Goal: Task Accomplishment & Management: Manage account settings

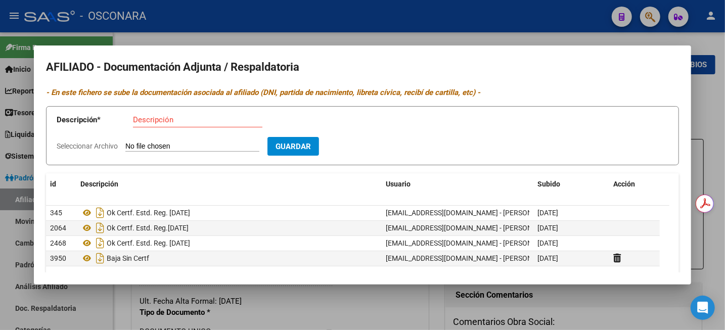
click at [717, 133] on div at bounding box center [362, 165] width 725 height 330
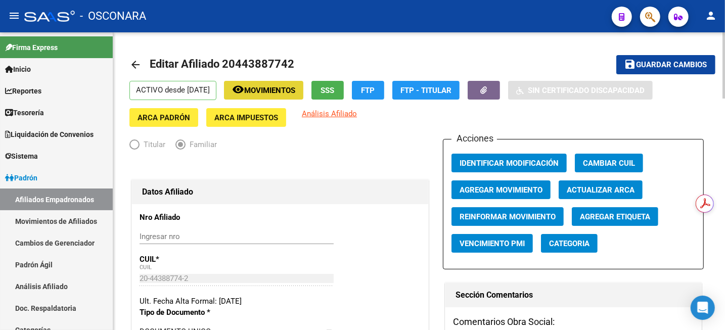
click at [295, 93] on span "Movimientos" at bounding box center [269, 90] width 51 height 9
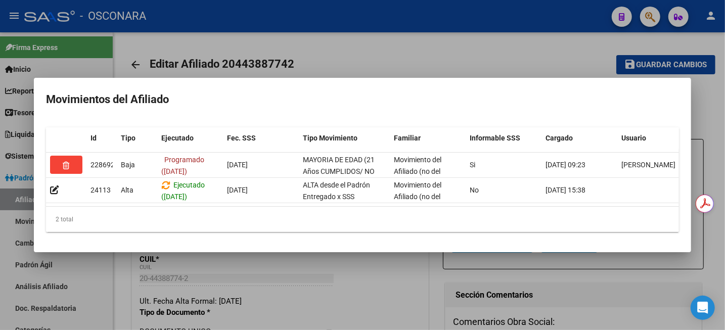
click at [382, 51] on div at bounding box center [362, 165] width 725 height 330
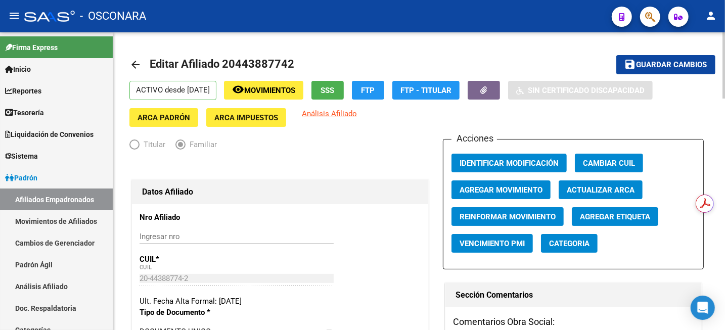
click at [664, 63] on span "Guardar cambios" at bounding box center [672, 65] width 71 height 9
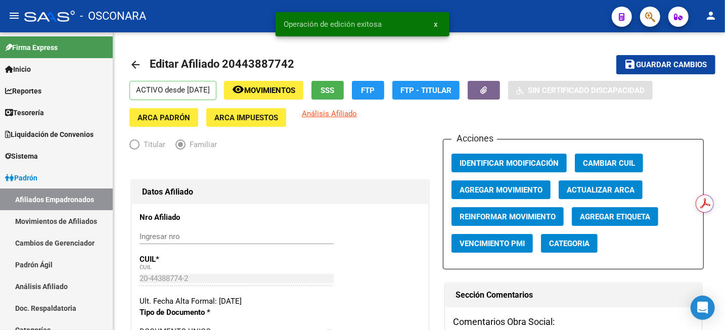
drag, startPoint x: 47, startPoint y: 291, endPoint x: 166, endPoint y: 173, distance: 168.1
click at [47, 292] on link "Análisis Afiliado" at bounding box center [56, 287] width 113 height 22
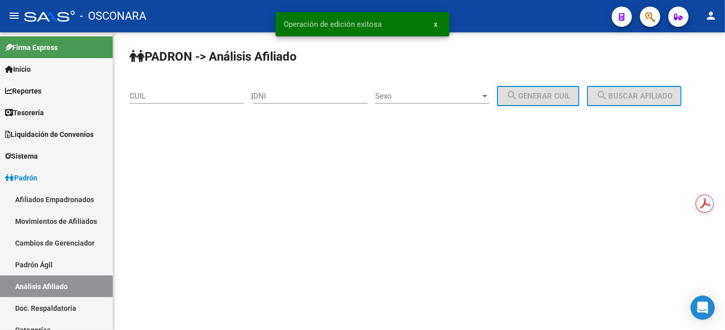
click at [195, 84] on div "CUIL" at bounding box center [187, 93] width 114 height 22
click at [192, 97] on input "CUIL" at bounding box center [187, 96] width 114 height 9
paste input "27-36116835-1"
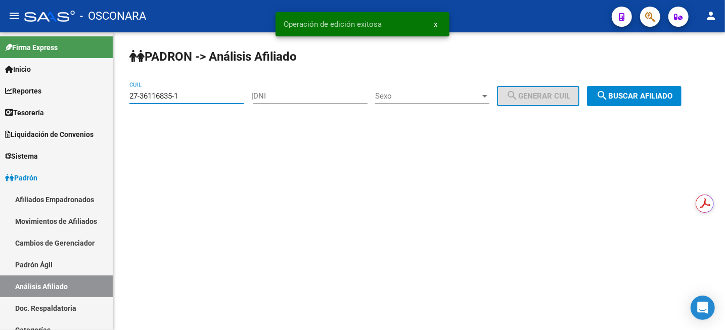
type input "27-36116835-1"
click at [643, 99] on span "search Buscar afiliado" at bounding box center [634, 96] width 76 height 9
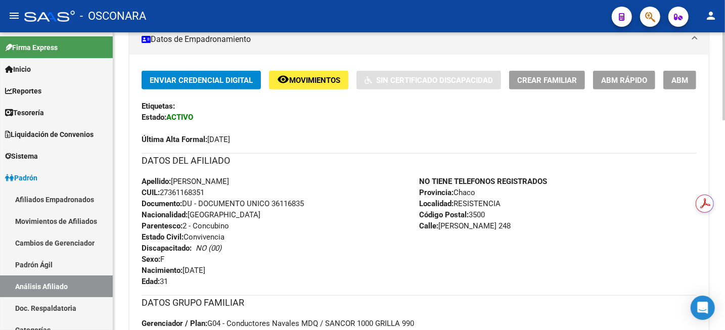
scroll to position [253, 0]
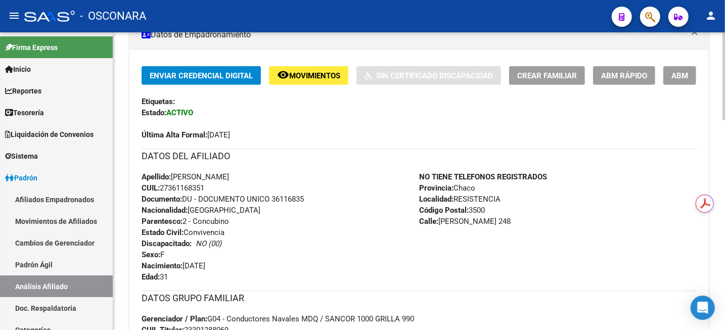
click at [680, 75] on span "ABM" at bounding box center [680, 75] width 17 height 9
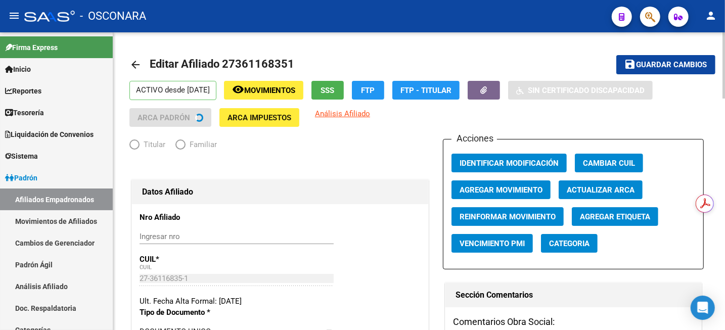
radio input "true"
type input "30-71196009-7"
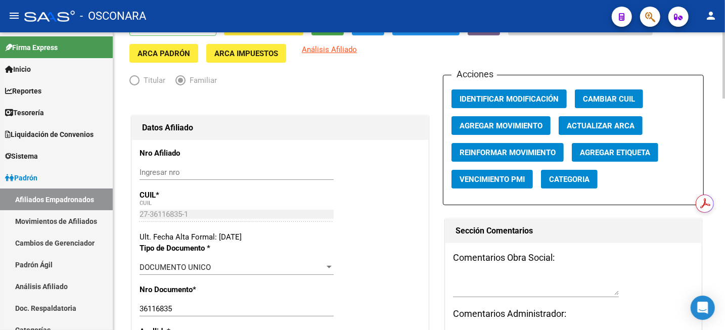
scroll to position [63, 0]
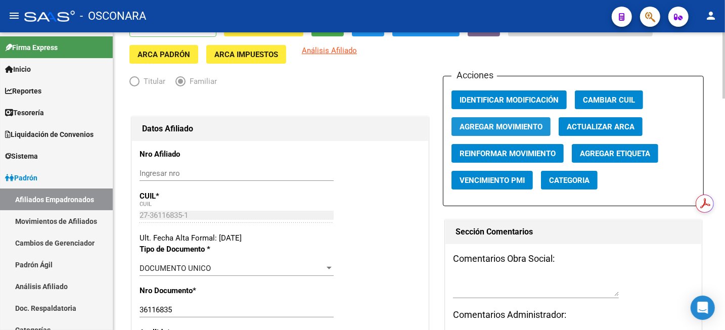
click at [495, 126] on span "Agregar Movimiento" at bounding box center [501, 126] width 83 height 9
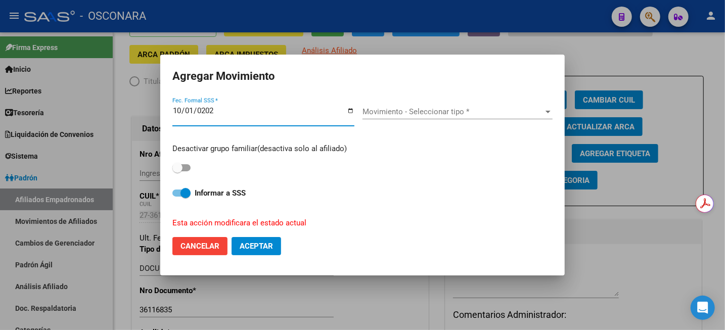
type input "2025-10-01"
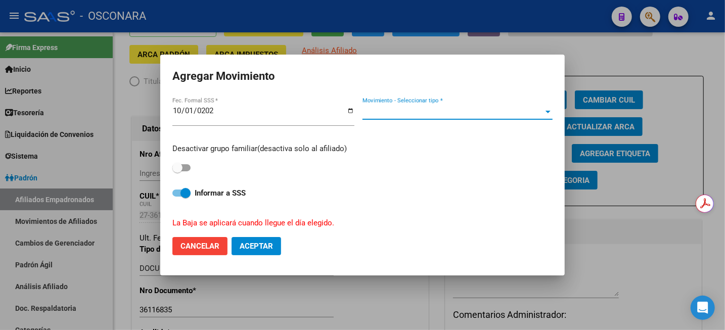
click at [410, 110] on span "Movimiento - Seleccionar tipo *" at bounding box center [453, 111] width 181 height 9
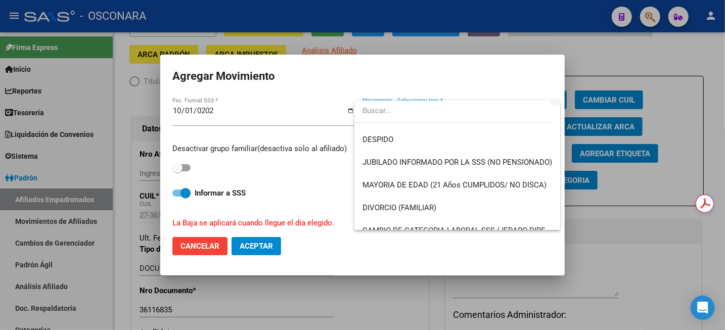
scroll to position [126, 0]
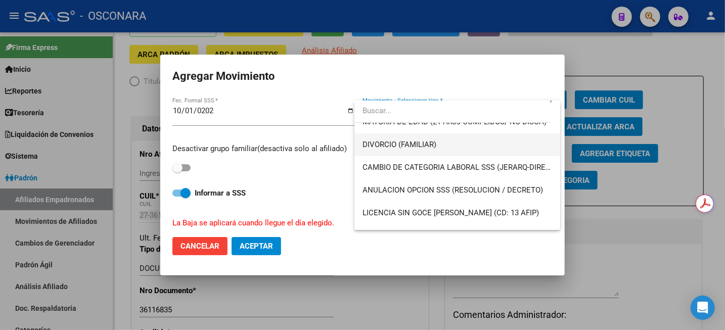
click at [440, 148] on span "DIVORCIO (FAMILIAR)" at bounding box center [458, 145] width 190 height 23
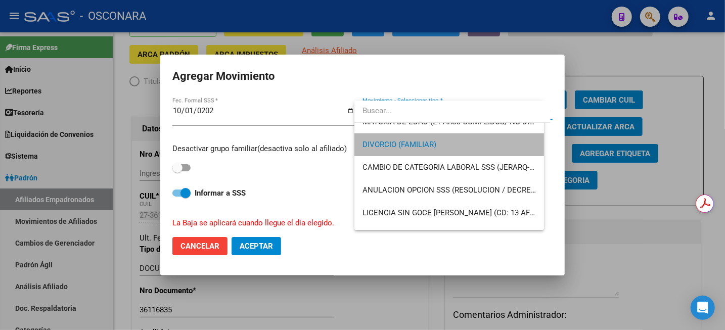
scroll to position [137, 0]
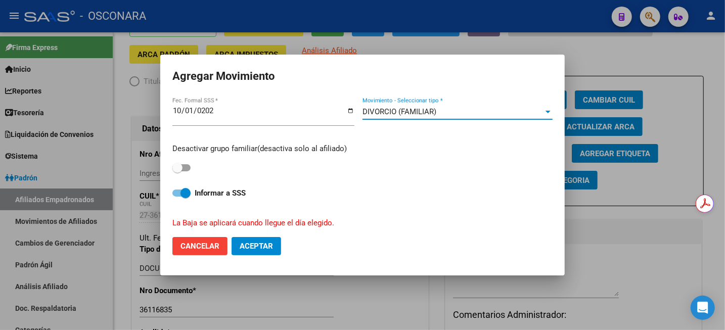
click at [173, 172] on span at bounding box center [178, 168] width 10 height 10
click at [177, 172] on input "checkbox" at bounding box center [177, 172] width 1 height 1
checkbox input "true"
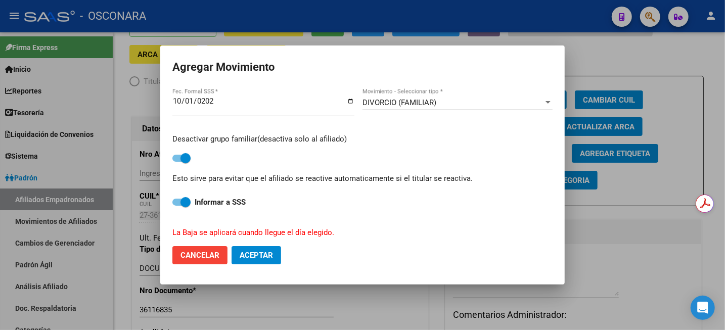
click at [257, 256] on span "Aceptar" at bounding box center [256, 255] width 33 height 9
checkbox input "false"
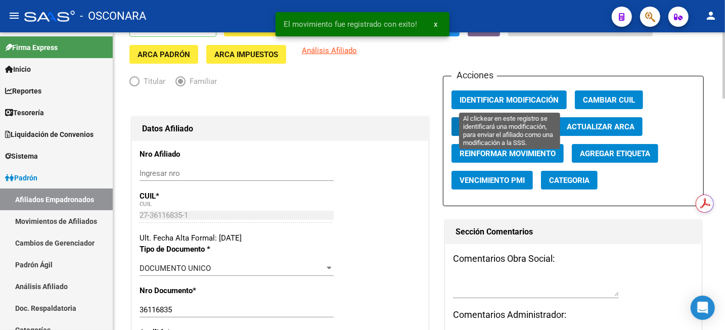
click at [502, 96] on span "Identificar Modificación" at bounding box center [509, 100] width 99 height 9
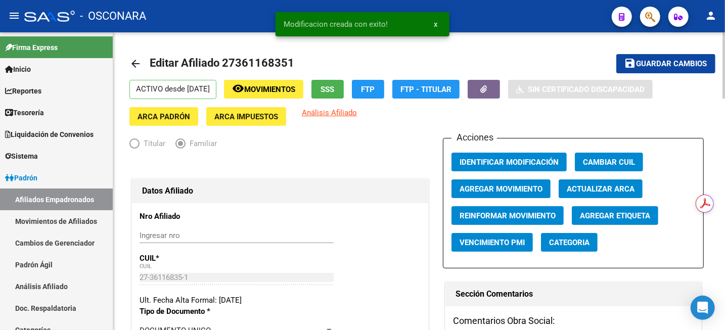
scroll to position [0, 0]
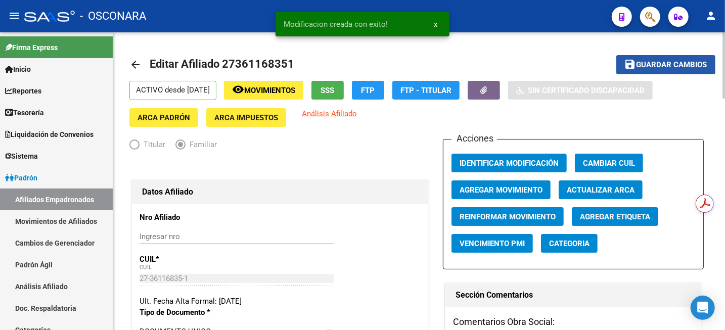
click at [684, 56] on button "save Guardar cambios" at bounding box center [666, 64] width 99 height 19
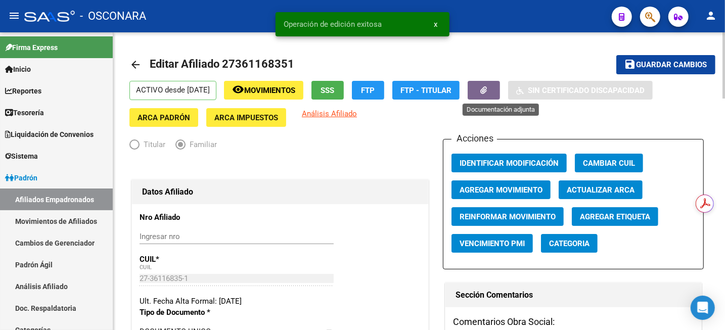
click at [488, 88] on icon "button" at bounding box center [484, 91] width 7 height 8
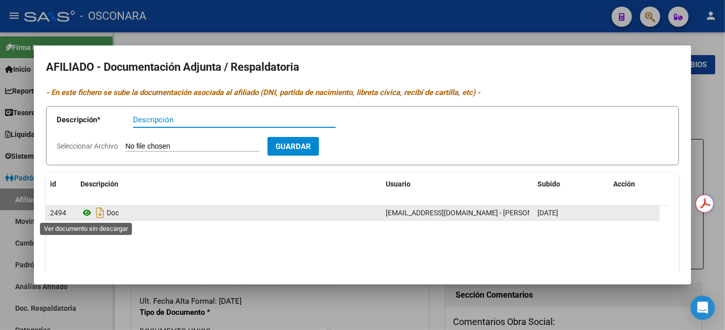
click at [87, 211] on icon at bounding box center [86, 213] width 13 height 12
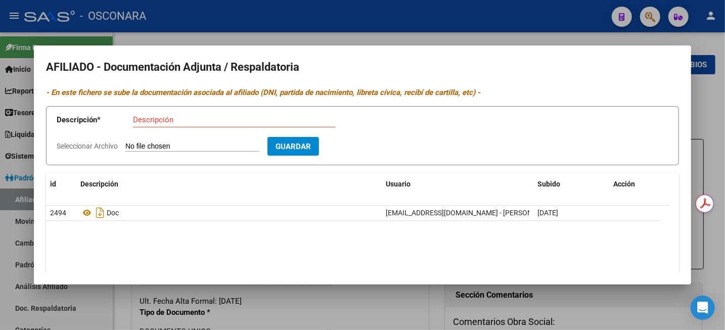
click at [192, 121] on input "Descripción" at bounding box center [234, 119] width 203 height 9
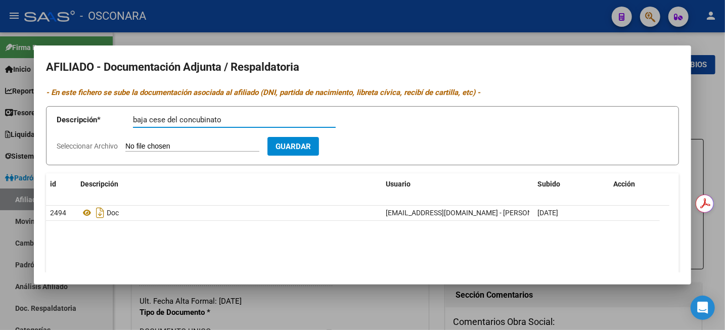
type input "baja cese del concubinato"
type input "C:\fakepath\cese concubinato (1).zip"
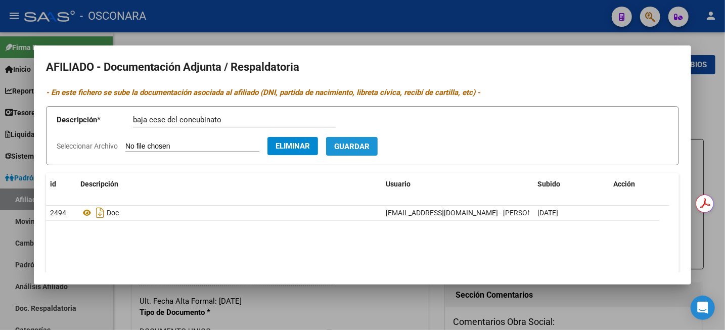
click at [370, 145] on span "Guardar" at bounding box center [351, 146] width 35 height 9
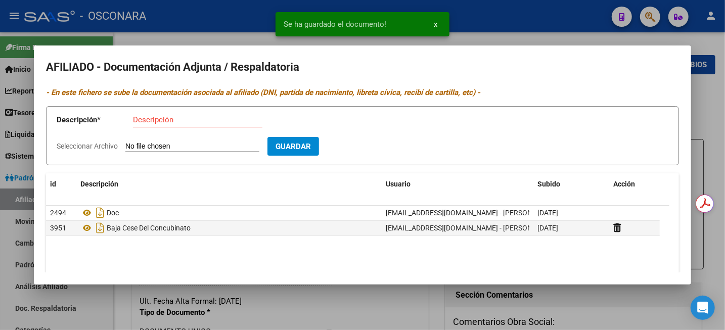
click at [717, 97] on div at bounding box center [362, 165] width 725 height 330
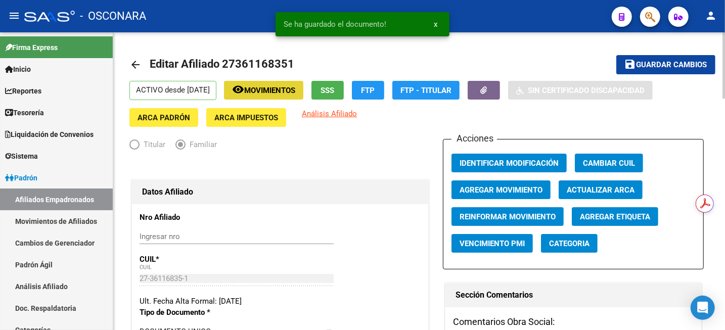
click at [291, 95] on span "Movimientos" at bounding box center [269, 90] width 51 height 9
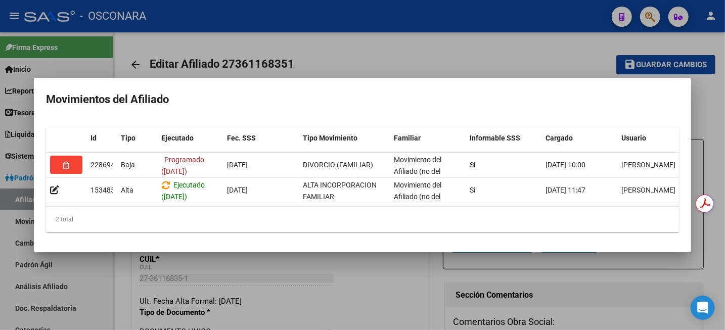
click at [474, 31] on div at bounding box center [362, 165] width 725 height 330
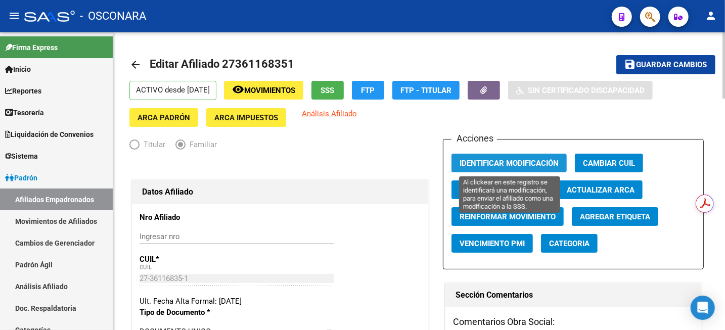
click at [509, 170] on button "Identificar Modificación" at bounding box center [509, 163] width 115 height 19
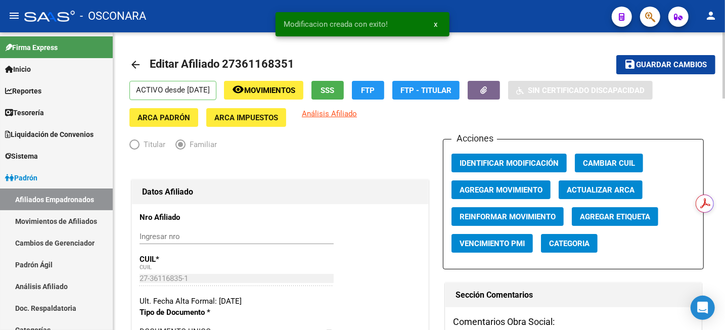
click at [669, 69] on span "Guardar cambios" at bounding box center [672, 65] width 71 height 9
drag, startPoint x: 50, startPoint y: 288, endPoint x: 197, endPoint y: 243, distance: 154.6
click at [50, 288] on link "Análisis Afiliado" at bounding box center [56, 287] width 113 height 22
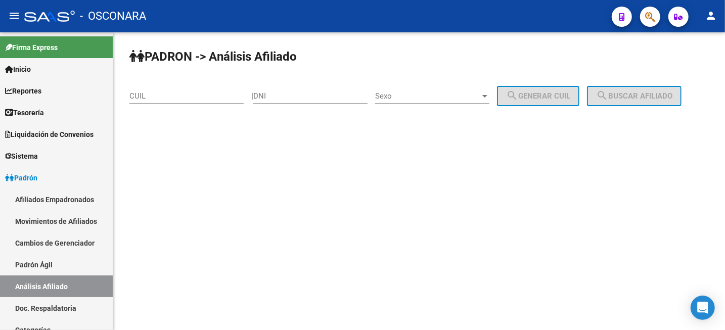
drag, startPoint x: 176, startPoint y: 90, endPoint x: 175, endPoint y: 103, distance: 12.7
click at [176, 91] on div "CUIL" at bounding box center [187, 93] width 114 height 22
click at [174, 103] on div "CUIL" at bounding box center [187, 93] width 114 height 22
click at [174, 101] on input "CUIL" at bounding box center [187, 96] width 114 height 9
paste input "23-43509228-4"
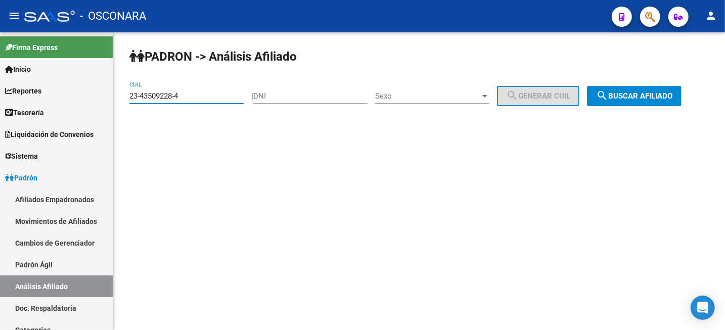
type input "23-43509228-4"
click at [609, 94] on mat-icon "search" at bounding box center [602, 96] width 12 height 12
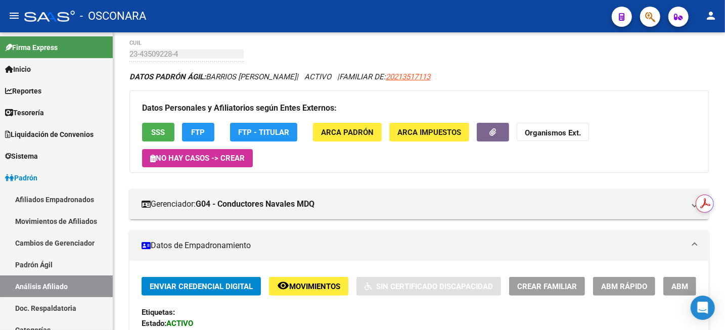
scroll to position [126, 0]
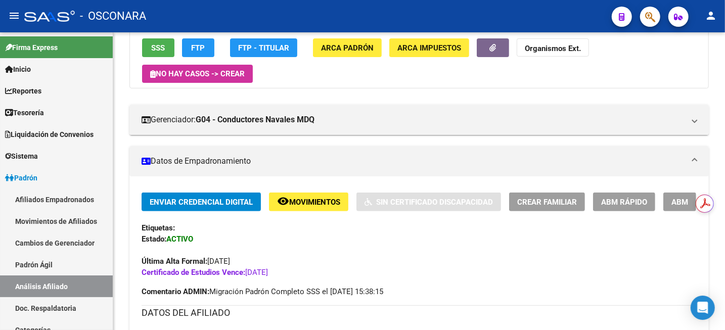
click at [673, 207] on button "ABM" at bounding box center [680, 202] width 33 height 19
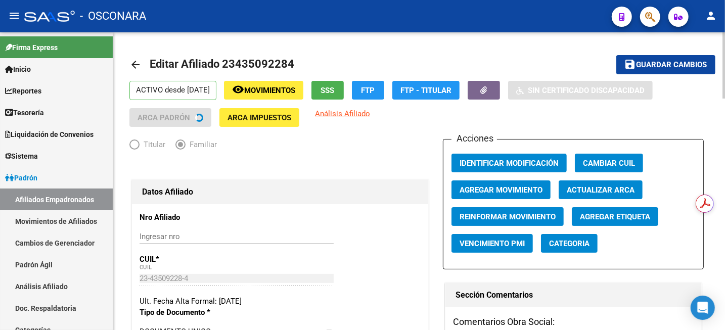
radio input "true"
type input "30-70716285-2"
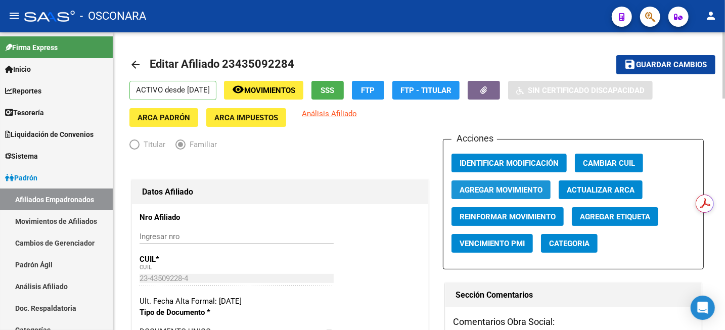
click at [499, 193] on span "Agregar Movimiento" at bounding box center [501, 190] width 83 height 9
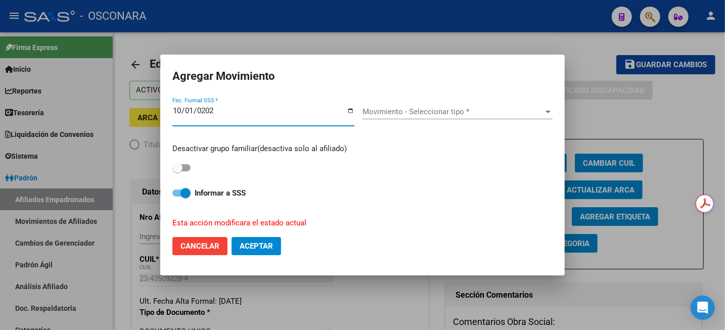
type input "2025-10-01"
click at [380, 109] on span "Movimiento - Seleccionar tipo *" at bounding box center [453, 111] width 181 height 9
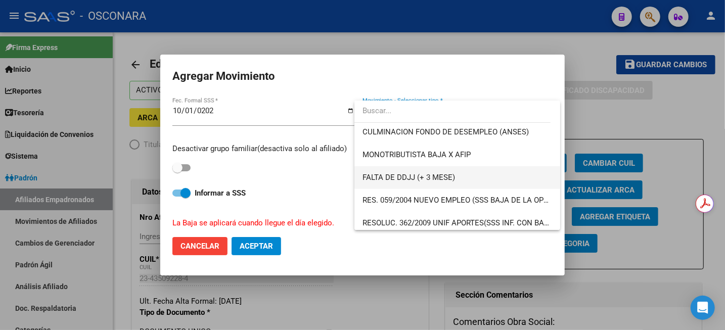
scroll to position [379, 0]
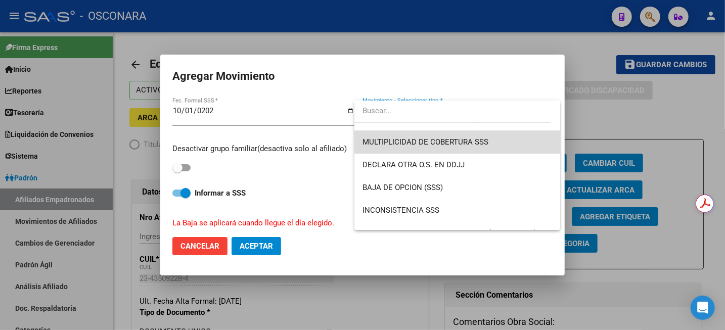
click at [500, 141] on span "MULTIPLICIDAD DE COBERTURA SSS" at bounding box center [458, 142] width 190 height 23
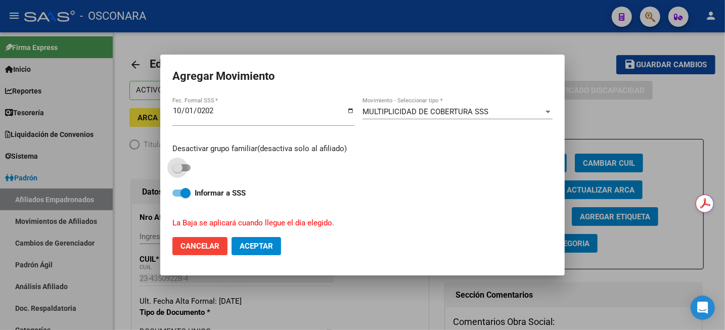
click at [177, 165] on span at bounding box center [178, 168] width 10 height 10
click at [177, 172] on input "checkbox" at bounding box center [177, 172] width 1 height 1
checkbox input "true"
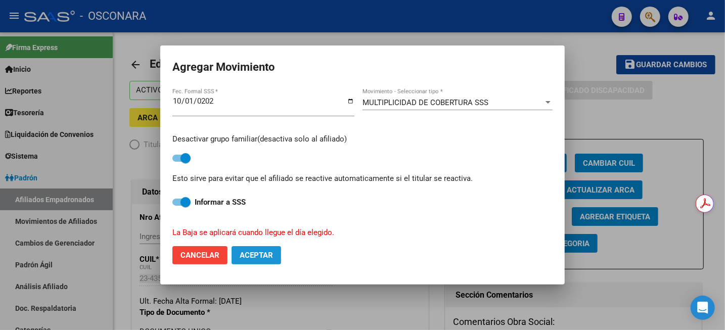
click at [255, 251] on button "Aceptar" at bounding box center [257, 255] width 50 height 18
checkbox input "false"
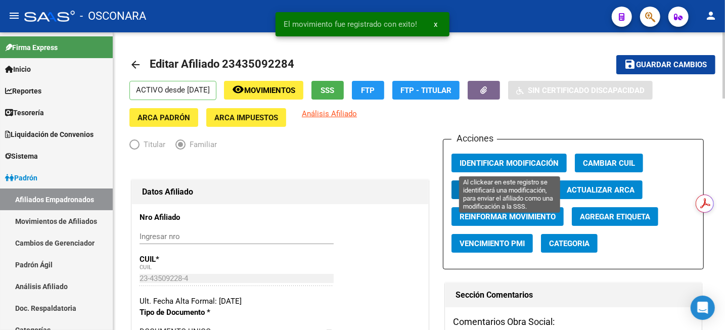
click at [526, 167] on span "Identificar Modificación" at bounding box center [509, 163] width 99 height 9
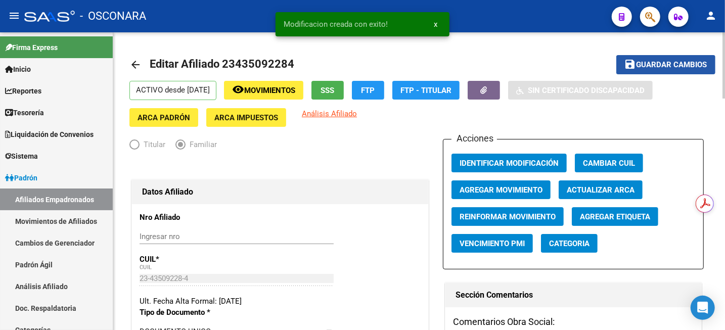
click at [668, 63] on span "Guardar cambios" at bounding box center [672, 65] width 71 height 9
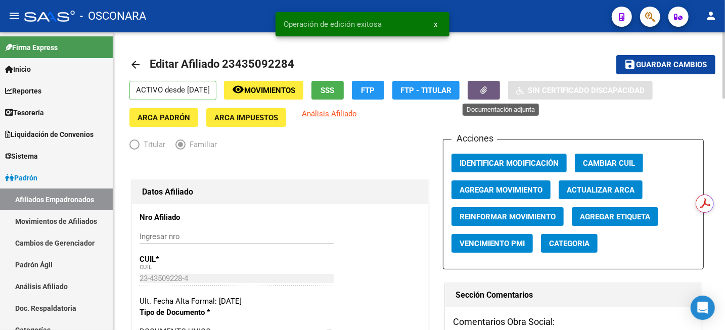
click at [500, 94] on button "button" at bounding box center [484, 90] width 32 height 19
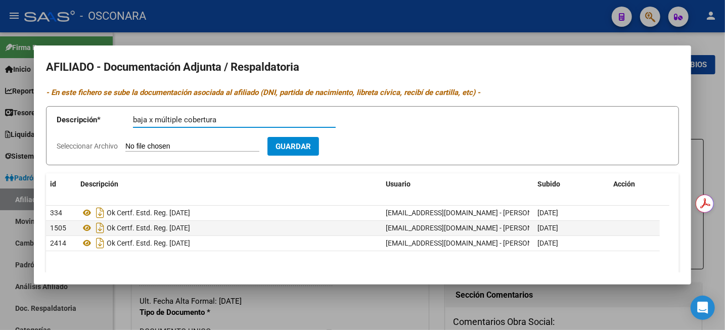
type input "baja x múltiple cobertura"
type input "C:\fakepath\WhatsApp Image 2025-09-09 at 16.08.44.zip"
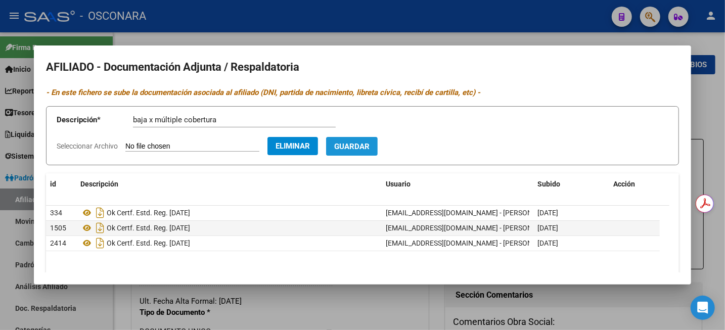
click at [370, 143] on span "Guardar" at bounding box center [351, 146] width 35 height 9
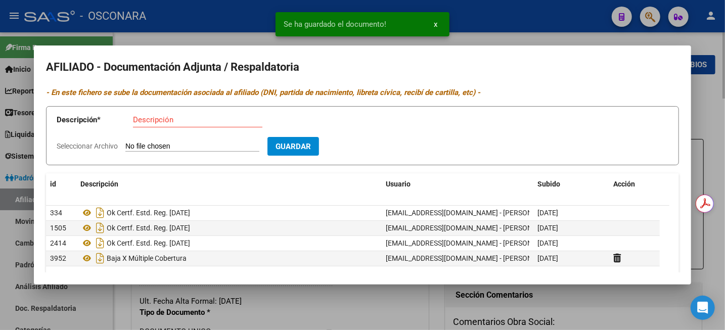
drag, startPoint x: 714, startPoint y: 80, endPoint x: 711, endPoint y: 107, distance: 27.5
click at [715, 80] on div at bounding box center [362, 165] width 725 height 330
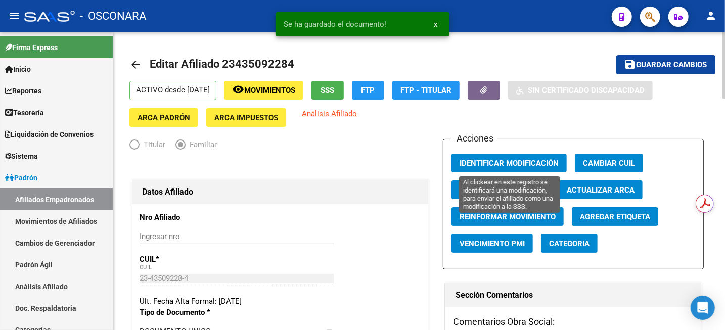
click at [541, 163] on span "Identificar Modificación" at bounding box center [509, 163] width 99 height 9
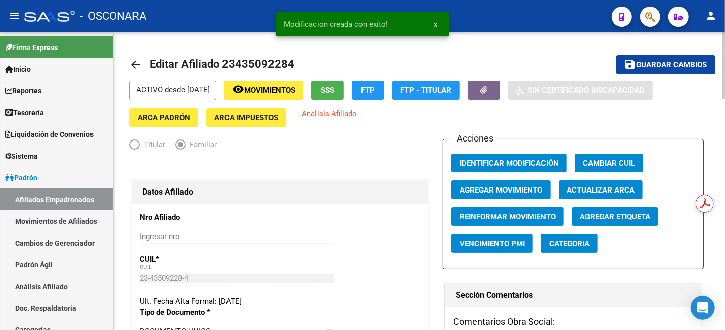
click at [639, 63] on span "Guardar cambios" at bounding box center [672, 65] width 71 height 9
drag, startPoint x: 41, startPoint y: 292, endPoint x: 168, endPoint y: 253, distance: 132.8
click at [41, 292] on link "Análisis Afiliado" at bounding box center [56, 287] width 113 height 22
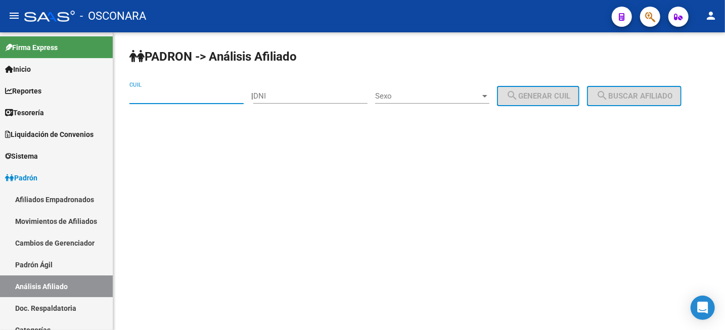
click at [210, 98] on input "CUIL" at bounding box center [187, 96] width 114 height 9
paste input "27-44142228-3"
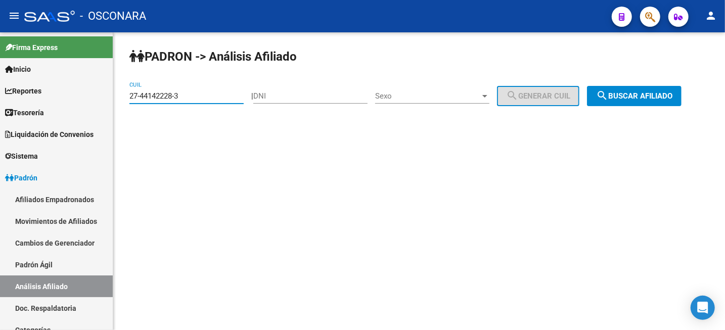
type input "27-44142228-3"
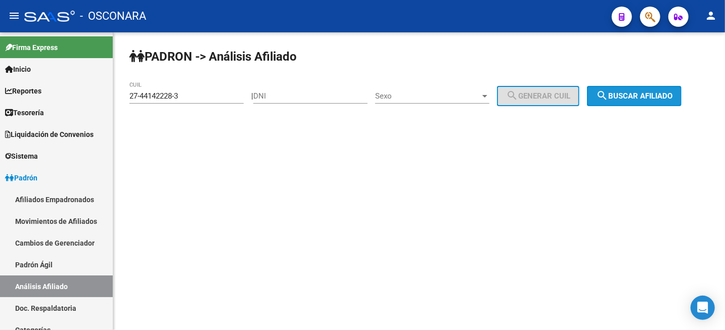
click at [609, 90] on mat-icon "search" at bounding box center [602, 96] width 12 height 12
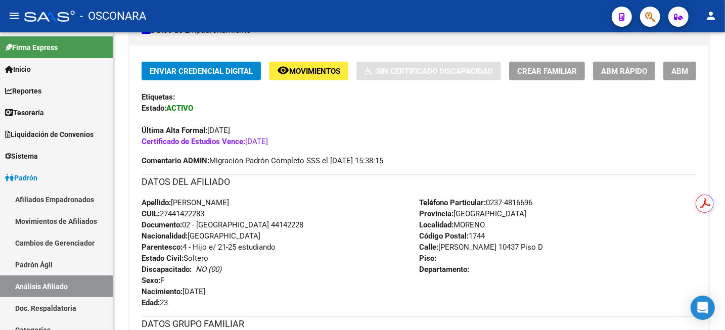
scroll to position [190, 0]
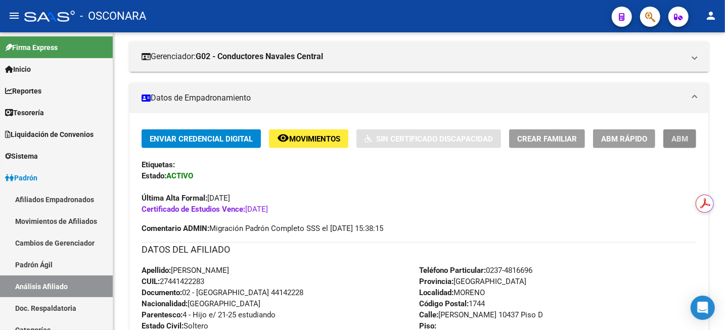
click at [669, 136] on button "ABM" at bounding box center [680, 139] width 33 height 19
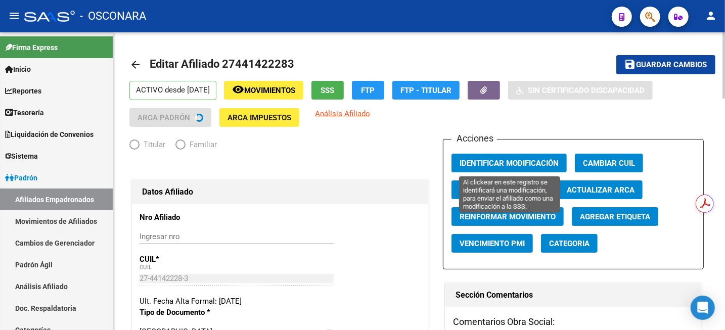
radio input "true"
type input "30-57785659-8"
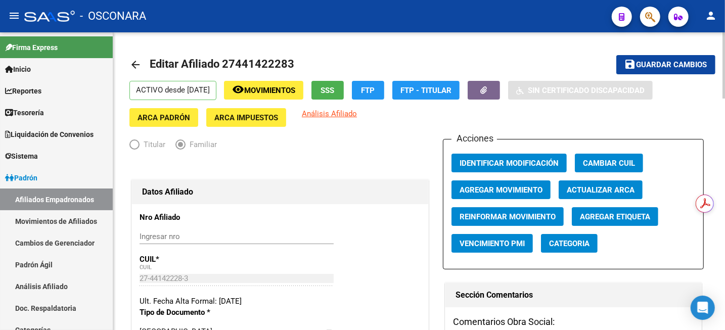
click at [495, 188] on span "Agregar Movimiento" at bounding box center [501, 190] width 83 height 9
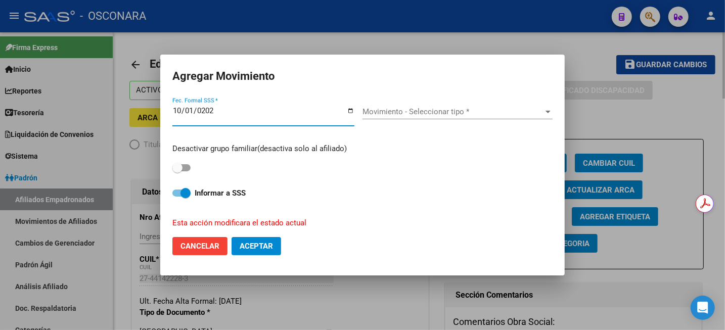
type input "2025-10-01"
click at [449, 109] on span "Movimiento - Seleccionar tipo *" at bounding box center [453, 111] width 181 height 9
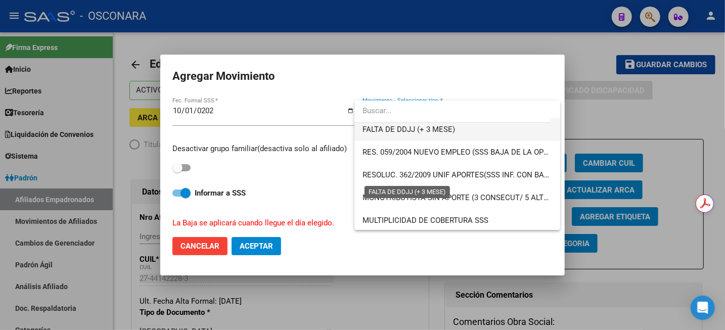
scroll to position [316, 0]
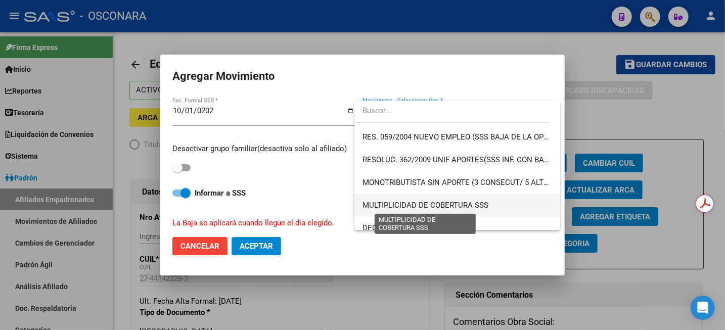
click at [382, 208] on span "MULTIPLICIDAD DE COBERTURA SSS" at bounding box center [426, 205] width 126 height 9
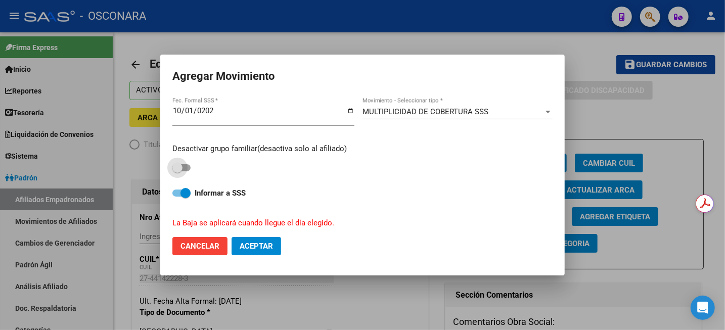
click at [184, 165] on span at bounding box center [182, 167] width 18 height 7
click at [178, 172] on input "checkbox" at bounding box center [177, 172] width 1 height 1
checkbox input "true"
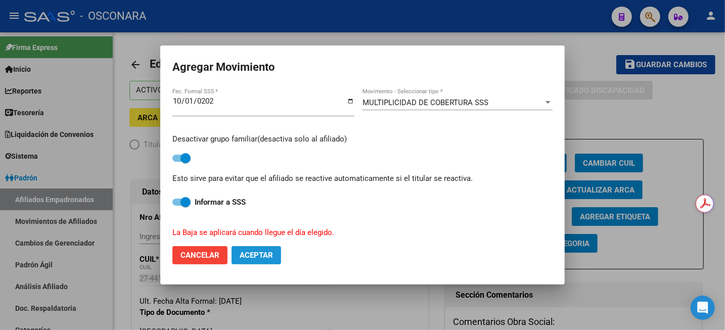
click at [248, 259] on span "Aceptar" at bounding box center [256, 255] width 33 height 9
checkbox input "false"
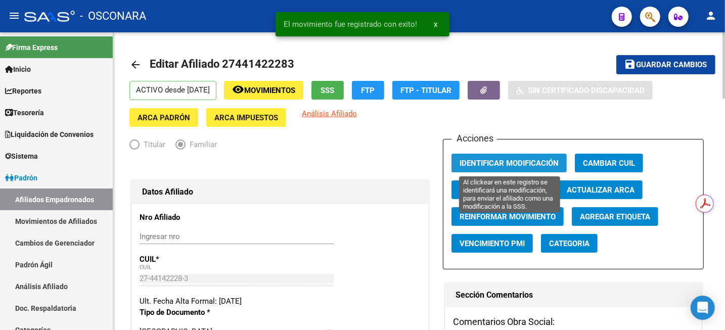
click at [507, 159] on span "Identificar Modificación" at bounding box center [509, 163] width 99 height 9
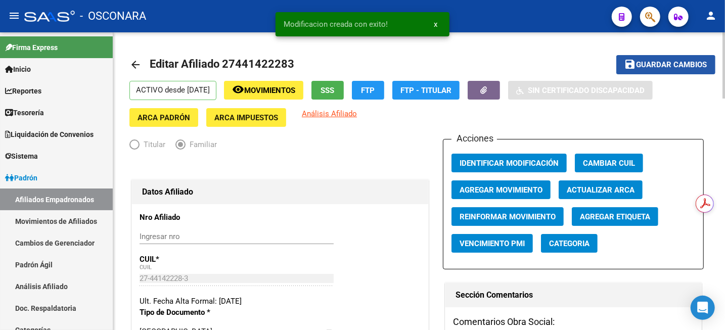
click at [657, 65] on span "Guardar cambios" at bounding box center [672, 65] width 71 height 9
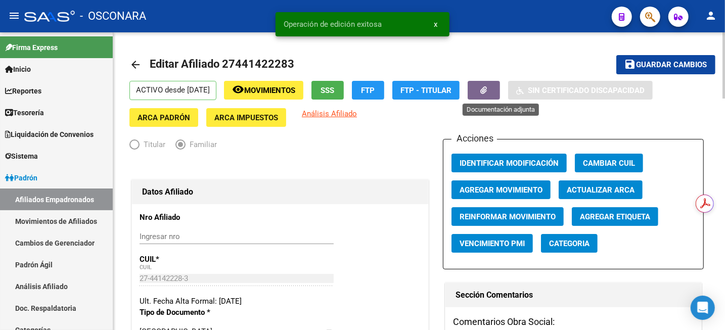
click at [488, 93] on icon "button" at bounding box center [484, 91] width 7 height 8
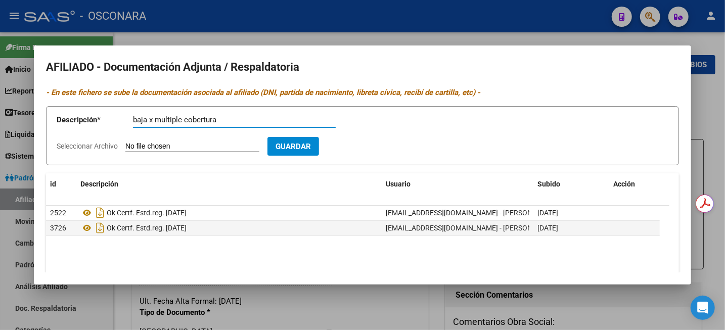
type input "baja x multiple cobertura"
type input "C:\fakepath\monotributo.zip"
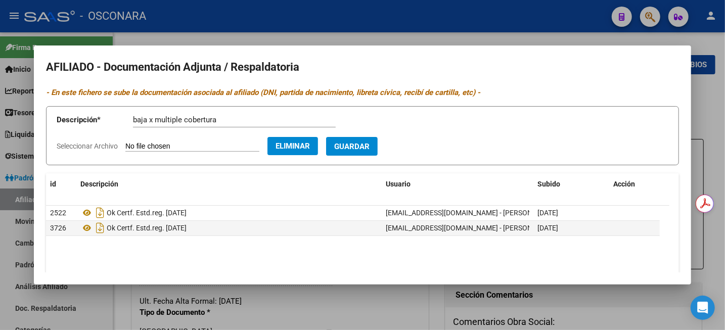
click at [366, 146] on span "Guardar" at bounding box center [351, 146] width 35 height 9
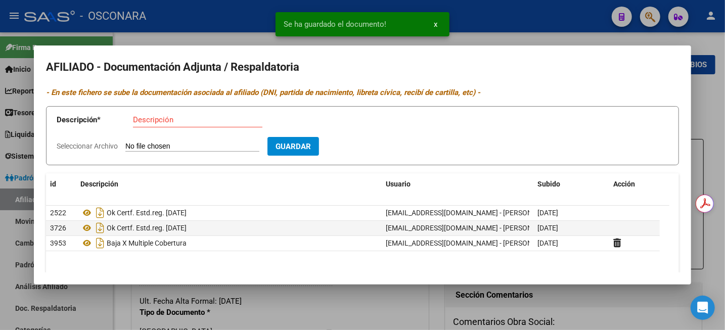
click at [716, 113] on div at bounding box center [362, 165] width 725 height 330
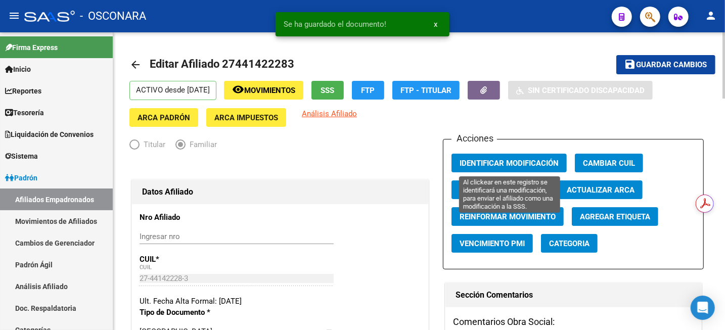
click at [523, 162] on span "Identificar Modificación" at bounding box center [509, 163] width 99 height 9
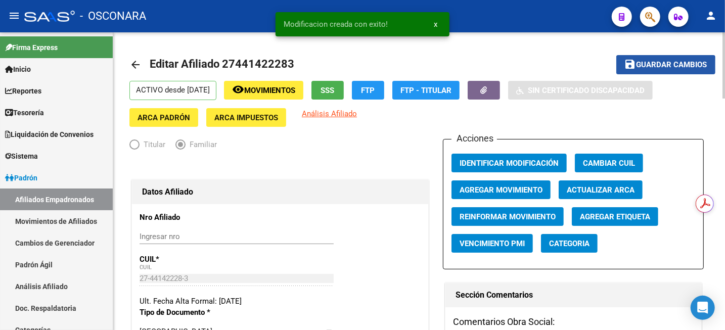
click at [641, 66] on span "Guardar cambios" at bounding box center [672, 65] width 71 height 9
click at [275, 97] on button "remove_red_eye Movimientos" at bounding box center [263, 90] width 79 height 19
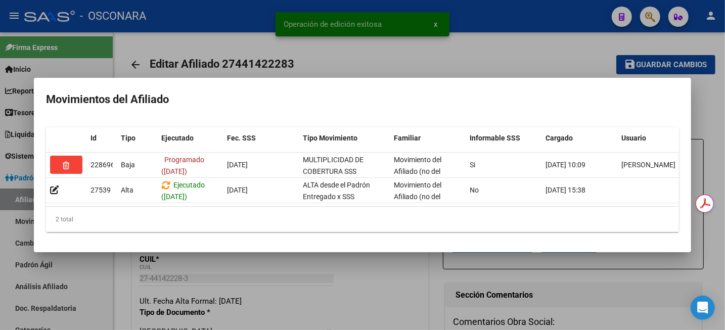
drag, startPoint x: 341, startPoint y: 44, endPoint x: 340, endPoint y: 52, distance: 8.7
click at [341, 44] on div at bounding box center [362, 165] width 725 height 330
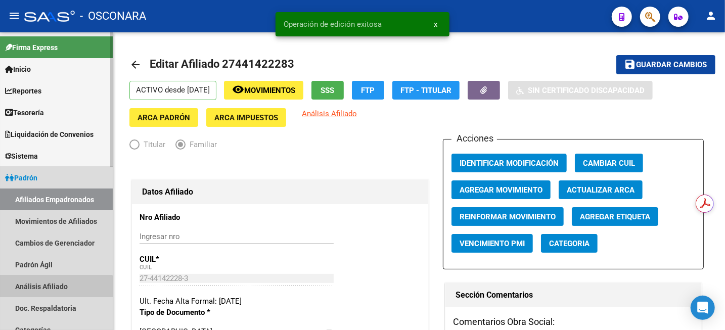
click at [55, 289] on link "Análisis Afiliado" at bounding box center [56, 287] width 113 height 22
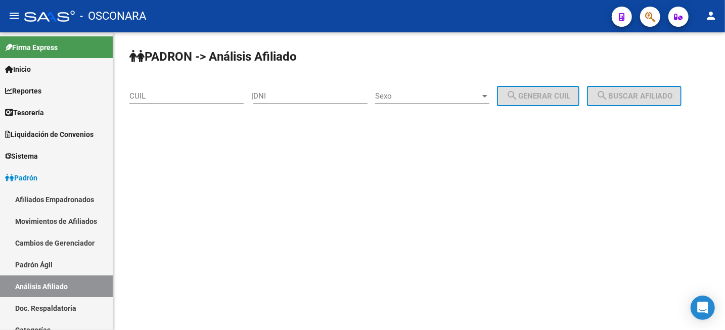
click at [158, 100] on input "CUIL" at bounding box center [187, 96] width 114 height 9
paste input "27-21506666-0"
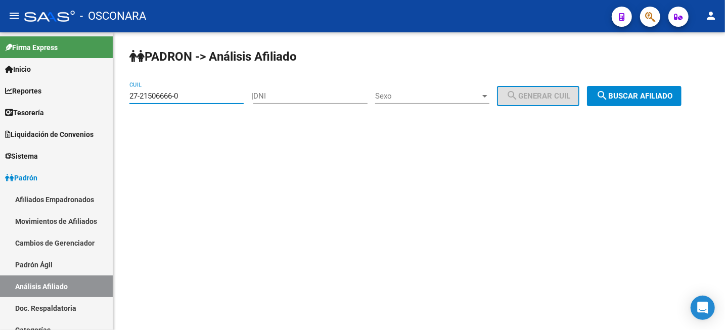
type input "27-21506666-0"
drag, startPoint x: 639, startPoint y: 83, endPoint x: 640, endPoint y: 92, distance: 8.2
click at [639, 84] on div "PADRON -> Análisis Afiliado 27-21506666-0 CUIL | DNI Sexo Sexo search Generar C…" at bounding box center [419, 85] width 612 height 106
click at [640, 93] on span "search Buscar afiliado" at bounding box center [634, 96] width 76 height 9
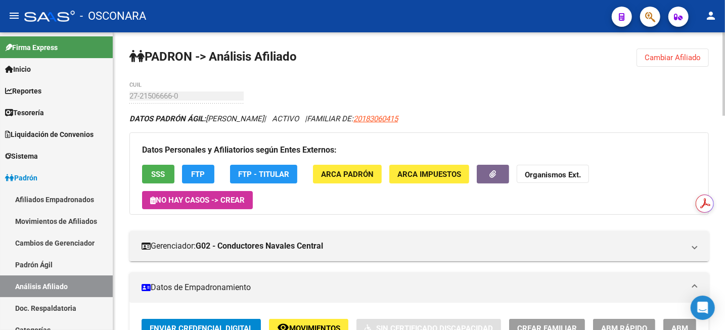
scroll to position [12, 0]
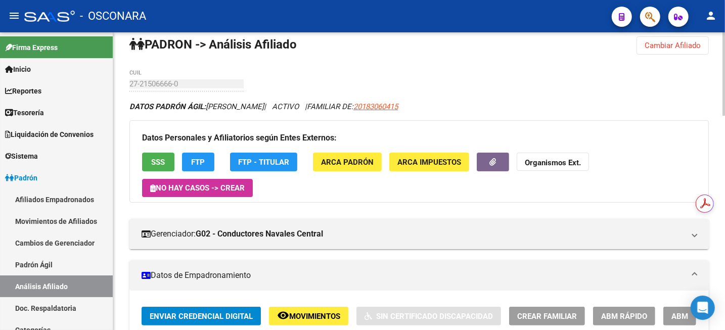
click at [724, 104] on div at bounding box center [724, 77] width 3 height 83
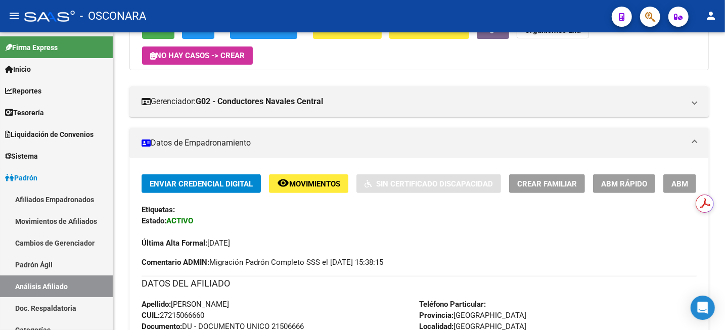
scroll to position [265, 0]
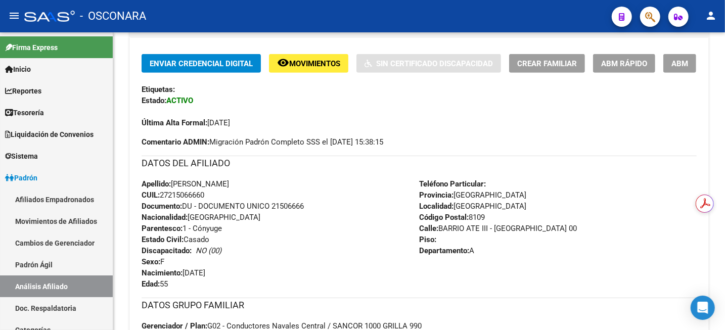
click at [683, 66] on span "ABM" at bounding box center [680, 63] width 17 height 9
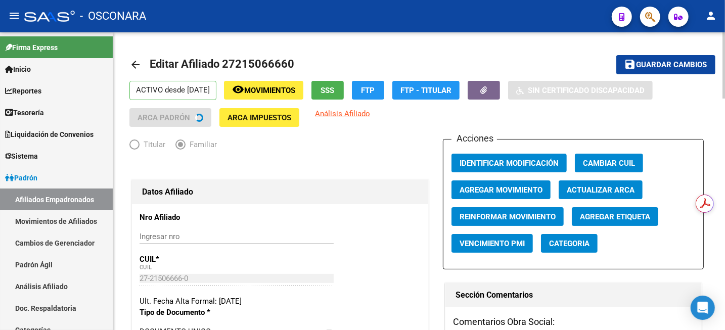
radio input "true"
type input "30-71886813-7"
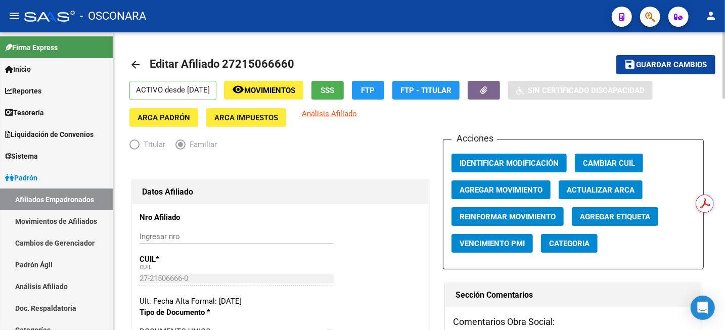
click at [515, 191] on span "Agregar Movimiento" at bounding box center [501, 190] width 83 height 9
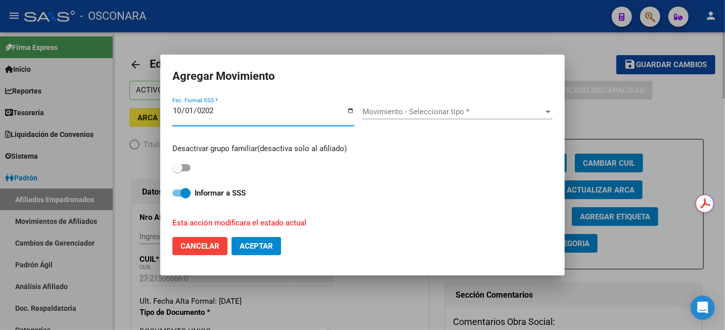
type input "2025-10-01"
click at [422, 106] on div "Movimiento - Seleccionar tipo * Movimiento - Seleccionar tipo *" at bounding box center [458, 111] width 190 height 15
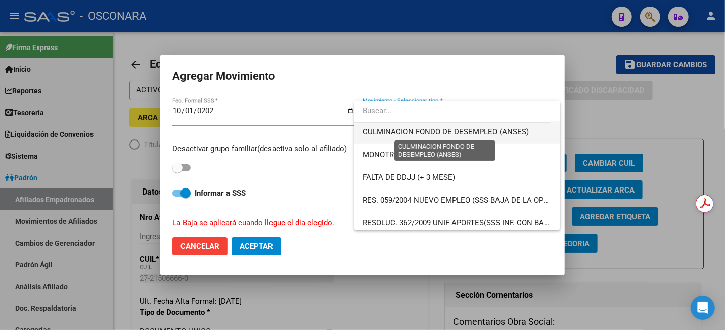
scroll to position [316, 0]
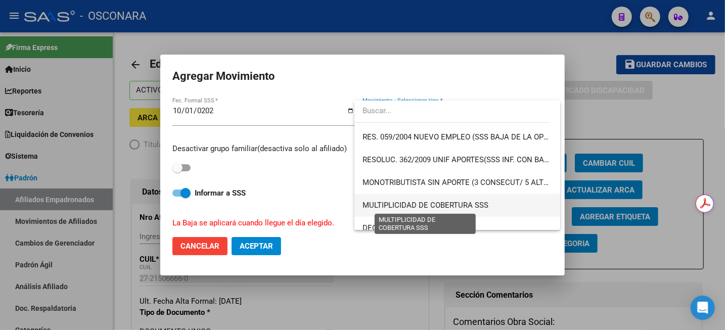
click at [443, 203] on span "MULTIPLICIDAD DE COBERTURA SSS" at bounding box center [426, 205] width 126 height 9
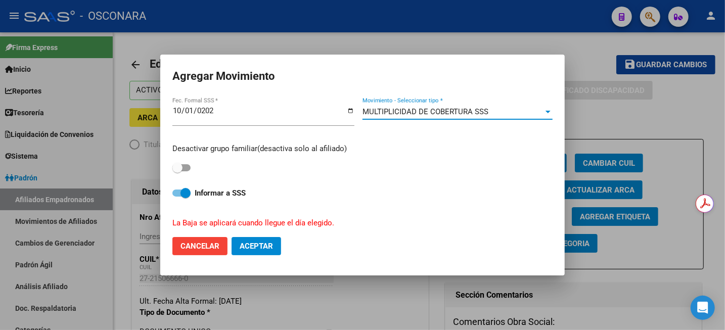
click at [174, 170] on span at bounding box center [178, 168] width 10 height 10
click at [177, 172] on input "checkbox" at bounding box center [177, 172] width 1 height 1
checkbox input "true"
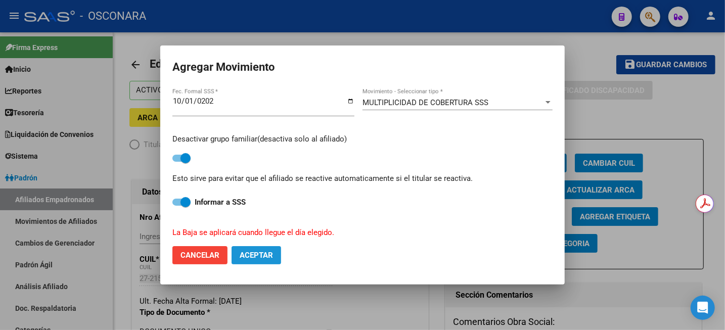
click at [262, 259] on span "Aceptar" at bounding box center [256, 255] width 33 height 9
checkbox input "false"
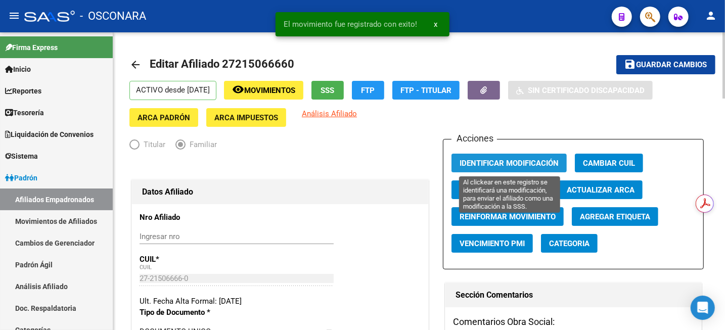
click at [498, 159] on span "Identificar Modificación" at bounding box center [509, 163] width 99 height 9
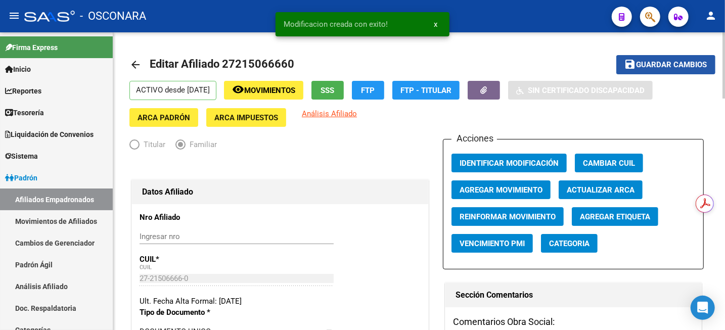
click at [645, 63] on span "Guardar cambios" at bounding box center [672, 65] width 71 height 9
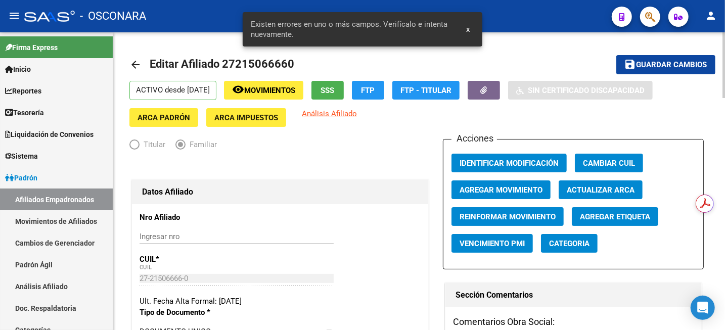
scroll to position [190, 0]
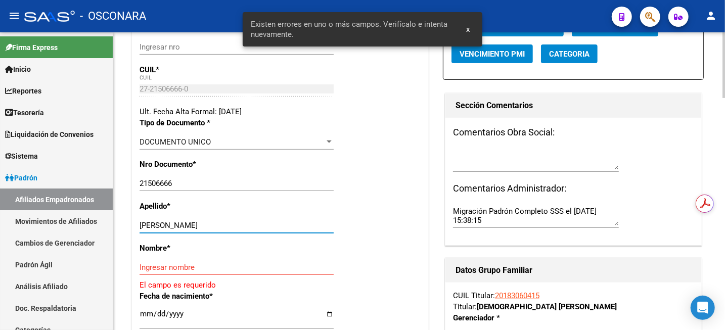
drag, startPoint x: 180, startPoint y: 223, endPoint x: 230, endPoint y: 223, distance: 50.1
click at [230, 223] on input "GONZALEZ STELLA MARIS" at bounding box center [237, 225] width 194 height 9
type input "GONZALEZ"
click at [194, 266] on input "Ingresar nombre" at bounding box center [237, 267] width 194 height 9
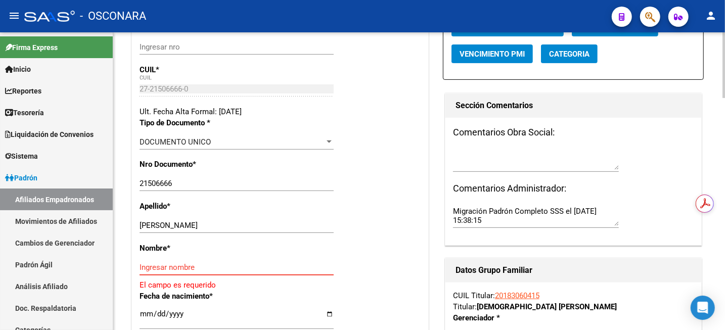
paste input "STELLA MARIS"
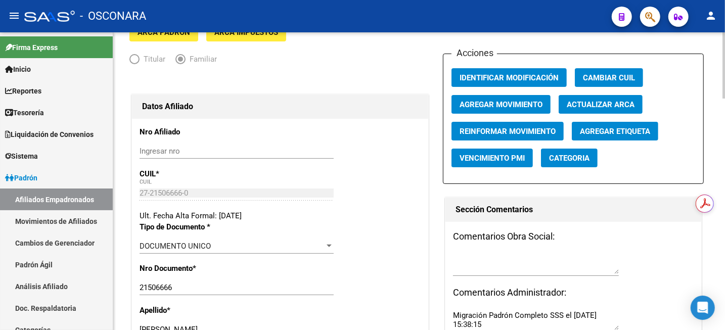
scroll to position [0, 0]
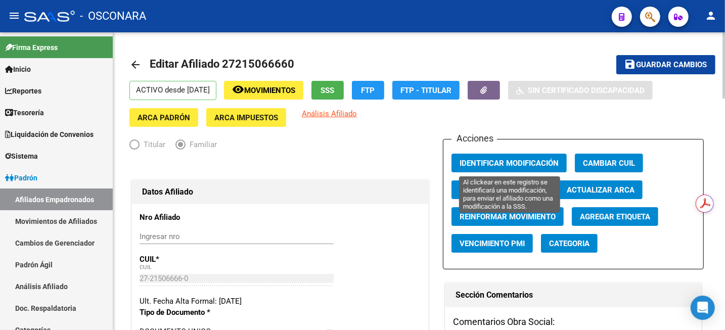
type input "STELLA MARIS"
click at [497, 162] on span "Identificar Modificación" at bounding box center [509, 163] width 99 height 9
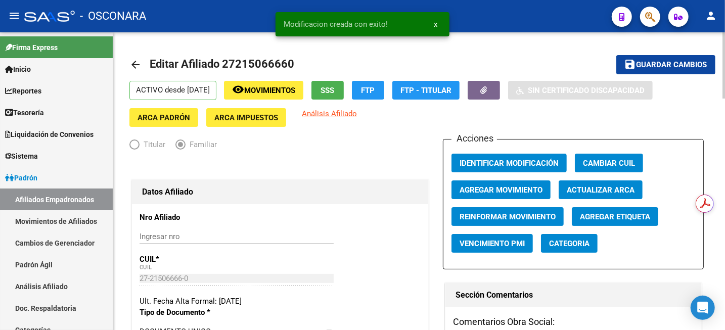
click at [671, 68] on span "Guardar cambios" at bounding box center [672, 65] width 71 height 9
click at [488, 91] on icon "button" at bounding box center [484, 91] width 7 height 8
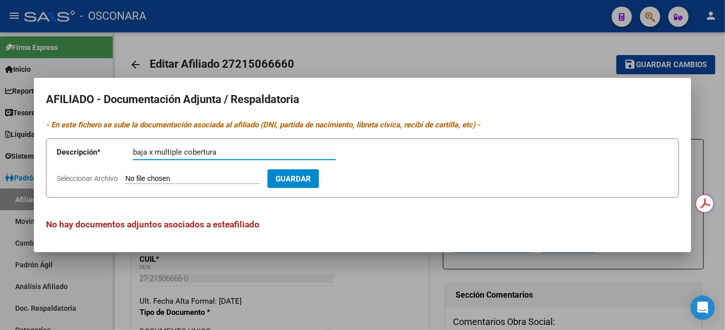
type input "baja x multiple cobertura"
type input "C:\fakepath\WhatsApp Image 2025-08-27 at 16.38.52.jpeg"
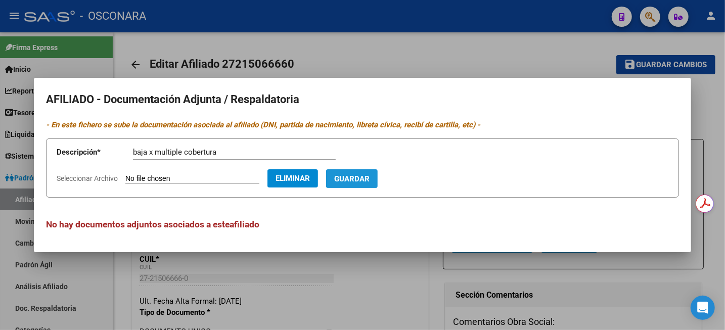
click at [370, 183] on span "Guardar" at bounding box center [351, 179] width 35 height 9
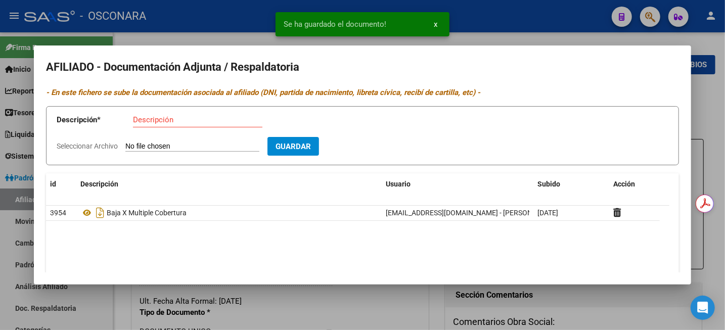
click at [715, 112] on div at bounding box center [362, 165] width 725 height 330
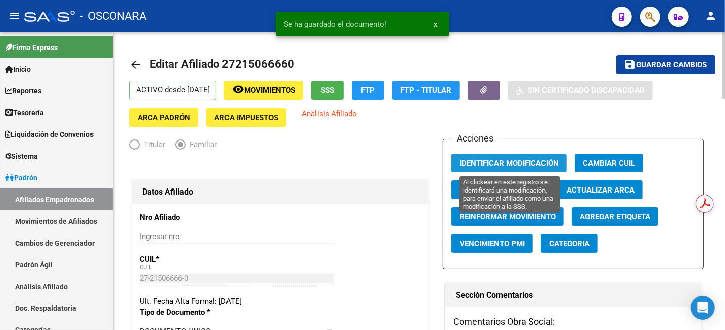
click at [525, 167] on span "Identificar Modificación" at bounding box center [509, 163] width 99 height 9
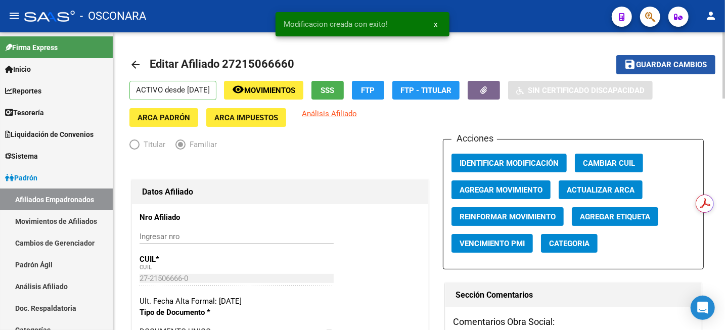
click at [638, 63] on span "Guardar cambios" at bounding box center [672, 65] width 71 height 9
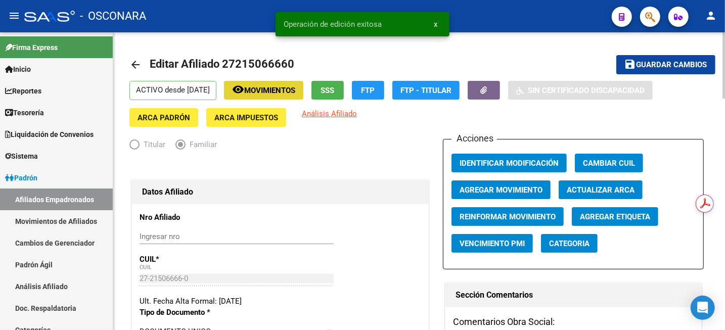
click at [280, 94] on span "Movimientos" at bounding box center [269, 90] width 51 height 9
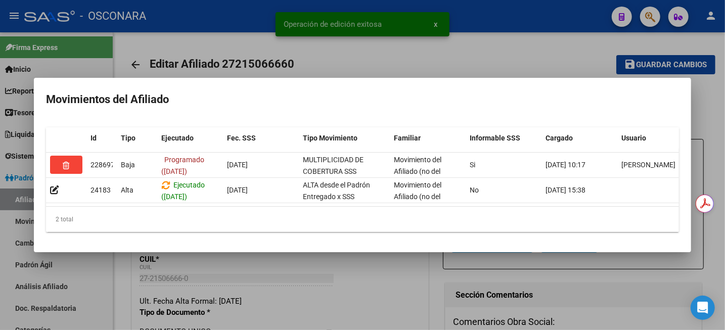
click at [553, 48] on div at bounding box center [362, 165] width 725 height 330
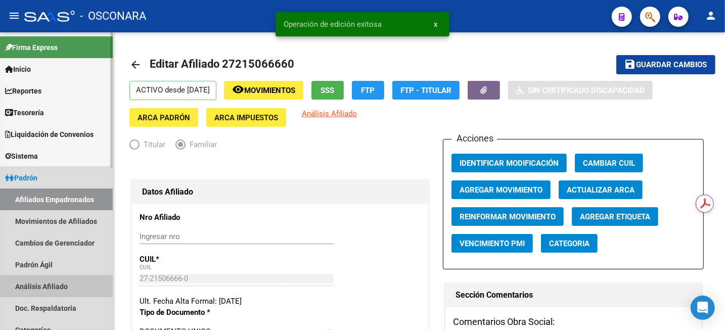
click at [53, 292] on link "Análisis Afiliado" at bounding box center [56, 287] width 113 height 22
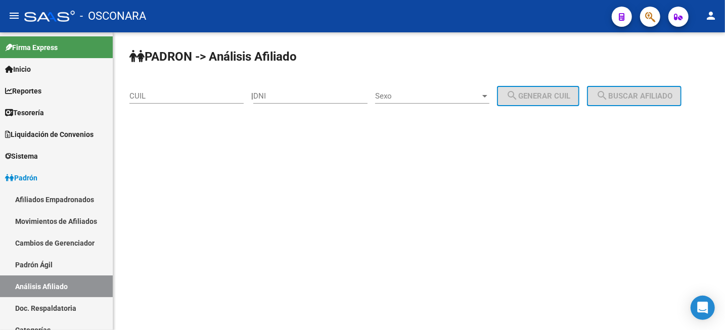
click at [190, 96] on input "CUIL" at bounding box center [187, 96] width 114 height 9
paste input "20-28752012-4"
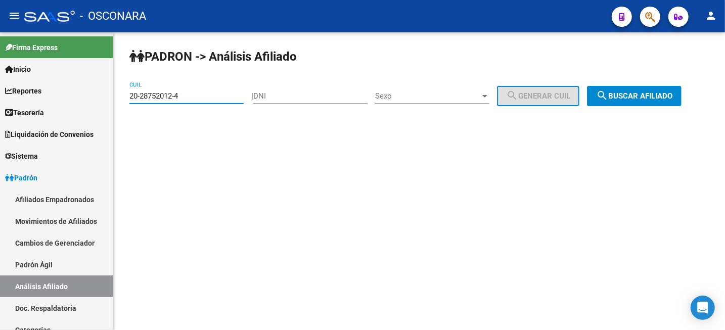
type input "20-28752012-4"
click at [657, 87] on div "PADRON -> Análisis Afiliado 20-28752012-4 CUIL | DNI Sexo Sexo search Generar C…" at bounding box center [419, 85] width 612 height 106
click at [652, 96] on span "search Buscar afiliado" at bounding box center [634, 96] width 76 height 9
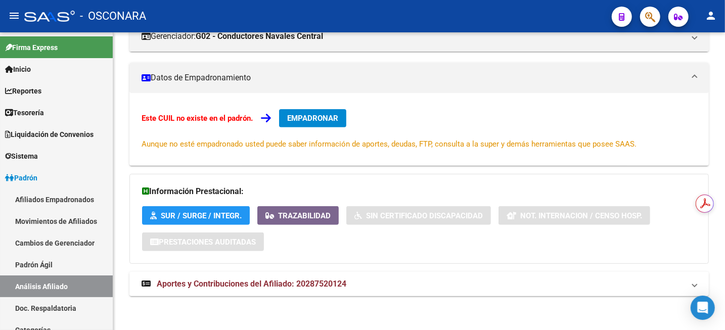
scroll to position [185, 0]
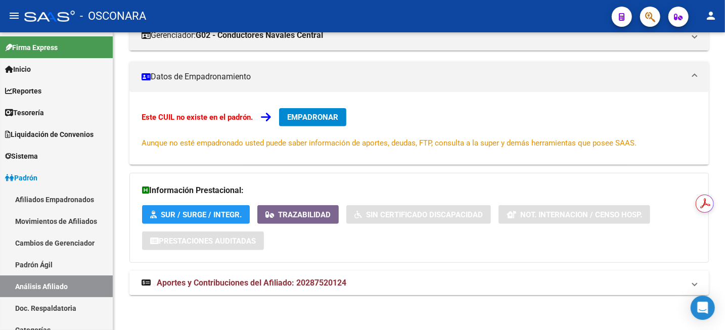
click at [326, 274] on mat-expansion-panel-header "Aportes y Contribuciones del Afiliado: 20287520124" at bounding box center [420, 283] width 580 height 24
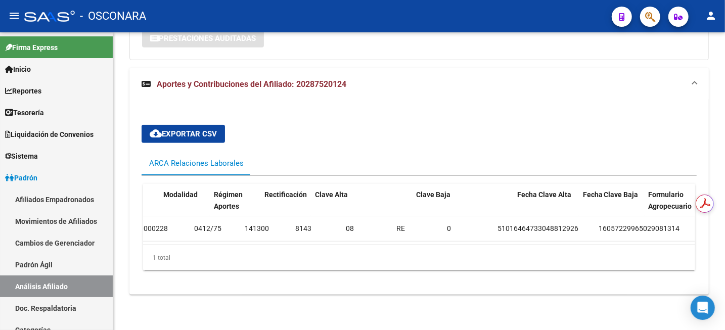
scroll to position [0, 705]
drag, startPoint x: 623, startPoint y: 245, endPoint x: 662, endPoint y: 241, distance: 39.2
click at [662, 241] on div "id Código Mov. Situacion Baja CUIT Gerenciador Telegrama Renuncia Fin Rel. Lab.…" at bounding box center [419, 227] width 552 height 87
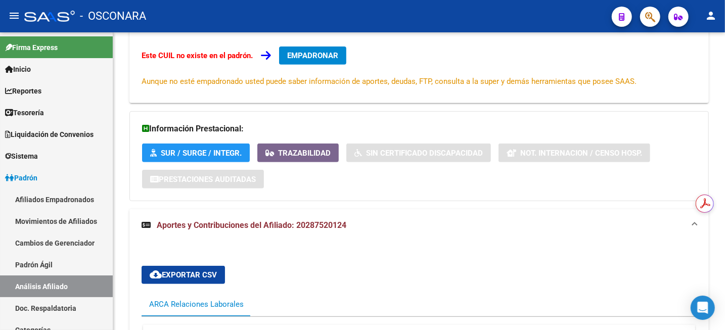
scroll to position [397, 0]
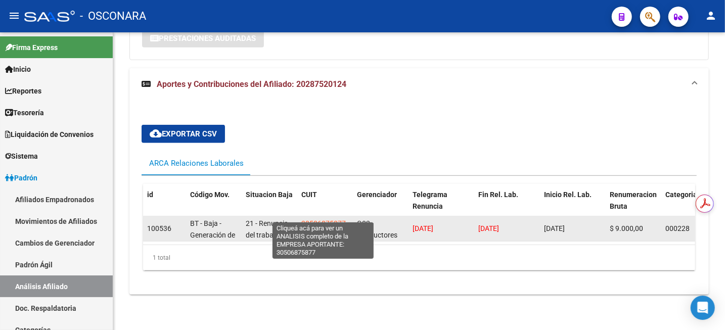
click at [311, 220] on span "30506875877" at bounding box center [324, 224] width 45 height 8
type textarea "30506875877"
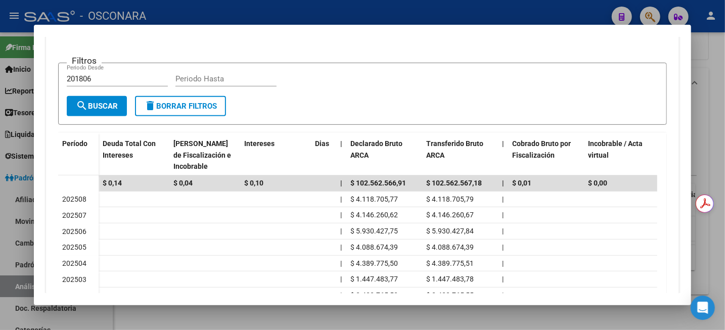
scroll to position [253, 0]
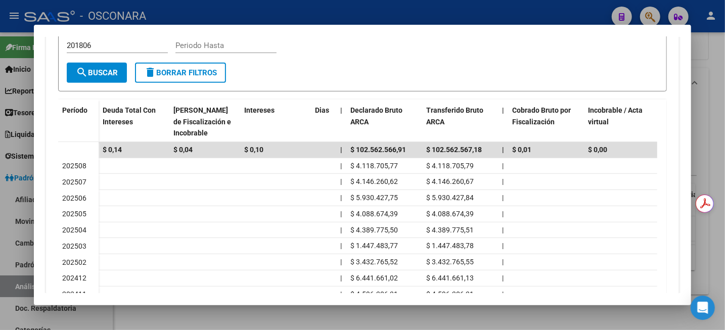
click at [722, 87] on div at bounding box center [362, 165] width 725 height 330
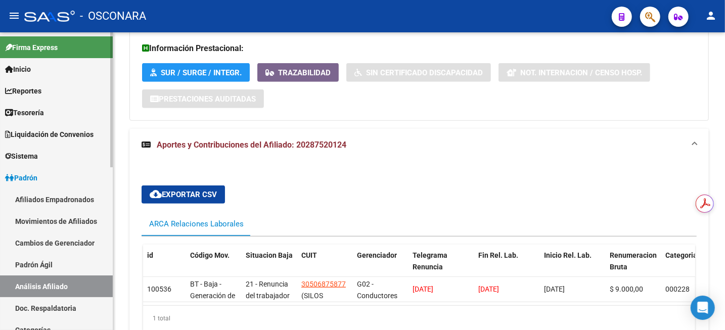
scroll to position [334, 0]
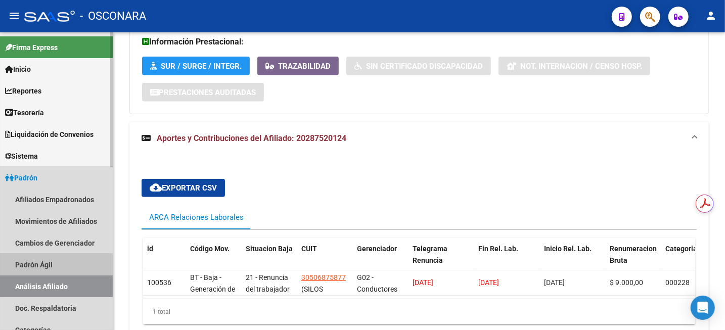
drag, startPoint x: 31, startPoint y: 268, endPoint x: 37, endPoint y: 286, distance: 19.0
click at [31, 267] on link "Padrón Ágil" at bounding box center [56, 265] width 113 height 22
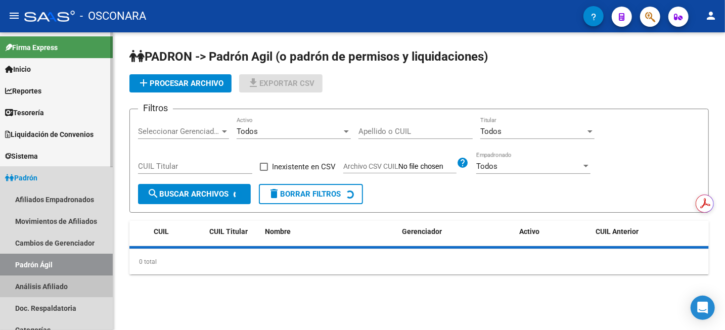
click at [38, 286] on link "Análisis Afiliado" at bounding box center [56, 287] width 113 height 22
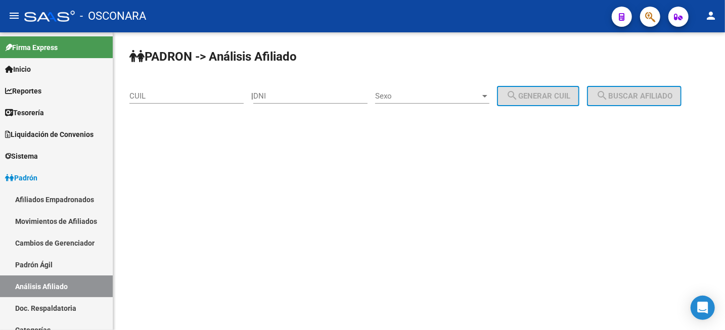
click at [223, 98] on input "CUIL" at bounding box center [187, 96] width 114 height 9
paste input "27-17503732-8"
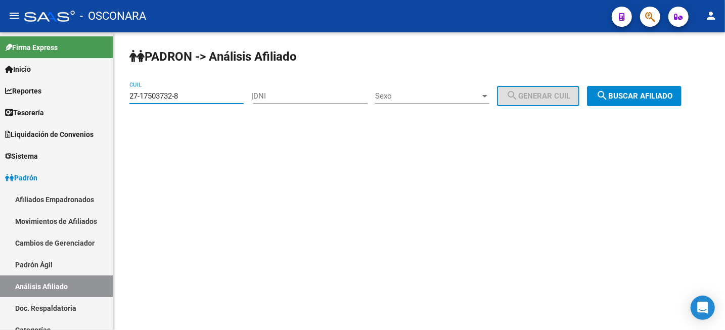
type input "27-17503732-8"
click at [620, 99] on span "search Buscar afiliado" at bounding box center [634, 96] width 76 height 9
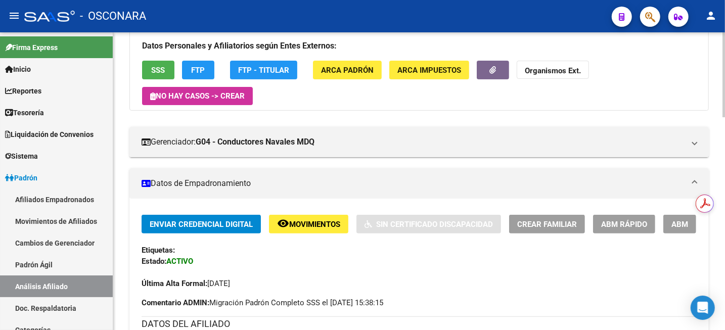
scroll to position [63, 0]
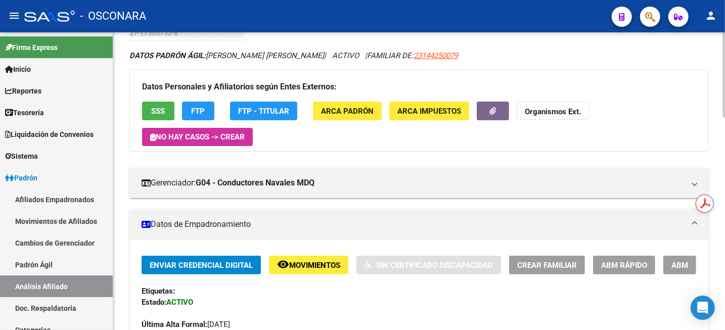
drag, startPoint x: 458, startPoint y: 56, endPoint x: 407, endPoint y: 60, distance: 51.3
click at [407, 60] on div "DATOS PADRÓN ÁGIL: COCCIA SANDRA ELIZABETH | ACTIVO | FAMILIAR DE: 23144250079" at bounding box center [420, 55] width 580 height 11
copy span "23144250079"
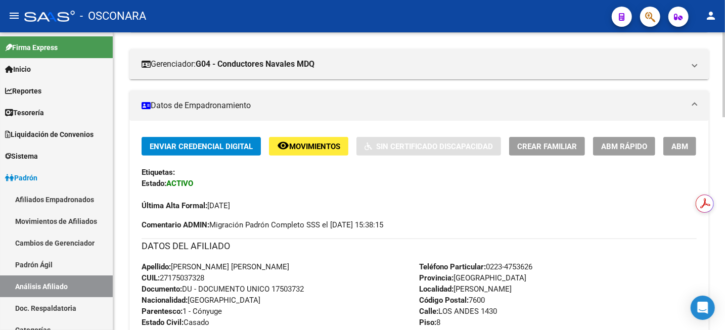
scroll to position [177, 0]
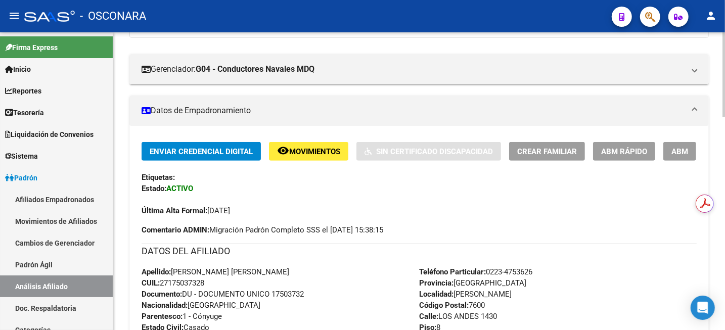
click at [724, 124] on div at bounding box center [724, 125] width 3 height 85
click at [683, 149] on span "ABM" at bounding box center [680, 151] width 17 height 9
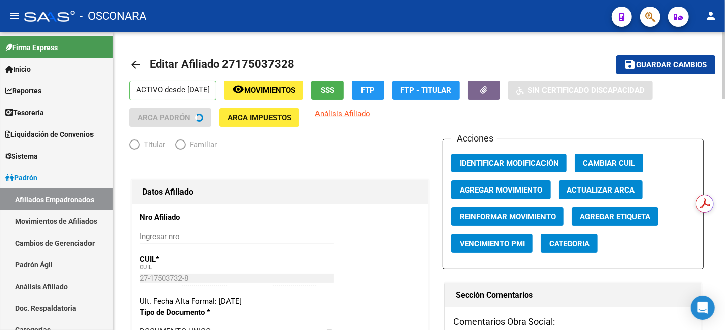
radio input "true"
type input "30-71510256-7"
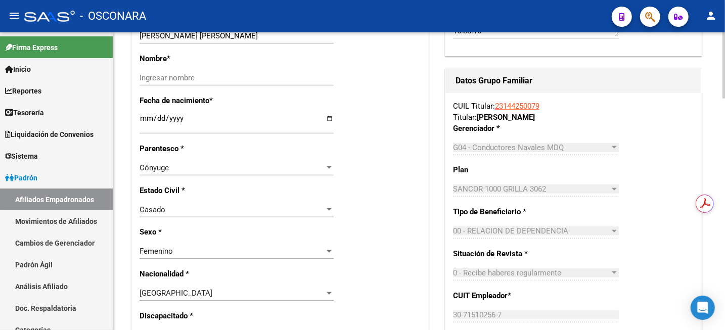
scroll to position [316, 0]
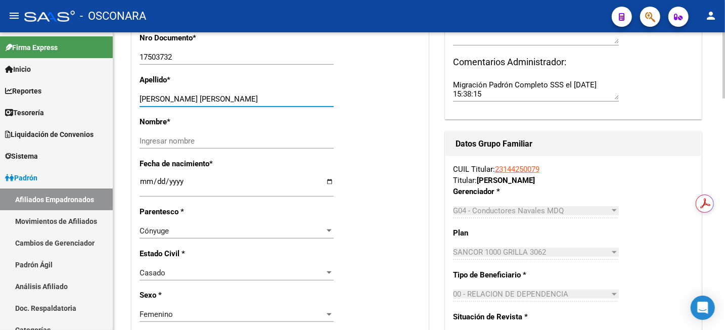
drag, startPoint x: 169, startPoint y: 101, endPoint x: 242, endPoint y: 103, distance: 73.4
click at [242, 103] on input "COCCIA SANDRA ELIZABETH" at bounding box center [237, 99] width 194 height 9
type input "COCCIA"
click at [183, 142] on input "Ingresar nombre" at bounding box center [237, 141] width 194 height 9
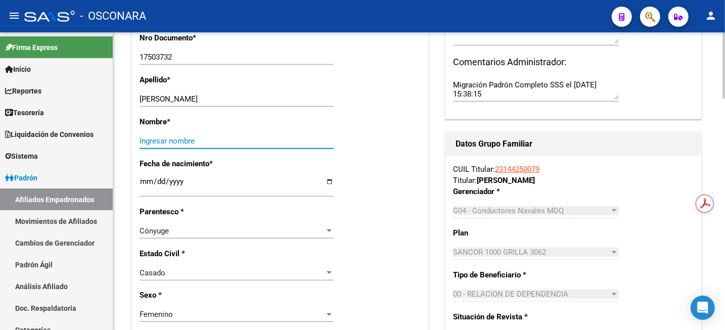
paste input "SANDRA ELIZABETH"
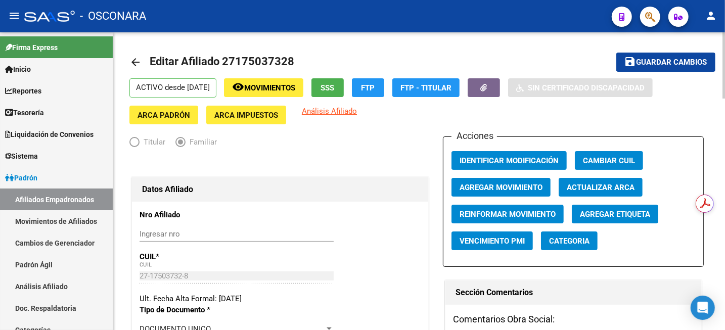
scroll to position [0, 0]
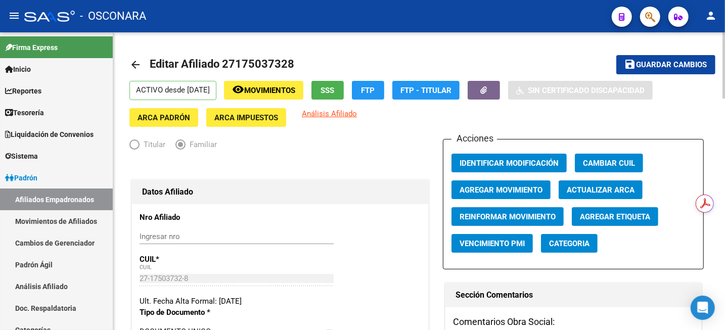
type input "SANDRA ELIZABETH"
click at [496, 192] on span "Agregar Movimiento" at bounding box center [501, 190] width 83 height 9
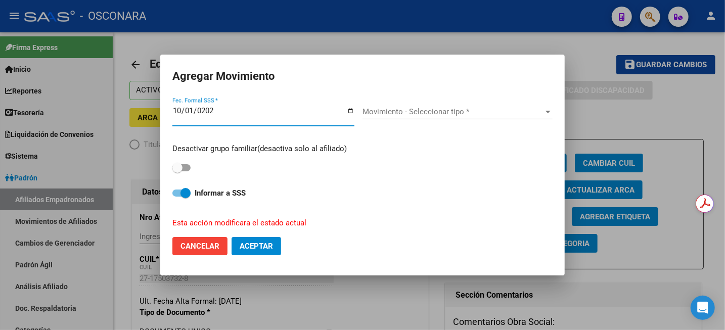
type input "2025-10-01"
click at [464, 108] on span "Movimiento - Seleccionar tipo *" at bounding box center [453, 111] width 181 height 9
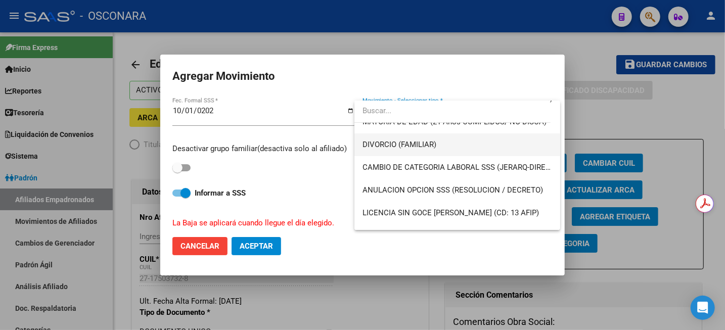
scroll to position [63, 0]
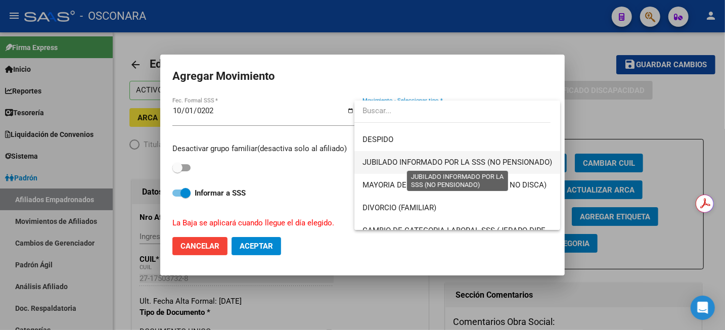
click at [432, 165] on span "JUBILADO INFORMADO POR LA SSS (NO PENSIONADO)" at bounding box center [458, 162] width 190 height 9
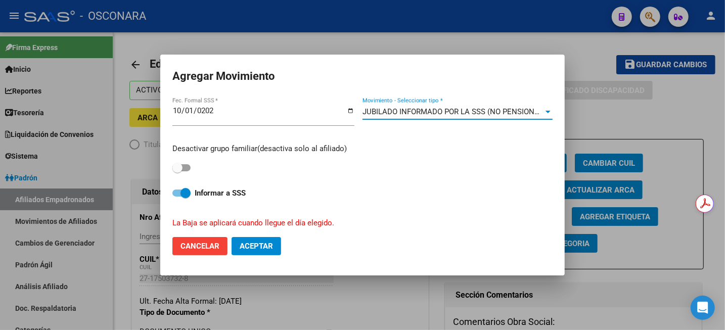
click at [181, 170] on span at bounding box center [178, 168] width 10 height 10
click at [178, 172] on input "checkbox" at bounding box center [177, 172] width 1 height 1
checkbox input "true"
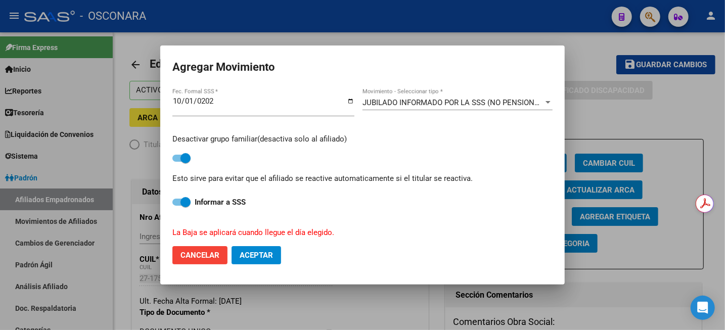
click at [254, 256] on span "Aceptar" at bounding box center [256, 255] width 33 height 9
checkbox input "false"
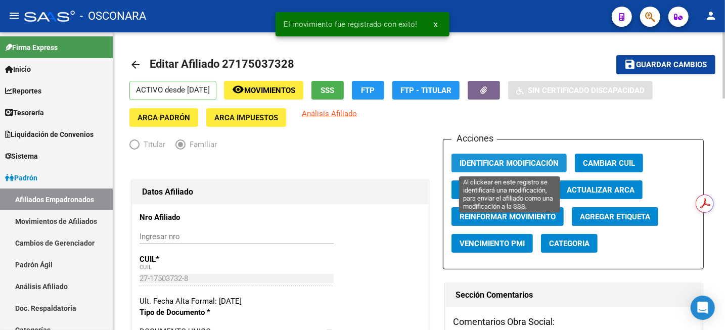
click at [526, 161] on span "Identificar Modificación" at bounding box center [509, 163] width 99 height 9
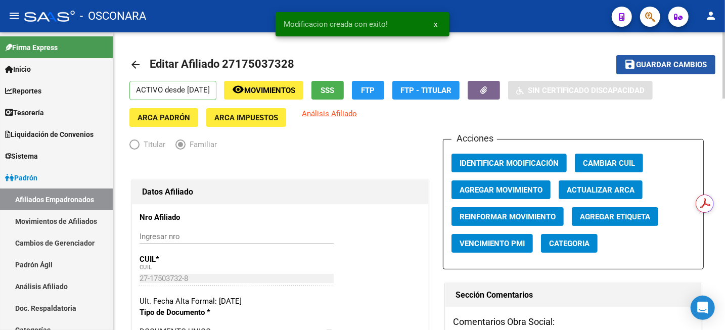
click at [630, 66] on mat-icon "save" at bounding box center [631, 64] width 12 height 12
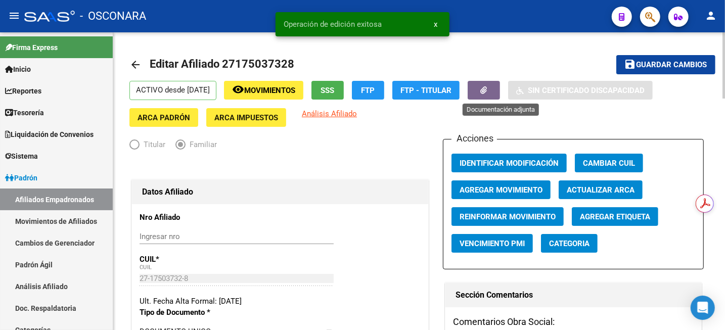
click at [500, 92] on button "button" at bounding box center [484, 90] width 32 height 19
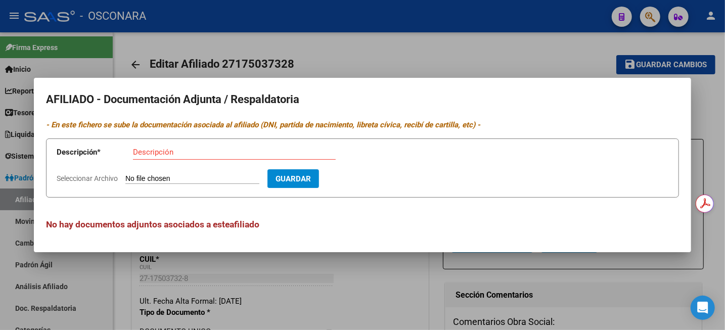
click at [422, 326] on div at bounding box center [362, 165] width 725 height 330
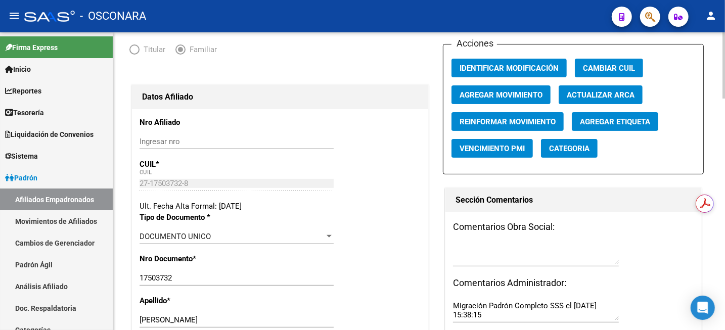
scroll to position [0, 0]
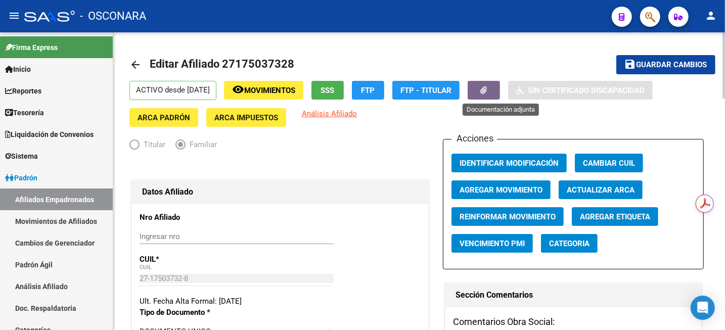
click at [500, 84] on button "button" at bounding box center [484, 90] width 32 height 19
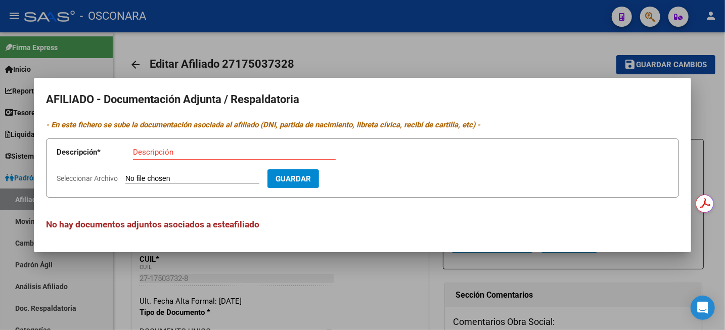
click at [397, 200] on div "No hay documentos adjuntos asociados a este afiliado" at bounding box center [362, 214] width 633 height 33
click at [721, 90] on div at bounding box center [362, 165] width 725 height 330
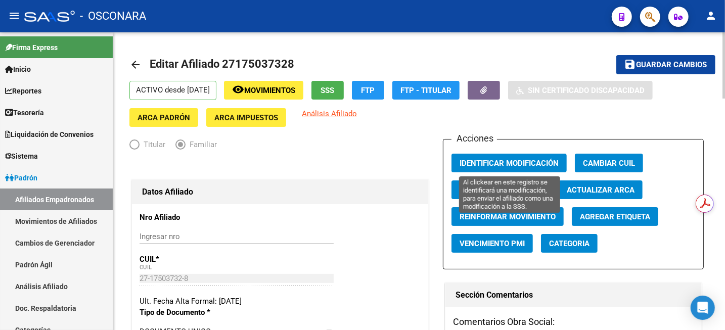
click at [516, 163] on span "Identificar Modificación" at bounding box center [509, 163] width 99 height 9
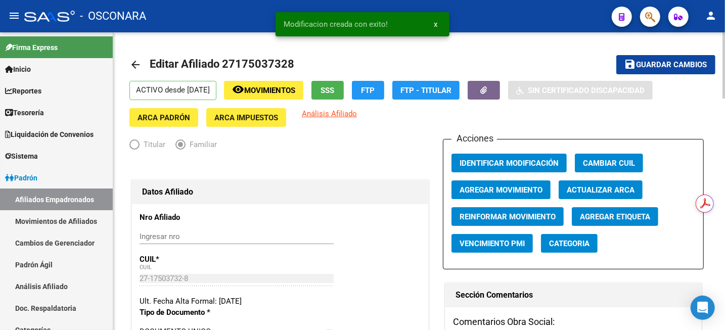
click at [654, 64] on span "Guardar cambios" at bounding box center [672, 65] width 71 height 9
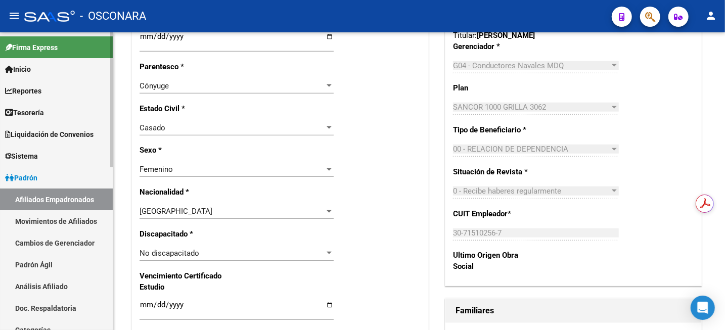
scroll to position [443, 0]
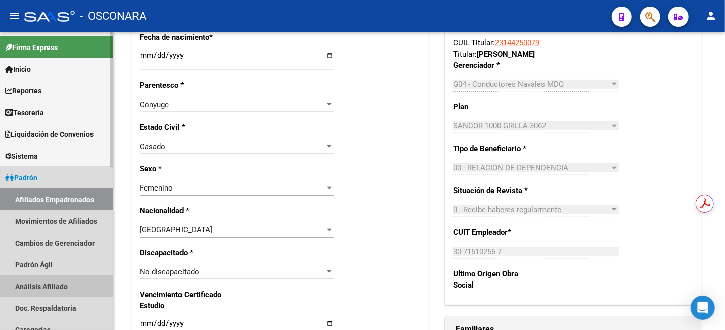
click at [37, 287] on link "Análisis Afiliado" at bounding box center [56, 287] width 113 height 22
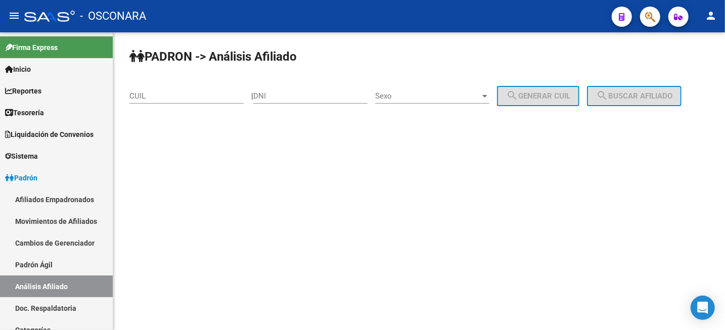
click at [232, 90] on div "CUIL" at bounding box center [187, 93] width 114 height 22
paste input "20-44144738-9"
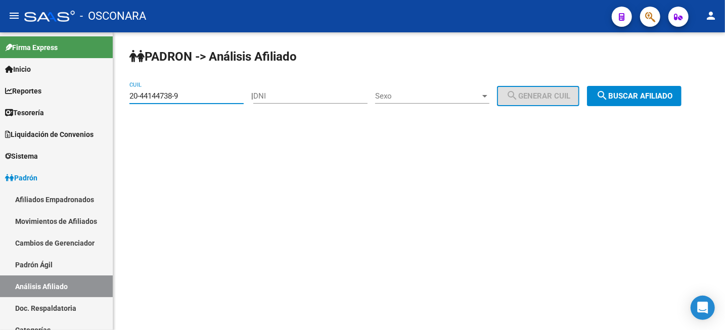
type input "20-44144738-9"
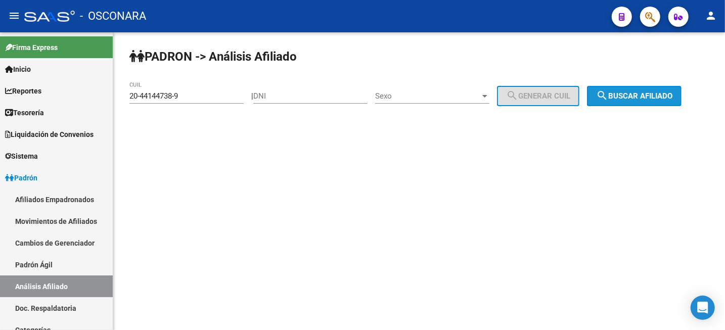
click at [628, 98] on span "search Buscar afiliado" at bounding box center [634, 96] width 76 height 9
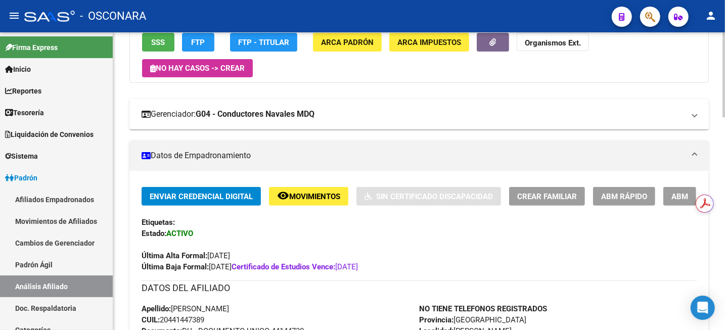
scroll to position [126, 0]
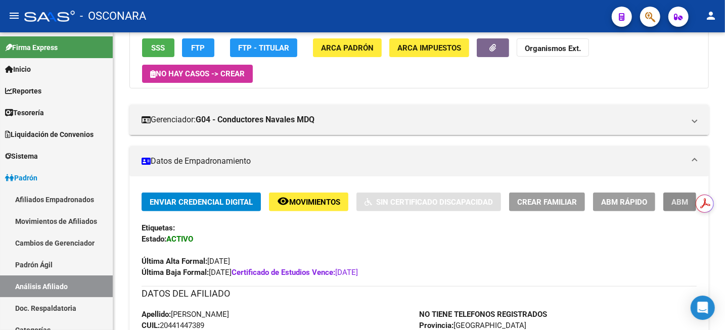
drag, startPoint x: 675, startPoint y: 202, endPoint x: 624, endPoint y: 194, distance: 52.3
click at [676, 202] on span "ABM" at bounding box center [680, 202] width 17 height 9
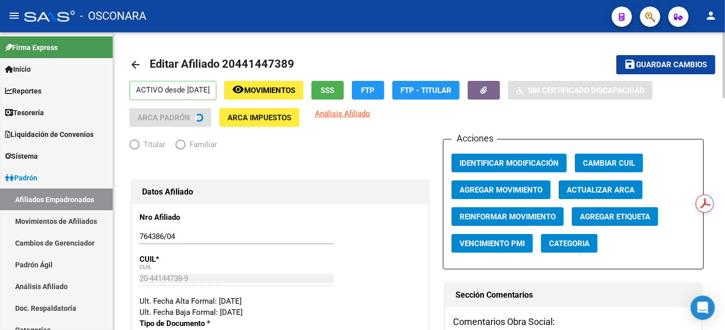
radio input "true"
type input "30-71510256-7"
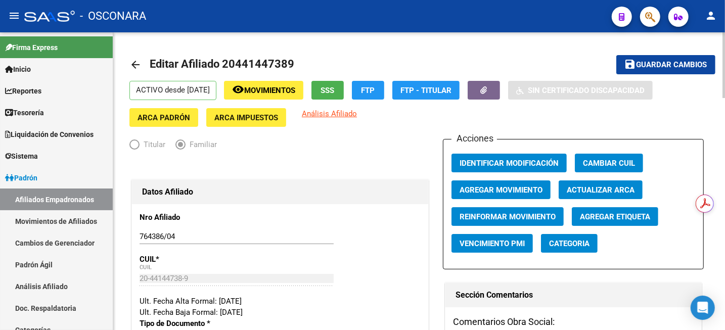
click at [481, 191] on span "Agregar Movimiento" at bounding box center [501, 190] width 83 height 9
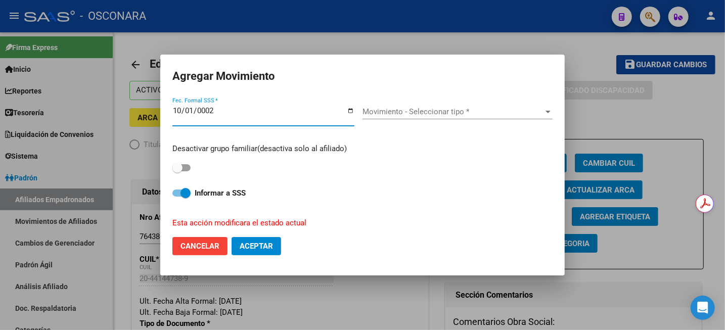
type input "0022-10-01"
type input "2025-10-01"
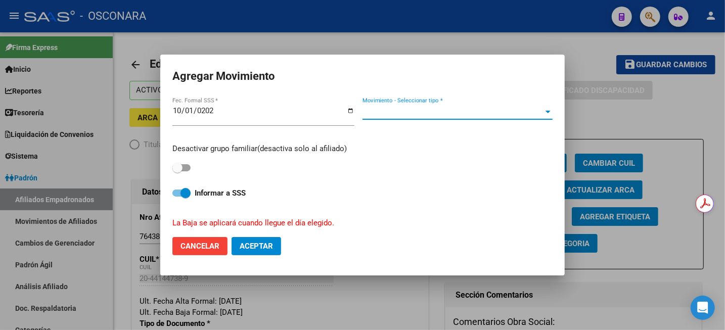
click at [492, 108] on span "Movimiento - Seleccionar tipo *" at bounding box center [453, 111] width 181 height 9
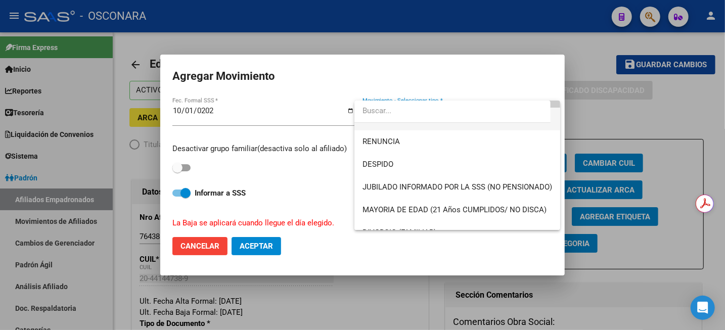
scroll to position [63, 0]
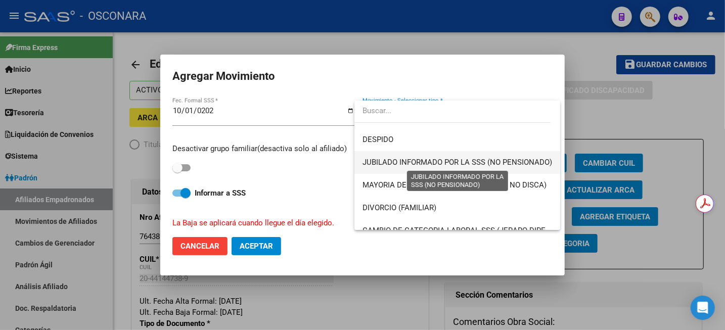
click at [462, 162] on span "JUBILADO INFORMADO POR LA SSS (NO PENSIONADO)" at bounding box center [458, 162] width 190 height 9
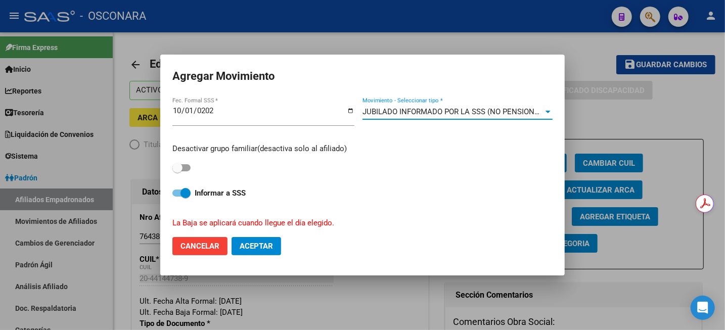
click at [184, 167] on span at bounding box center [182, 167] width 18 height 7
click at [178, 172] on input "checkbox" at bounding box center [177, 172] width 1 height 1
checkbox input "true"
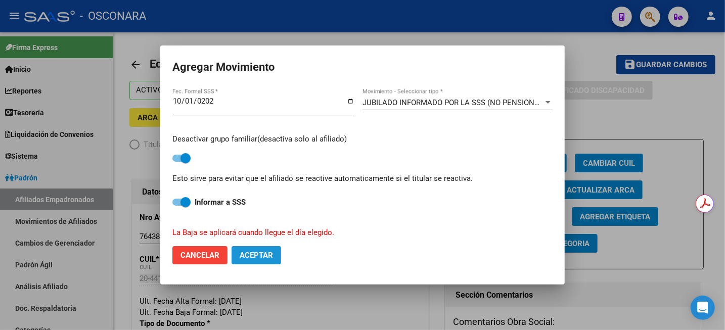
click at [260, 259] on span "Aceptar" at bounding box center [256, 255] width 33 height 9
checkbox input "false"
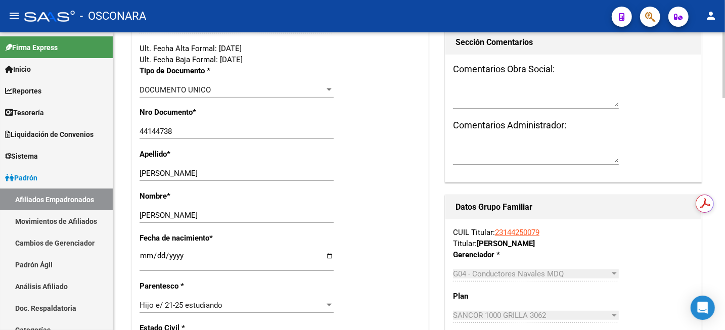
scroll to position [0, 0]
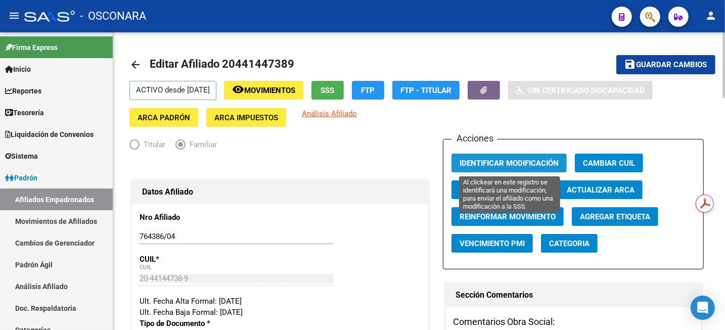
drag, startPoint x: 488, startPoint y: 162, endPoint x: 550, endPoint y: 144, distance: 65.0
click at [488, 162] on span "Identificar Modificación" at bounding box center [509, 163] width 99 height 9
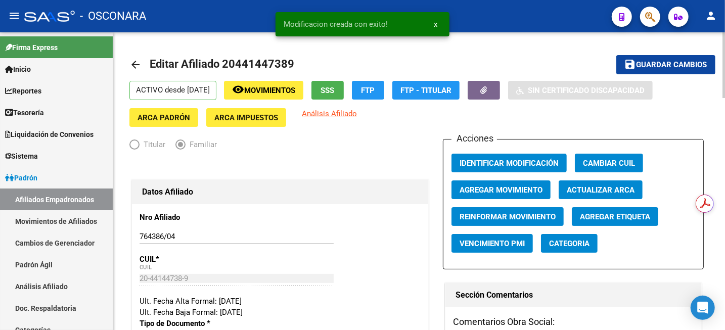
click at [631, 66] on mat-icon "save" at bounding box center [631, 64] width 12 height 12
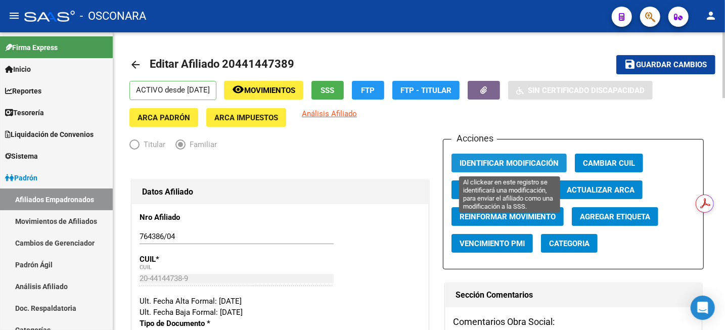
click at [508, 162] on span "Identificar Modificación" at bounding box center [509, 163] width 99 height 9
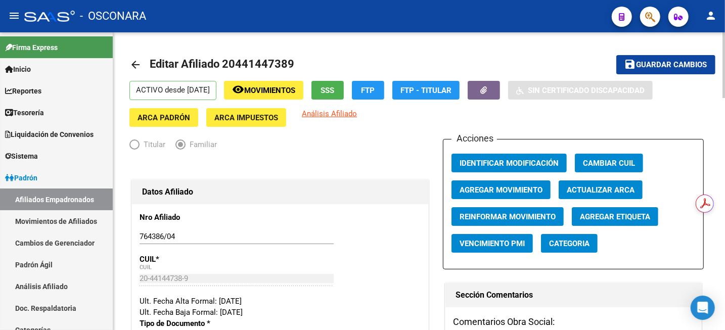
click at [668, 63] on span "Guardar cambios" at bounding box center [672, 65] width 71 height 9
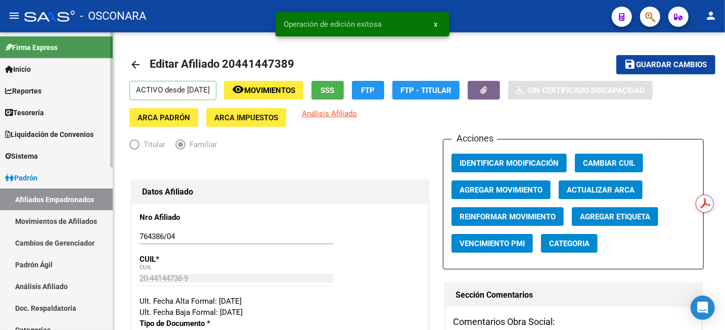
click at [76, 281] on link "Análisis Afiliado" at bounding box center [56, 287] width 113 height 22
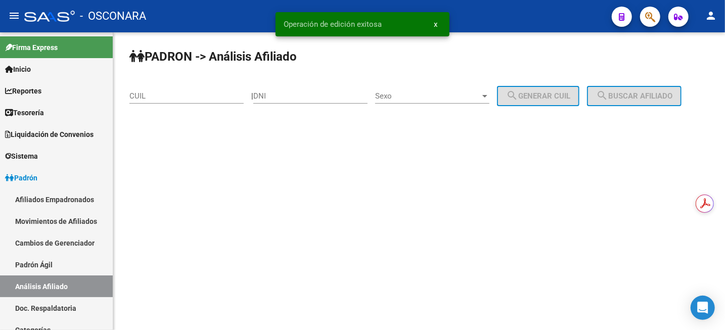
click at [202, 91] on div "CUIL" at bounding box center [187, 93] width 114 height 22
paste input "20-44467992-2"
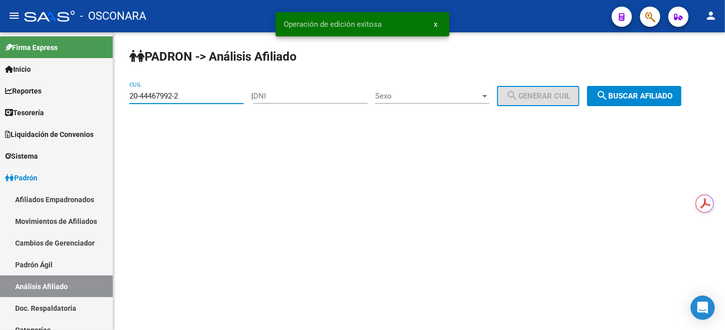
type input "20-44467992-2"
click at [620, 107] on div "PADRON -> Análisis Afiliado 20-44467992-2 CUIL | DNI Sexo Sexo search Generar C…" at bounding box center [419, 85] width 612 height 106
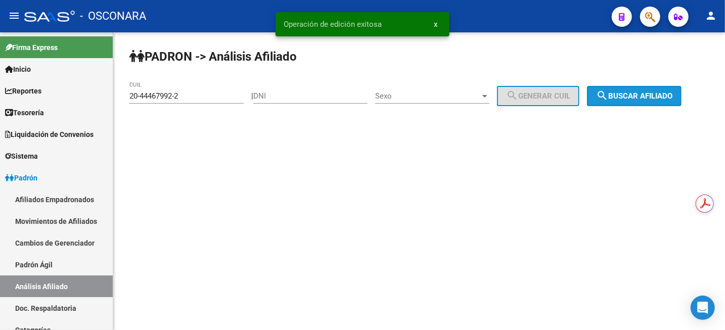
click at [626, 98] on span "search Buscar afiliado" at bounding box center [634, 96] width 76 height 9
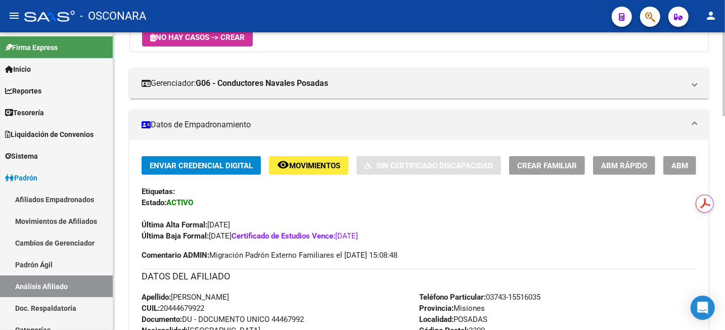
scroll to position [190, 0]
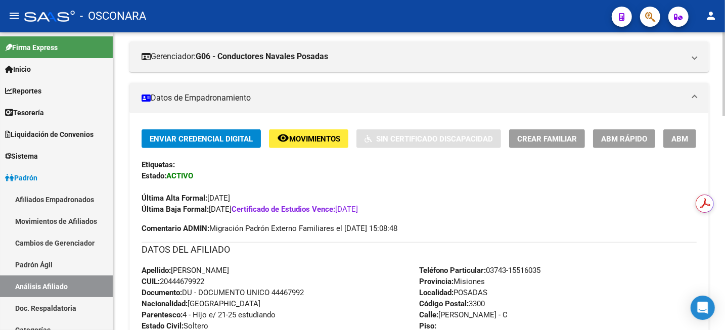
click at [686, 144] on button "ABM" at bounding box center [680, 139] width 33 height 19
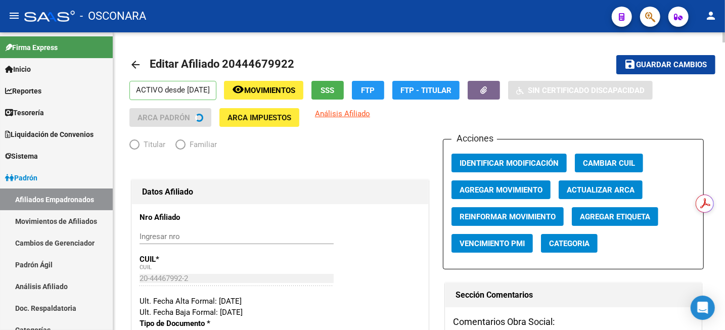
radio input "true"
type input "30-50471539-2"
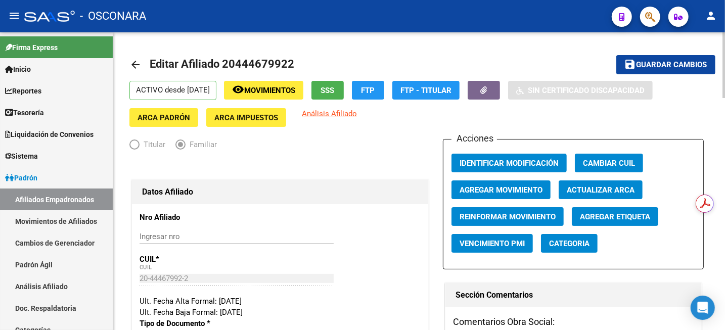
click at [515, 192] on span "Agregar Movimiento" at bounding box center [501, 190] width 83 height 9
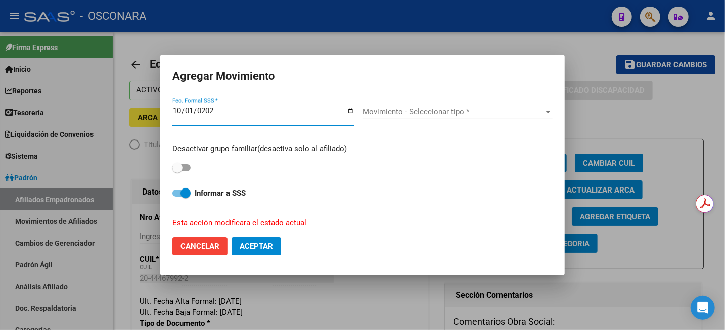
type input "2025-10-01"
drag, startPoint x: 410, startPoint y: 102, endPoint x: 412, endPoint y: 110, distance: 8.3
click at [411, 103] on div "Movimiento - Seleccionar tipo * Movimiento - Seleccionar tipo *" at bounding box center [458, 115] width 190 height 39
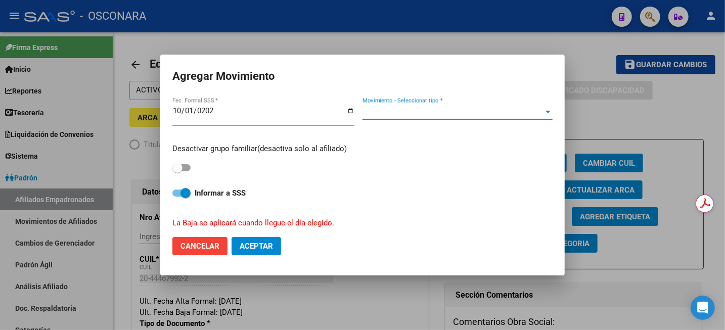
click at [412, 110] on span "Movimiento - Seleccionar tipo *" at bounding box center [453, 111] width 181 height 9
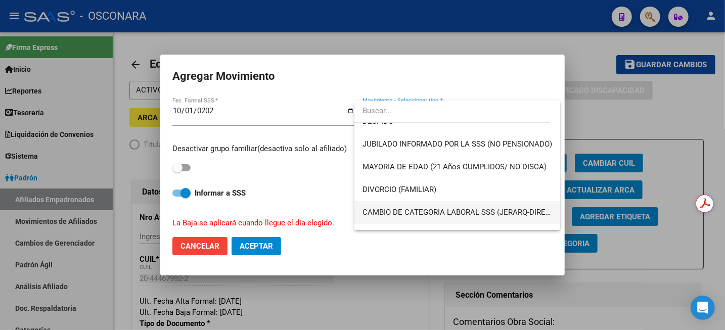
scroll to position [63, 0]
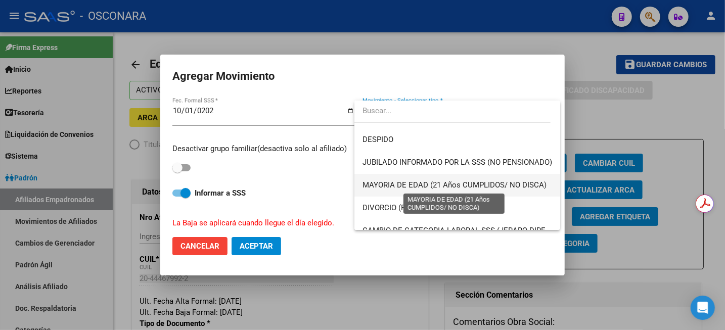
click at [399, 185] on span "MAYORIA DE EDAD (21 Años CUMPLIDOS/ NO DISCA)" at bounding box center [455, 185] width 184 height 9
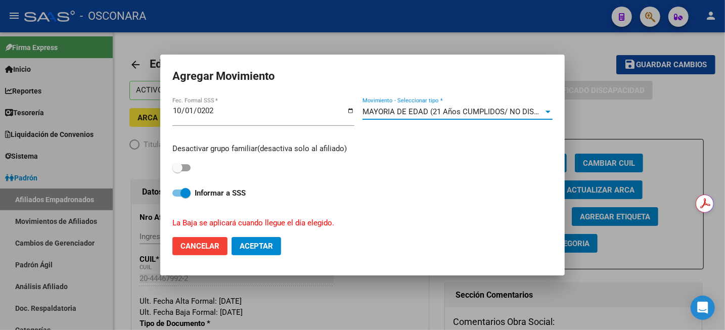
click at [163, 173] on mat-dialog-content "2025-10-01 Fec. Formal SSS * MAYORIA DE EDAD (21 Años CUMPLIDOS/ NO DISCA) Movi…" at bounding box center [362, 162] width 405 height 133
click at [183, 168] on span at bounding box center [182, 167] width 18 height 7
click at [178, 172] on input "checkbox" at bounding box center [177, 172] width 1 height 1
checkbox input "true"
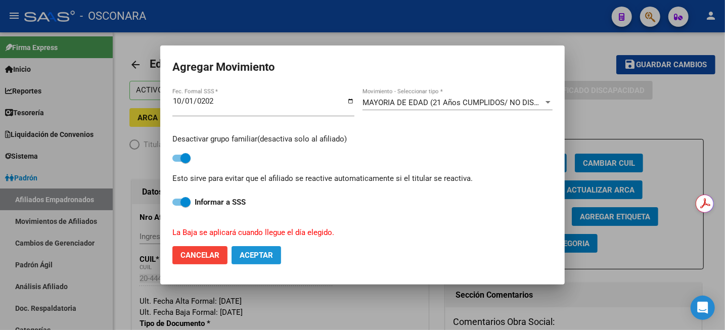
drag, startPoint x: 250, startPoint y: 256, endPoint x: 389, endPoint y: 226, distance: 142.3
click at [250, 255] on span "Aceptar" at bounding box center [256, 255] width 33 height 9
checkbox input "false"
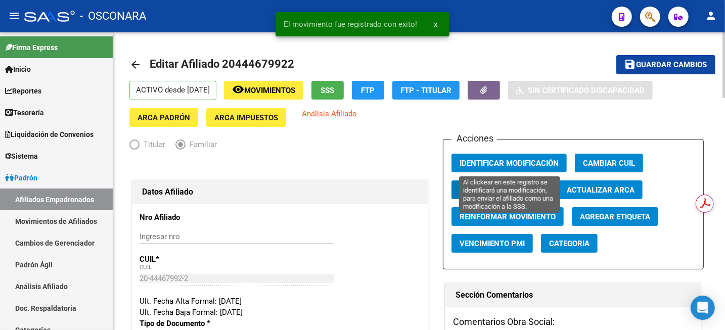
click at [543, 161] on span "Identificar Modificación" at bounding box center [509, 163] width 99 height 9
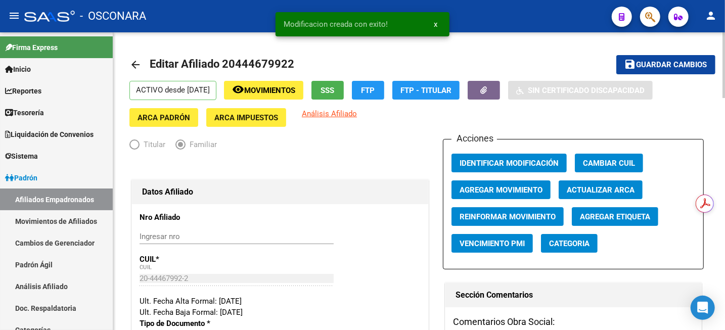
click at [643, 64] on span "Guardar cambios" at bounding box center [672, 65] width 71 height 9
click at [488, 95] on span "button" at bounding box center [484, 90] width 7 height 9
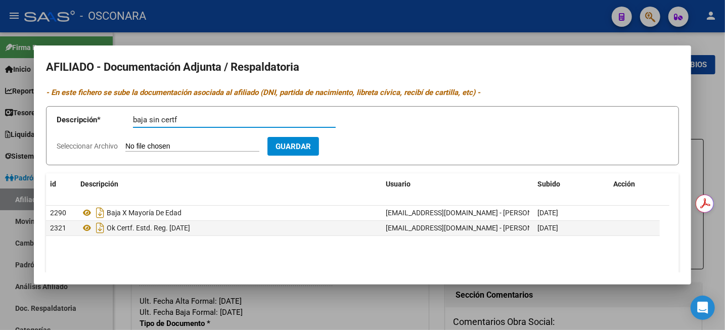
type input "baja sin certf"
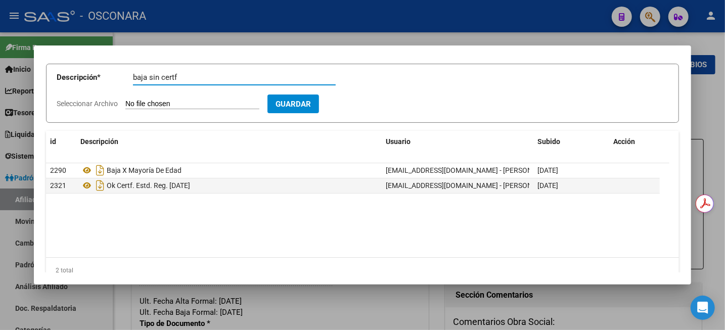
scroll to position [60, 0]
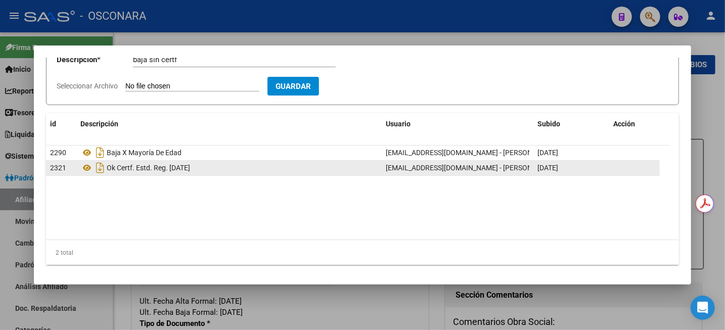
type input "C:\fakepath\WhatsApp Image 2025-09-09 at 12.25.12.jpeg"
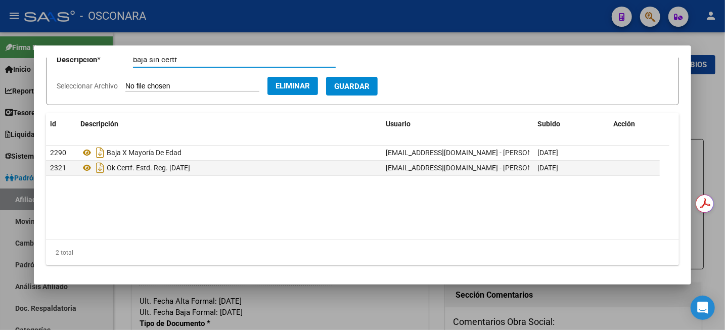
click at [370, 82] on span "Guardar" at bounding box center [351, 86] width 35 height 9
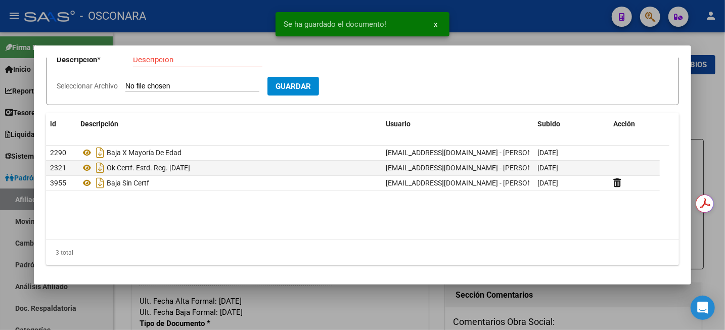
click at [721, 118] on div at bounding box center [362, 165] width 725 height 330
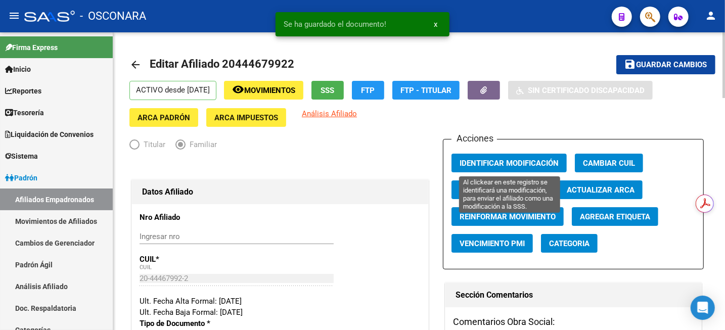
click at [507, 164] on span "Identificar Modificación" at bounding box center [509, 163] width 99 height 9
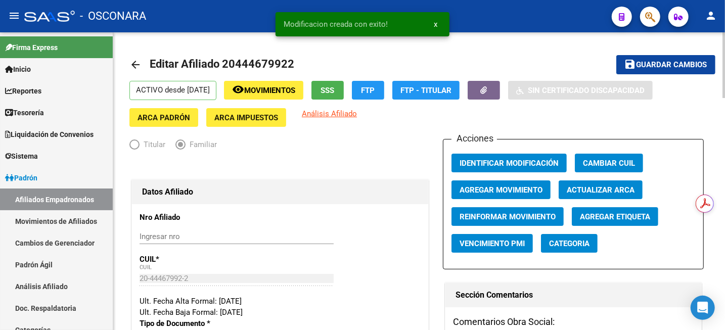
click at [645, 73] on button "save Guardar cambios" at bounding box center [666, 64] width 99 height 19
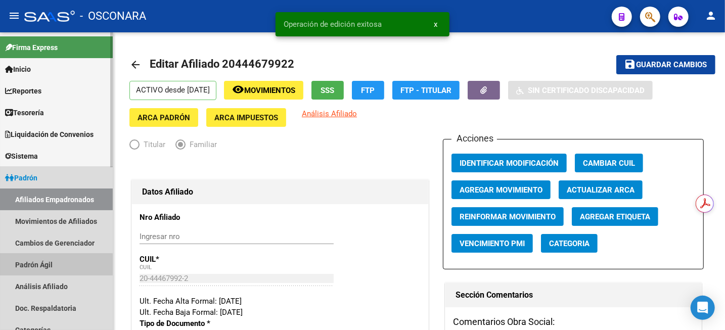
click at [50, 274] on link "Padrón Ágil" at bounding box center [56, 265] width 113 height 22
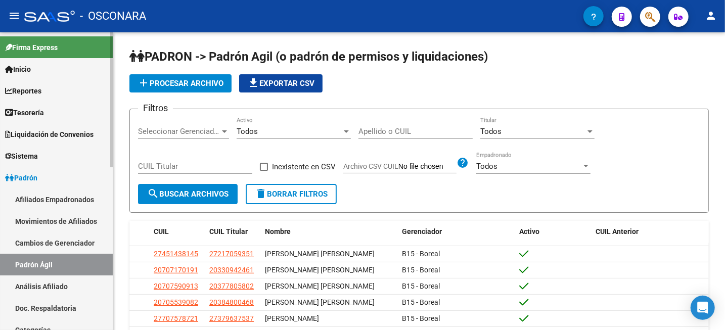
click at [39, 290] on link "Análisis Afiliado" at bounding box center [56, 287] width 113 height 22
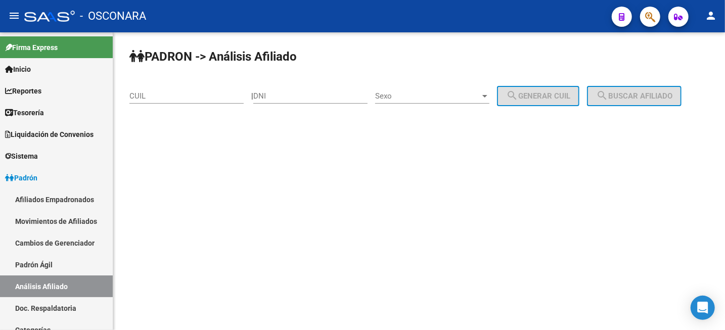
click at [201, 88] on div "CUIL" at bounding box center [187, 93] width 114 height 22
paste input "27-44766085-2"
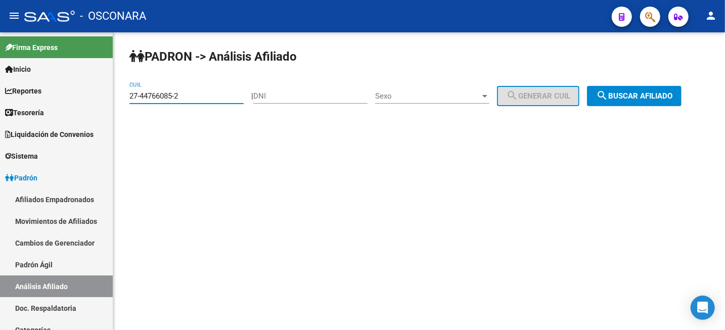
type input "27-44766085-2"
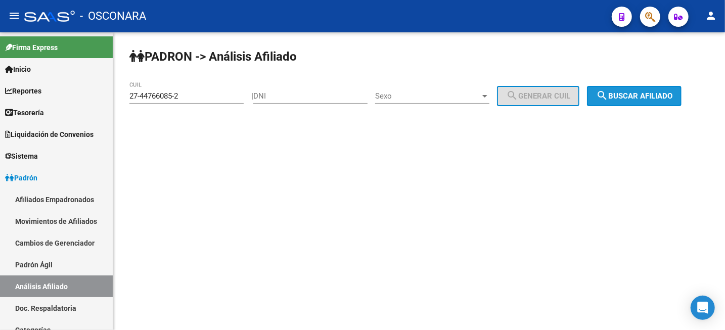
click at [663, 96] on span "search Buscar afiliado" at bounding box center [634, 96] width 76 height 9
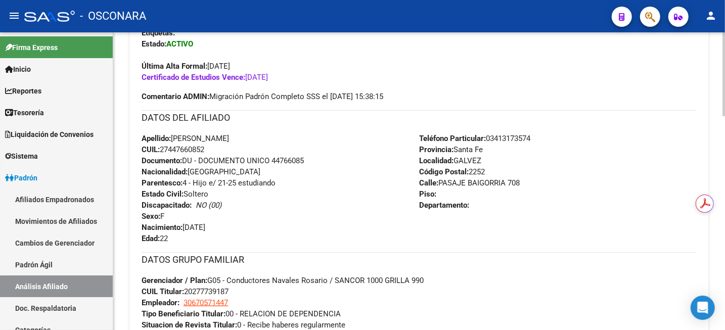
scroll to position [190, 0]
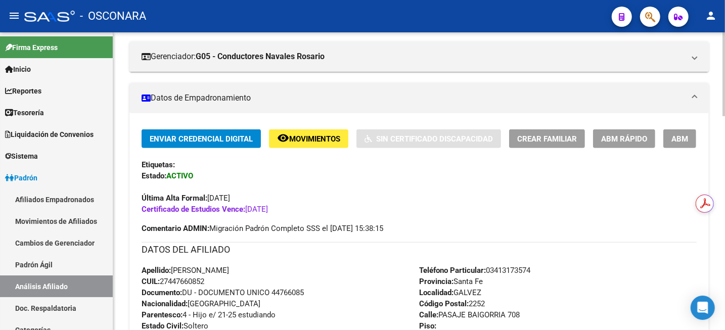
click at [680, 138] on span "ABM" at bounding box center [680, 139] width 17 height 9
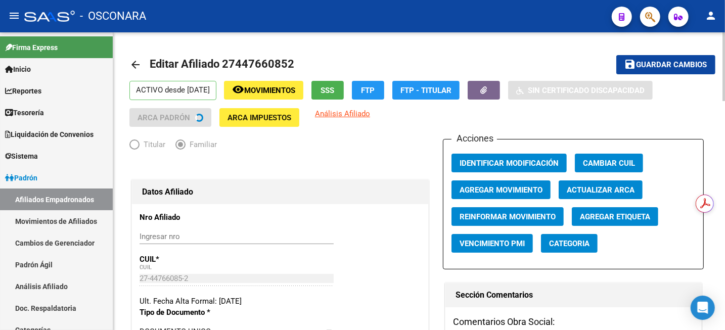
radio input "true"
type input "30-67057144-7"
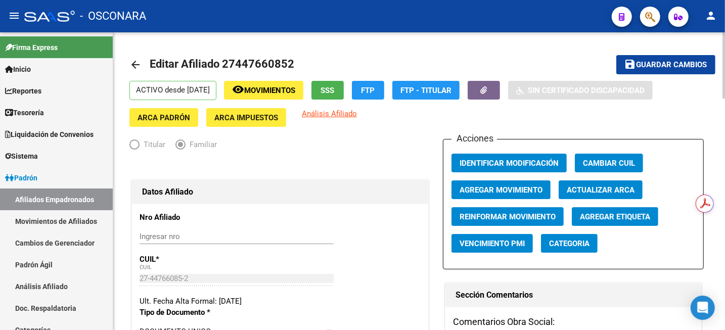
click at [524, 191] on span "Agregar Movimiento" at bounding box center [501, 190] width 83 height 9
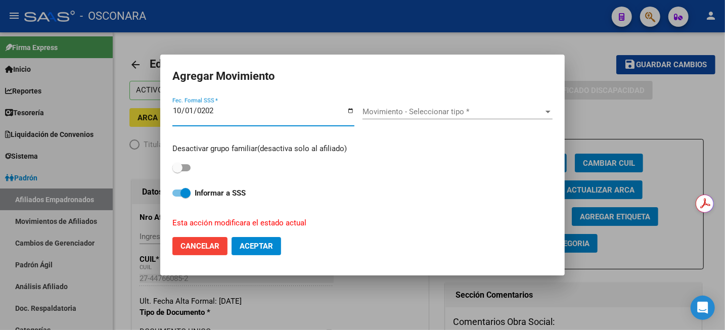
type input "2025-10-01"
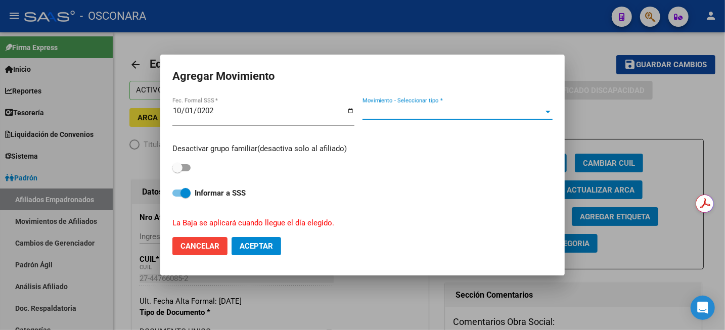
click at [432, 107] on span "Movimiento - Seleccionar tipo *" at bounding box center [453, 111] width 181 height 9
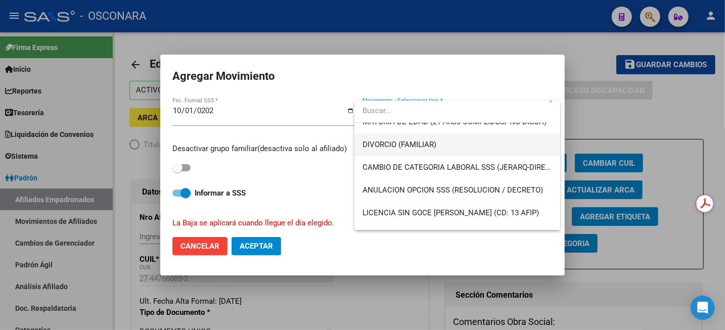
scroll to position [63, 0]
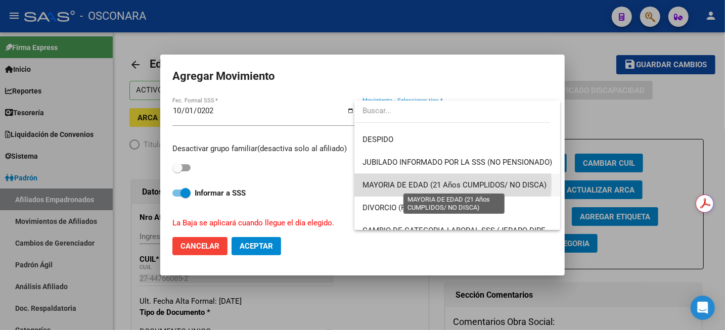
click at [429, 183] on span "MAYORIA DE EDAD (21 Años CUMPLIDOS/ NO DISCA)" at bounding box center [455, 185] width 184 height 9
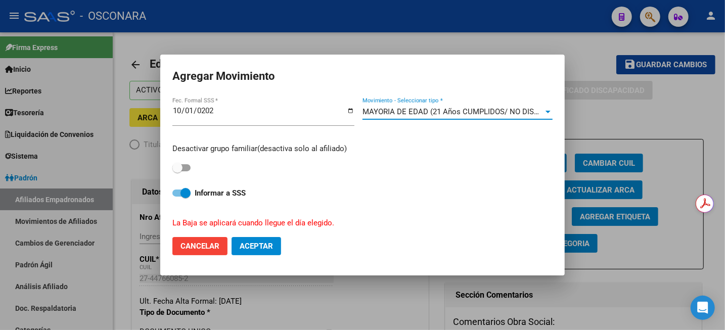
click at [174, 170] on span at bounding box center [178, 168] width 10 height 10
click at [177, 172] on input "checkbox" at bounding box center [177, 172] width 1 height 1
checkbox input "true"
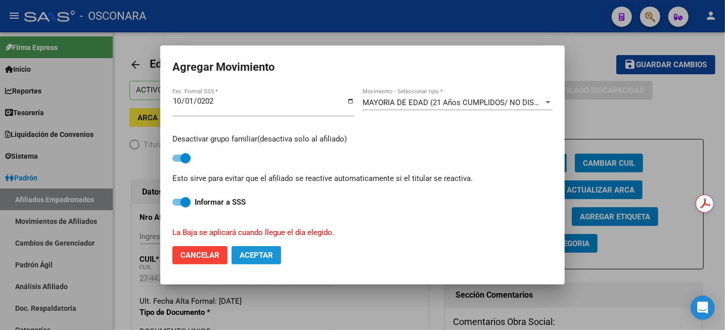
click at [254, 254] on span "Aceptar" at bounding box center [256, 255] width 33 height 9
checkbox input "false"
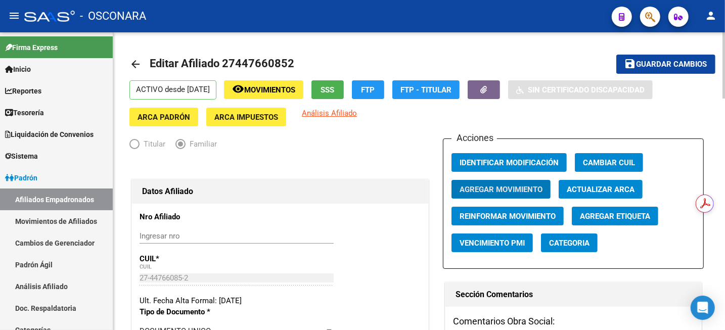
scroll to position [0, 0]
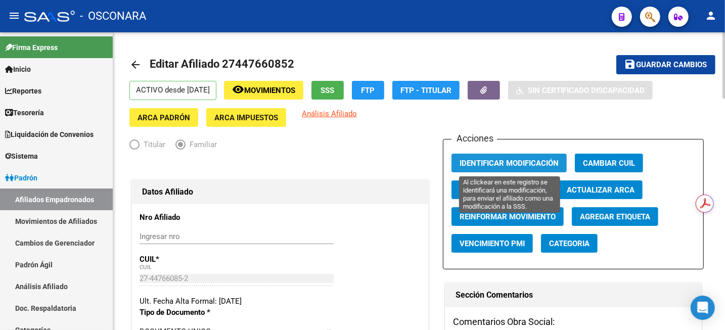
drag, startPoint x: 519, startPoint y: 161, endPoint x: 562, endPoint y: 148, distance: 45.0
click at [519, 161] on span "Identificar Modificación" at bounding box center [509, 163] width 99 height 9
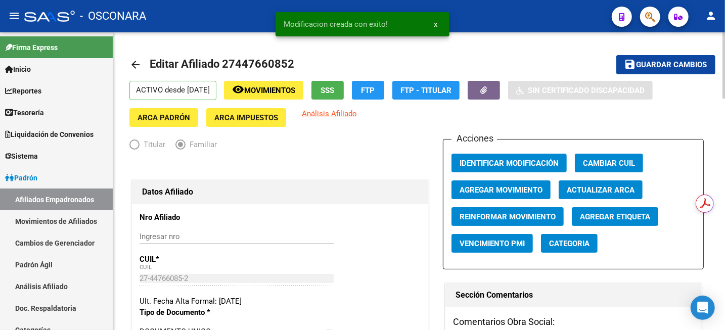
click at [656, 62] on span "Guardar cambios" at bounding box center [672, 65] width 71 height 9
click at [505, 189] on span "Agregar Movimiento" at bounding box center [501, 190] width 83 height 9
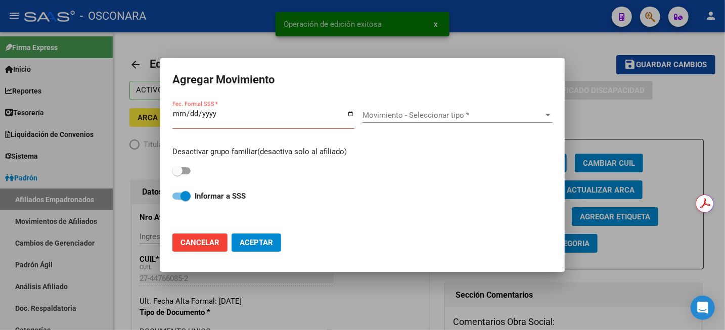
click at [519, 23] on div at bounding box center [362, 165] width 725 height 330
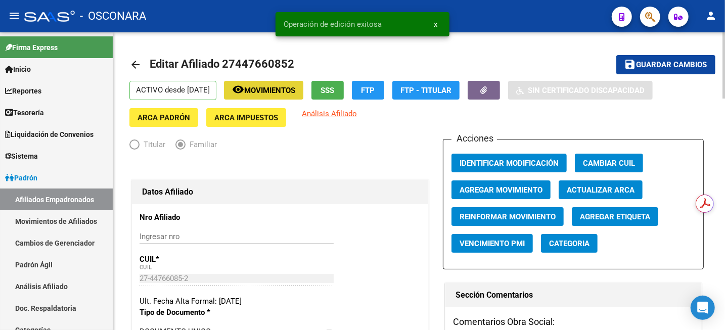
click at [295, 88] on span "Movimientos" at bounding box center [269, 90] width 51 height 9
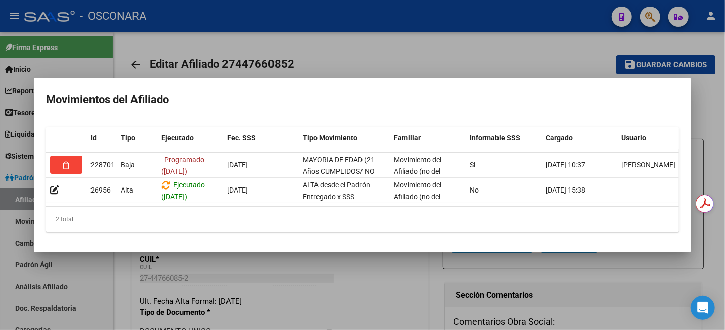
click at [386, 51] on div at bounding box center [362, 165] width 725 height 330
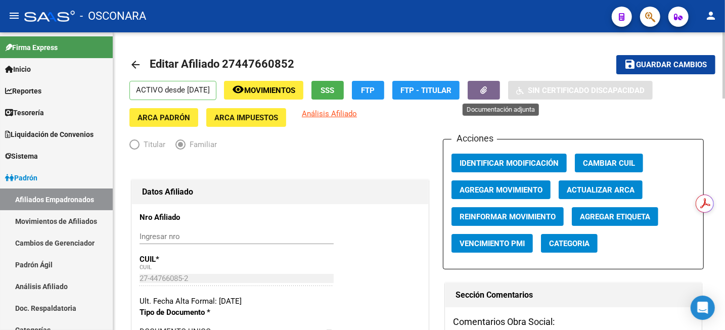
click at [488, 91] on icon "button" at bounding box center [484, 91] width 7 height 8
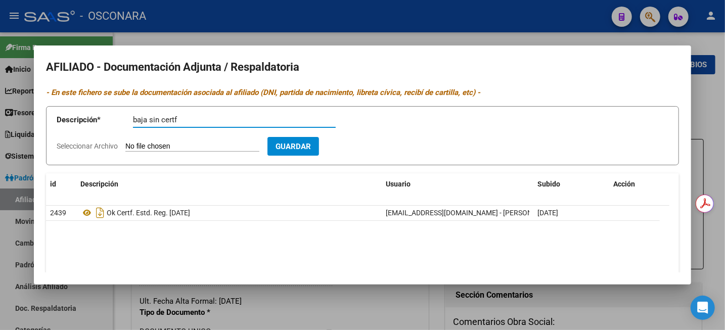
type input "baja sin certf"
type input "C:\fakepath\WhatsApp Image 2025-09-09 at 15.53.29.jpeg"
click at [365, 146] on span "Guardar" at bounding box center [351, 146] width 35 height 9
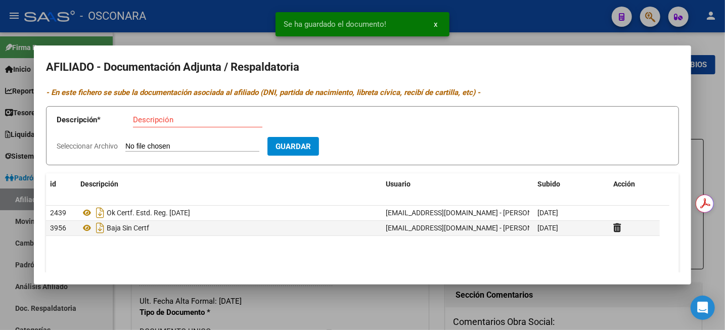
click at [715, 114] on div at bounding box center [362, 165] width 725 height 330
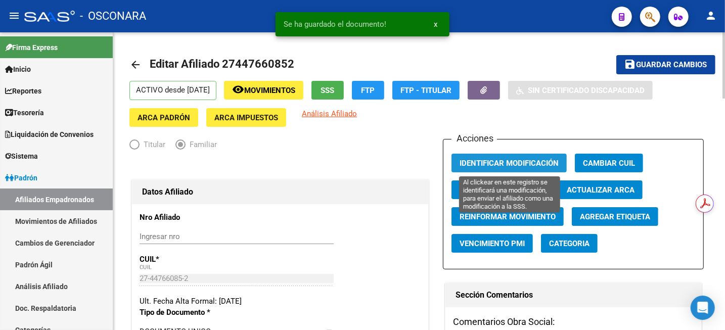
click at [513, 165] on span "Identificar Modificación" at bounding box center [509, 163] width 99 height 9
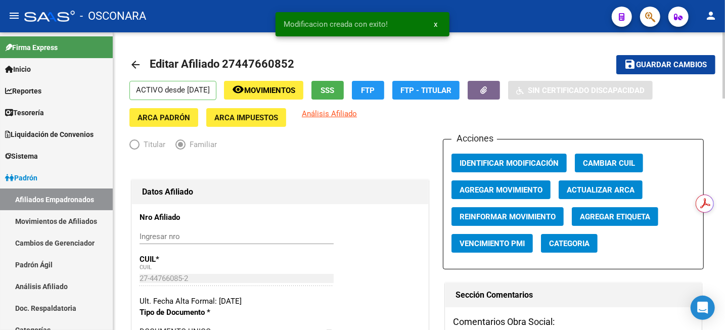
click at [666, 74] on mat-toolbar-row "save Guardar cambios" at bounding box center [654, 65] width 123 height 32
click at [645, 66] on span "Guardar cambios" at bounding box center [672, 65] width 71 height 9
click at [28, 290] on link "Análisis Afiliado" at bounding box center [56, 287] width 113 height 22
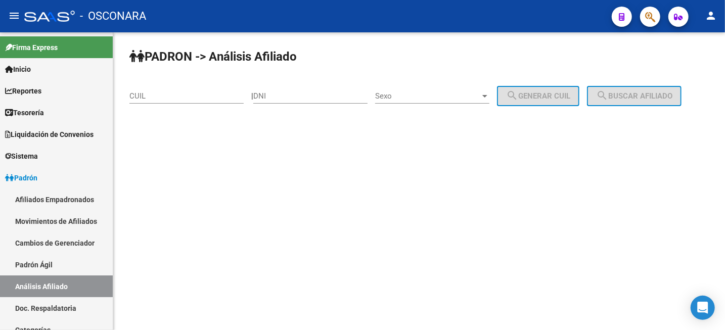
click at [222, 94] on input "CUIL" at bounding box center [187, 96] width 114 height 9
paste input "27-44644132-4"
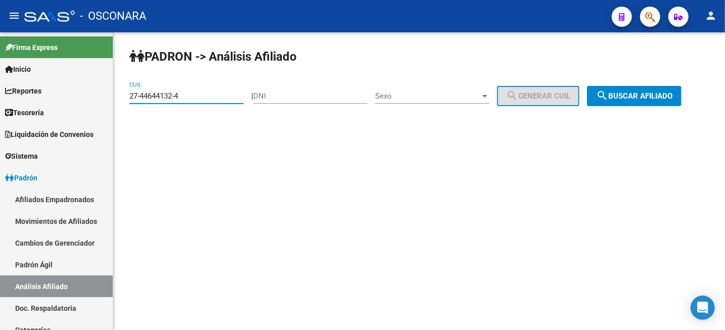
type input "27-44644132-4"
click at [607, 93] on button "search Buscar afiliado" at bounding box center [634, 96] width 95 height 20
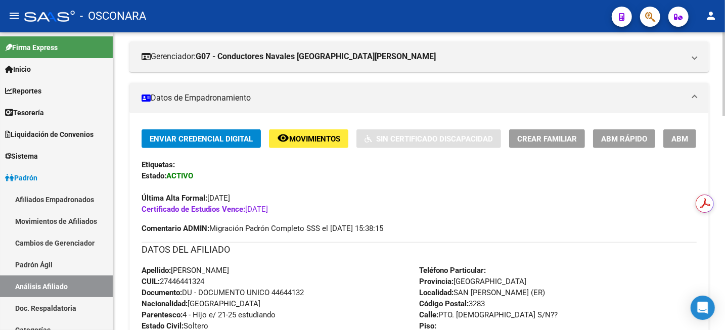
scroll to position [253, 0]
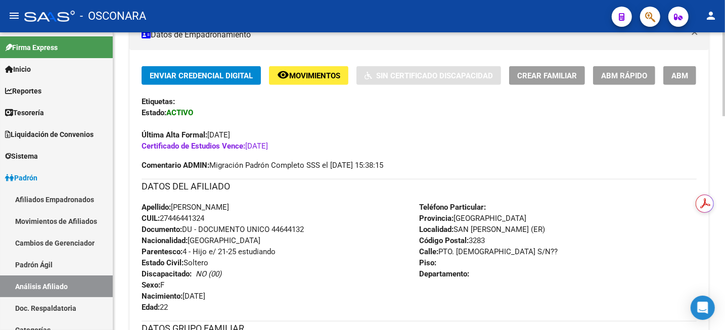
click at [683, 78] on span "ABM" at bounding box center [680, 75] width 17 height 9
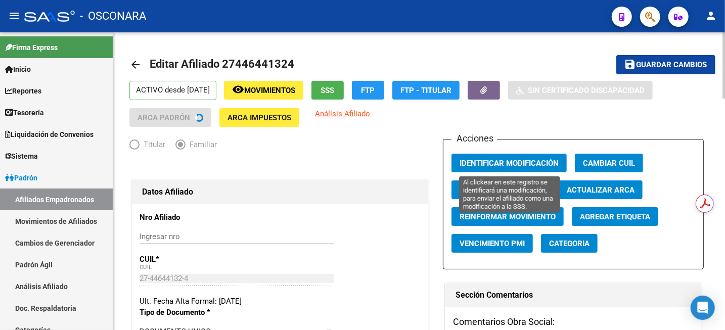
radio input "true"
type input "30-71510256-7"
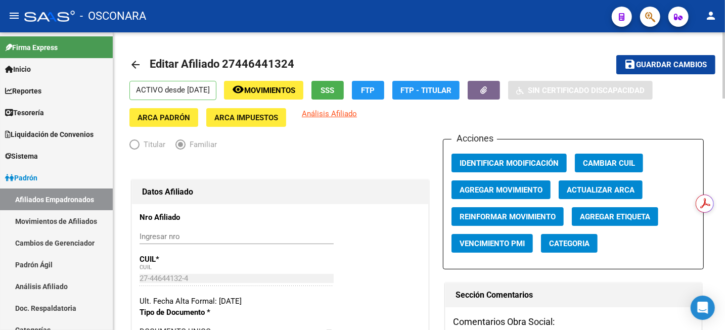
click at [516, 187] on span "Agregar Movimiento" at bounding box center [501, 190] width 83 height 9
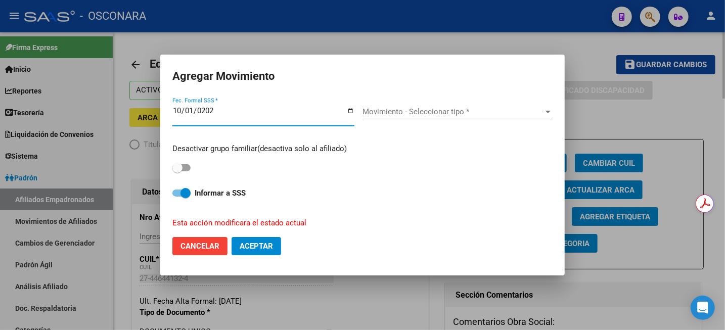
type input "2025-10-01"
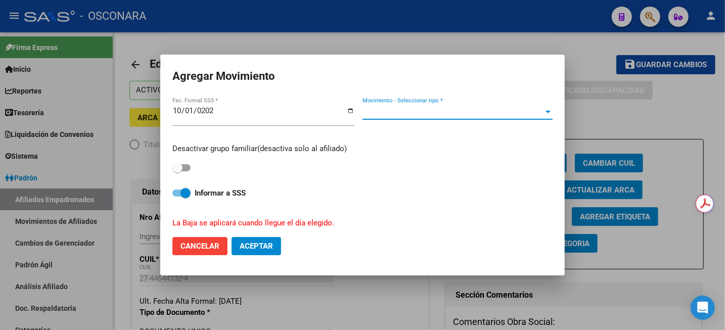
click at [420, 107] on span "Movimiento - Seleccionar tipo *" at bounding box center [453, 111] width 181 height 9
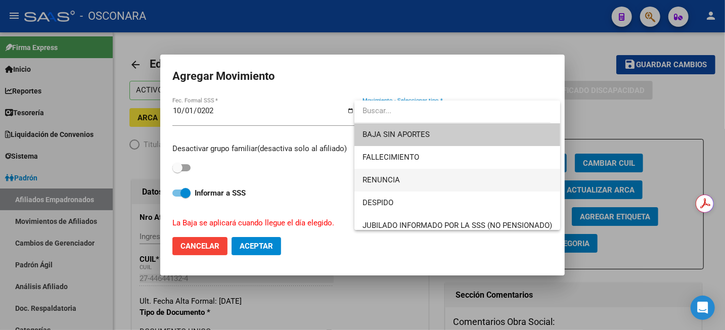
scroll to position [63, 0]
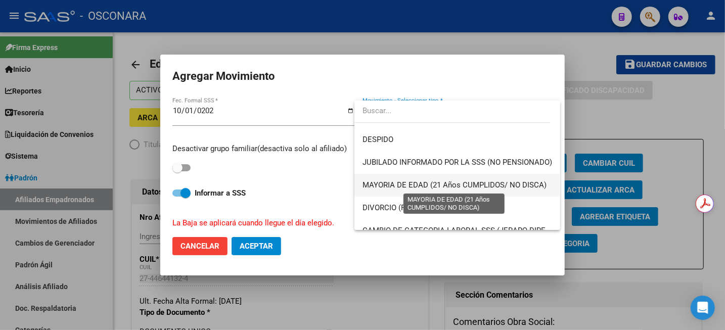
click at [420, 183] on span "MAYORIA DE EDAD (21 Años CUMPLIDOS/ NO DISCA)" at bounding box center [455, 185] width 184 height 9
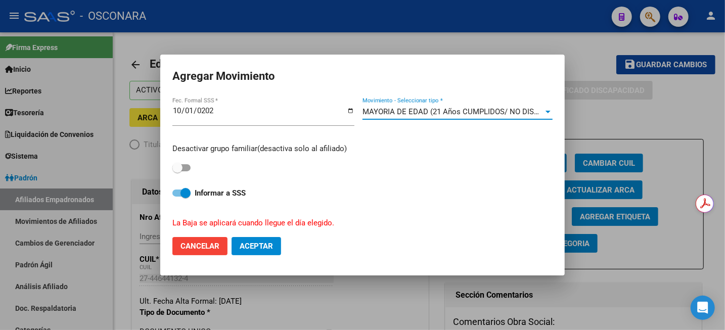
click at [173, 170] on mat-dialog-content "2025-10-01 Fec. Formal SSS * MAYORIA DE EDAD (21 Años CUMPLIDOS/ NO DISCA) Movi…" at bounding box center [362, 162] width 405 height 133
click at [184, 167] on span at bounding box center [182, 167] width 18 height 7
click at [178, 172] on input "checkbox" at bounding box center [177, 172] width 1 height 1
checkbox input "true"
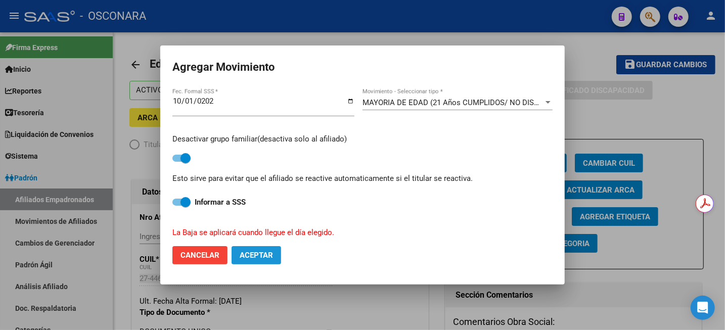
click at [260, 257] on span "Aceptar" at bounding box center [256, 255] width 33 height 9
checkbox input "false"
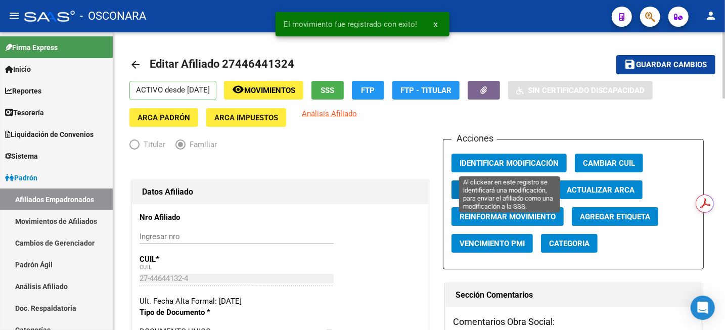
click at [526, 158] on span "Identificar Modificación" at bounding box center [509, 162] width 99 height 9
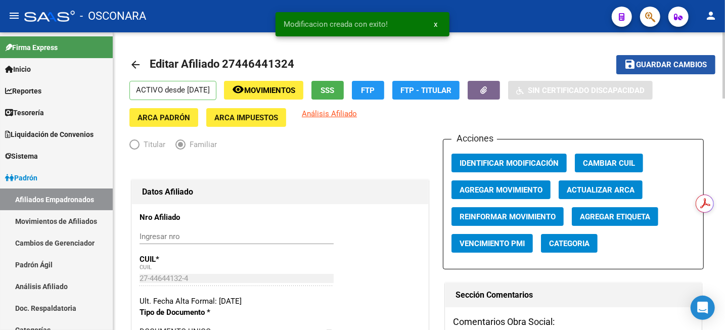
click at [650, 65] on span "Guardar cambios" at bounding box center [672, 65] width 71 height 9
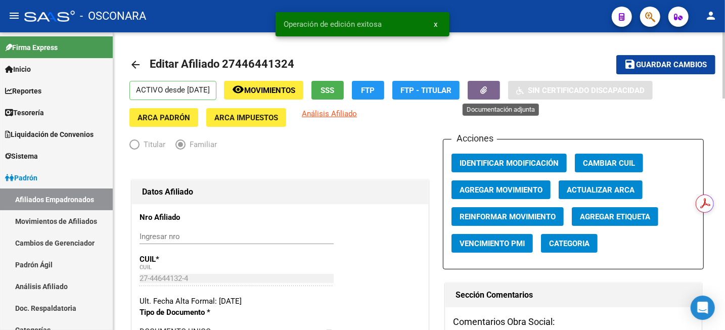
click at [500, 94] on button "button" at bounding box center [484, 90] width 32 height 19
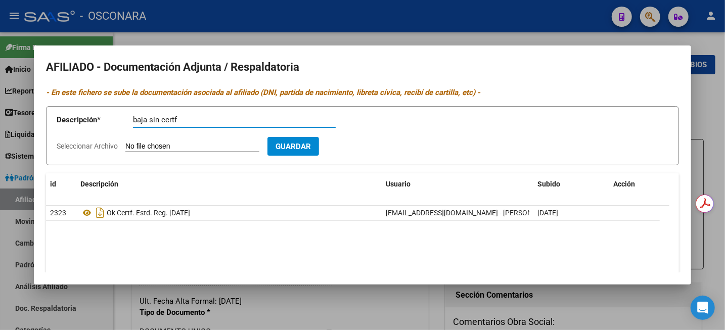
type input "baja sin certf"
type input "C:\fakepath\WhatsApp Image 2025-09-09 at 16.01.56.jpeg"
click at [370, 142] on span "Guardar" at bounding box center [351, 146] width 35 height 9
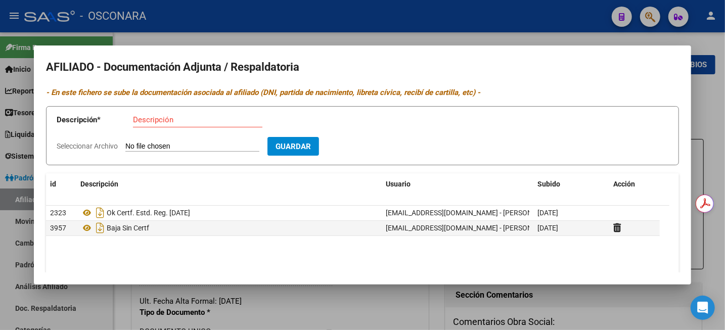
click at [718, 115] on div at bounding box center [362, 165] width 725 height 330
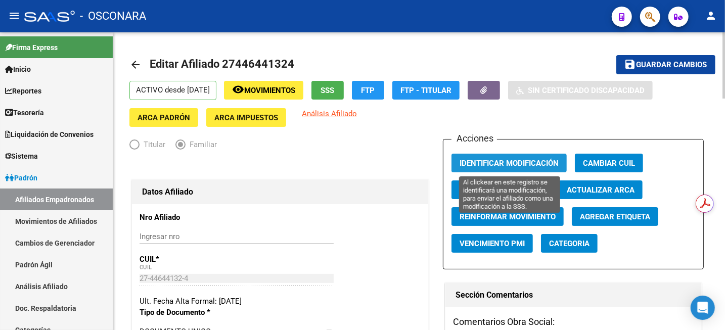
click at [519, 165] on span "Identificar Modificación" at bounding box center [509, 163] width 99 height 9
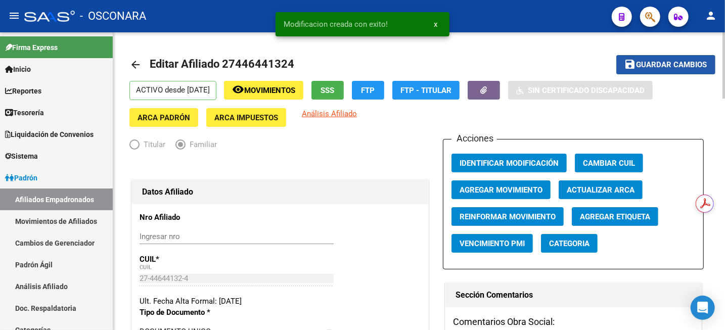
click at [638, 65] on span "Guardar cambios" at bounding box center [672, 65] width 71 height 9
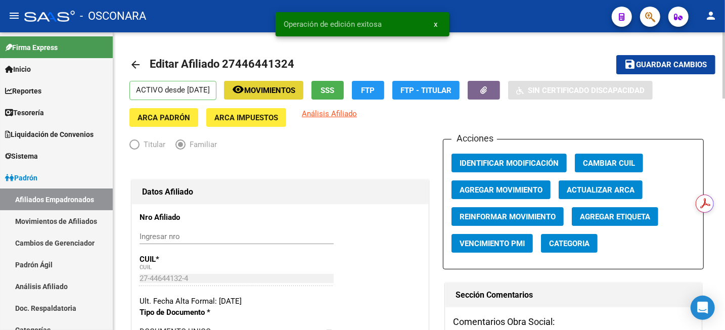
click at [295, 92] on span "Movimientos" at bounding box center [269, 90] width 51 height 9
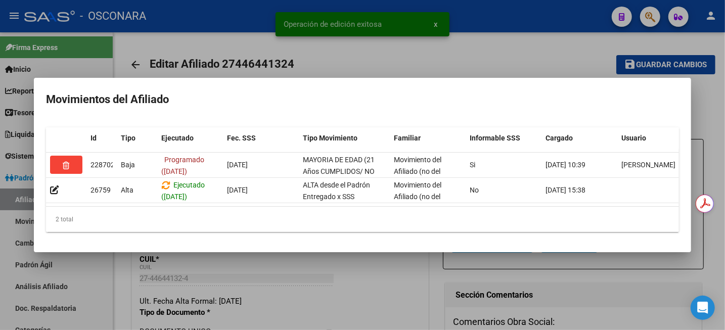
click at [334, 64] on div at bounding box center [362, 165] width 725 height 330
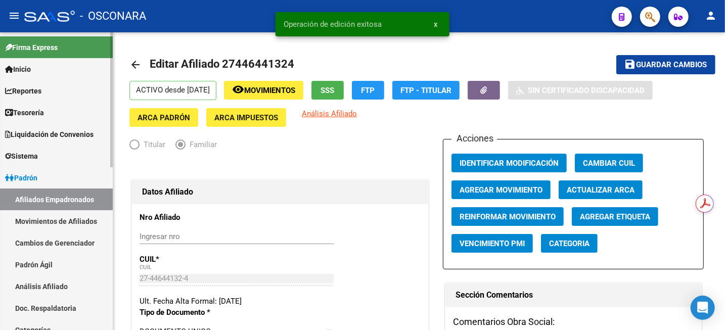
drag, startPoint x: 52, startPoint y: 291, endPoint x: 69, endPoint y: 285, distance: 18.6
click at [52, 291] on link "Análisis Afiliado" at bounding box center [56, 287] width 113 height 22
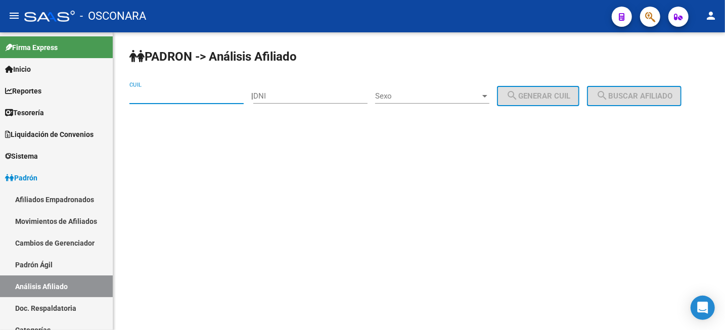
paste input "27-03745944-0"
drag, startPoint x: 203, startPoint y: 100, endPoint x: 281, endPoint y: 91, distance: 78.4
click at [203, 100] on input "CUIL" at bounding box center [187, 96] width 114 height 9
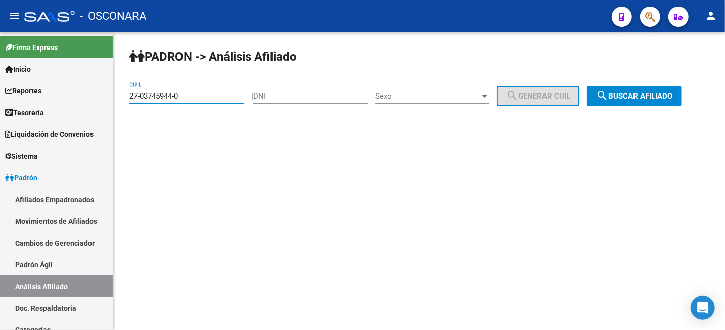
type input "27-03745944-0"
click at [609, 97] on mat-icon "search" at bounding box center [602, 96] width 12 height 12
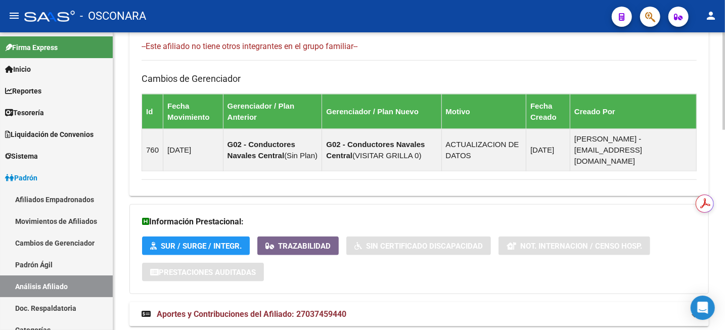
scroll to position [613, 0]
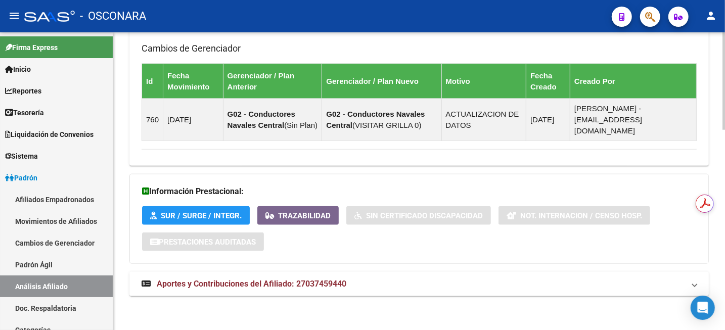
click at [324, 284] on span "Aportes y Contribuciones del Afiliado: 27037459440" at bounding box center [252, 284] width 190 height 10
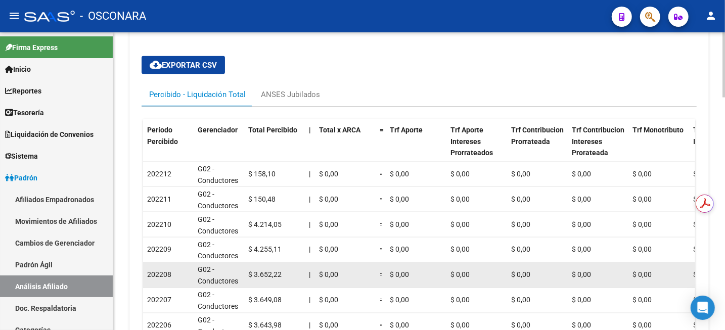
scroll to position [914, 0]
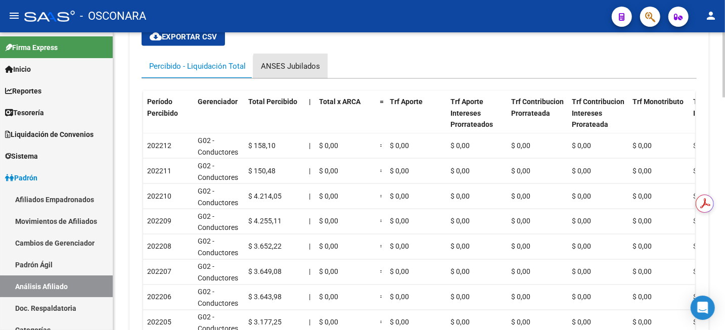
click at [307, 68] on div "ANSES Jubilados" at bounding box center [290, 66] width 59 height 11
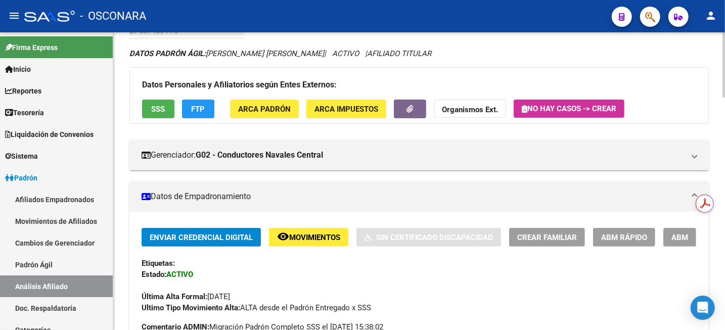
scroll to position [63, 0]
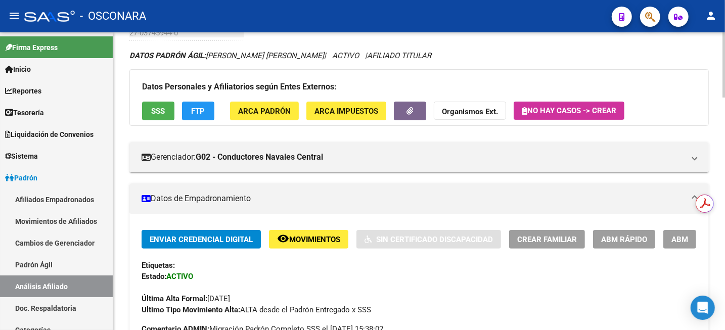
click at [679, 234] on button "ABM" at bounding box center [680, 239] width 33 height 19
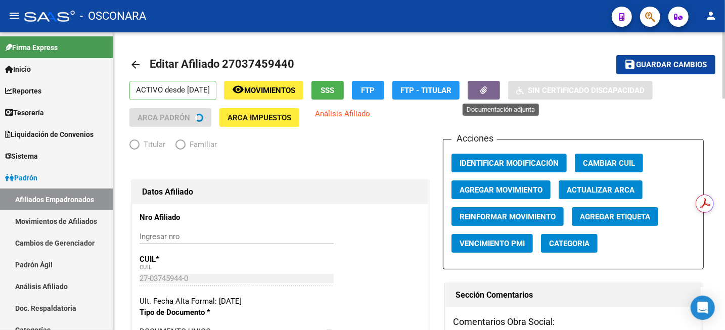
radio input "true"
type input "33-63761744-9"
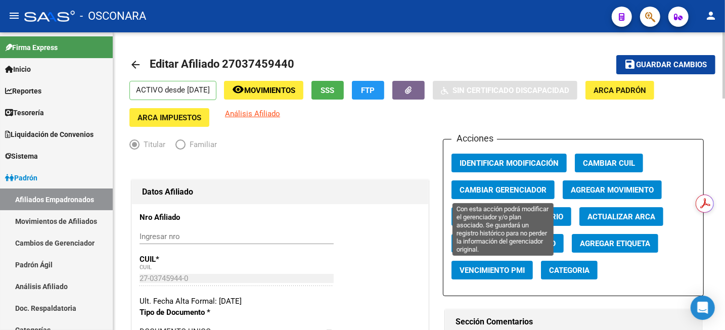
click at [500, 188] on span "Cambiar Gerenciador" at bounding box center [503, 190] width 87 height 9
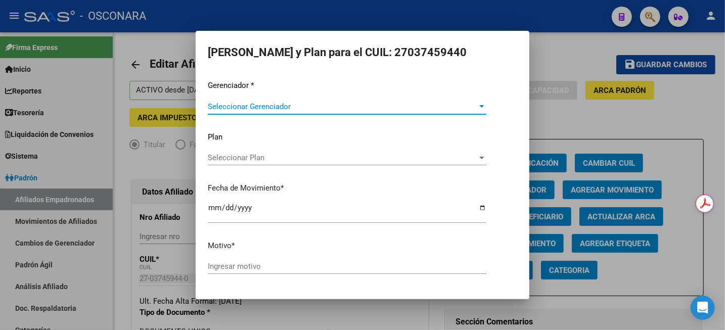
click at [553, 110] on div at bounding box center [362, 165] width 725 height 330
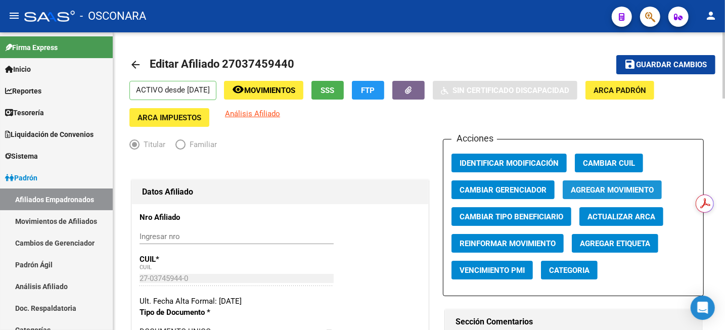
click at [630, 196] on button "Agregar Movimiento" at bounding box center [612, 190] width 99 height 19
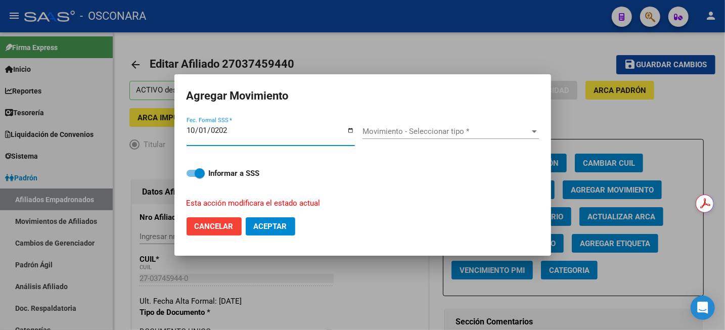
type input "2025-10-01"
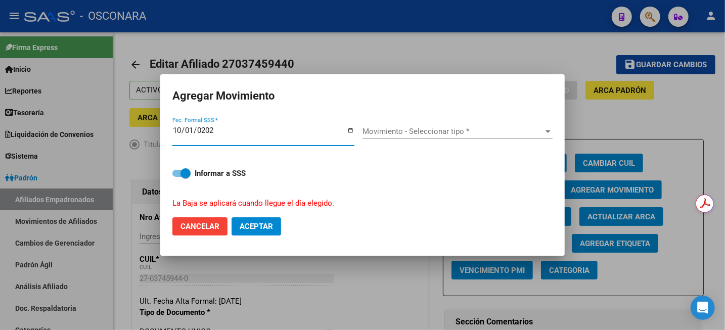
click at [401, 130] on span "Movimiento - Seleccionar tipo *" at bounding box center [453, 131] width 181 height 9
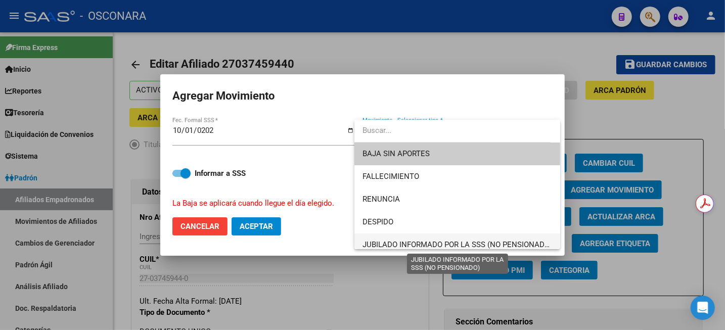
click at [385, 245] on span "JUBILADO INFORMADO POR LA SSS (NO PENSIONADO)" at bounding box center [458, 244] width 190 height 9
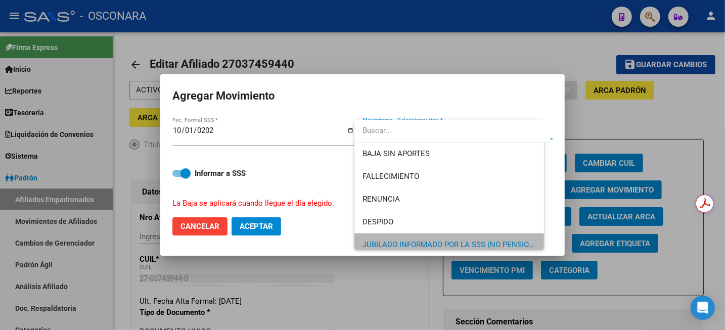
scroll to position [6, 0]
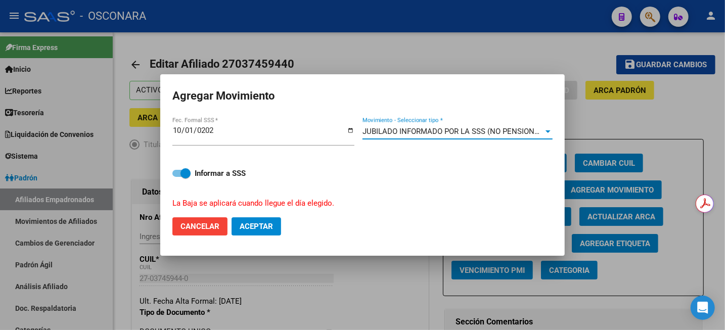
click at [262, 224] on span "Aceptar" at bounding box center [256, 226] width 33 height 9
checkbox input "false"
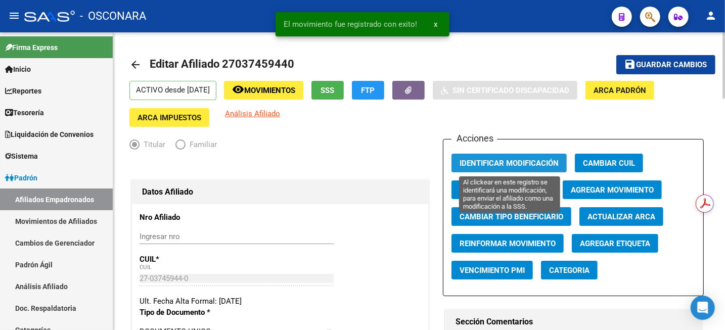
click at [495, 165] on span "Identificar Modificación" at bounding box center [509, 163] width 99 height 9
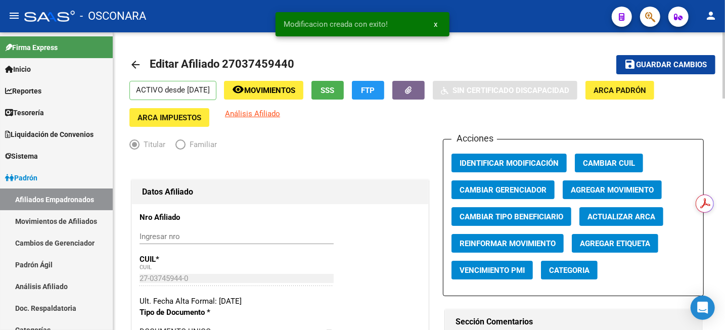
click at [669, 59] on button "save Guardar cambios" at bounding box center [666, 64] width 99 height 19
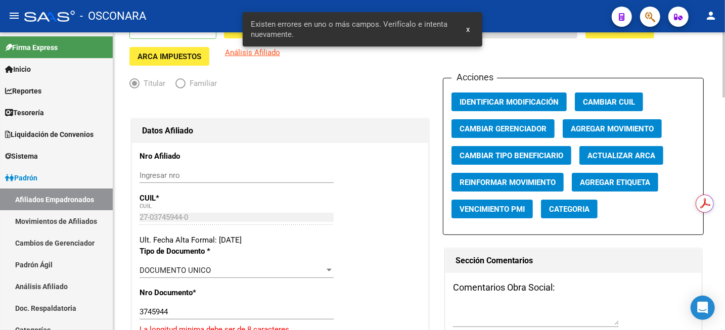
scroll to position [253, 0]
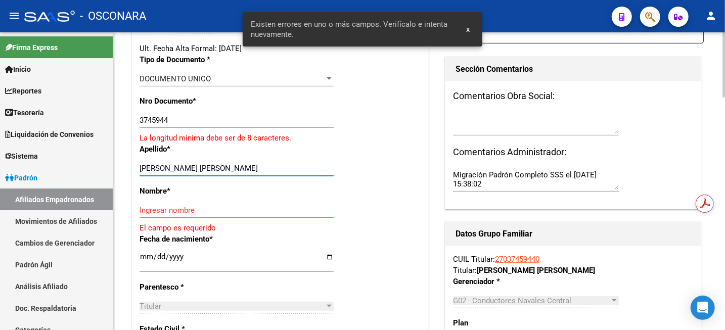
drag, startPoint x: 172, startPoint y: 169, endPoint x: 233, endPoint y: 164, distance: 61.0
click at [233, 164] on input "VILCHEZ MARTHA HILDA" at bounding box center [237, 168] width 194 height 9
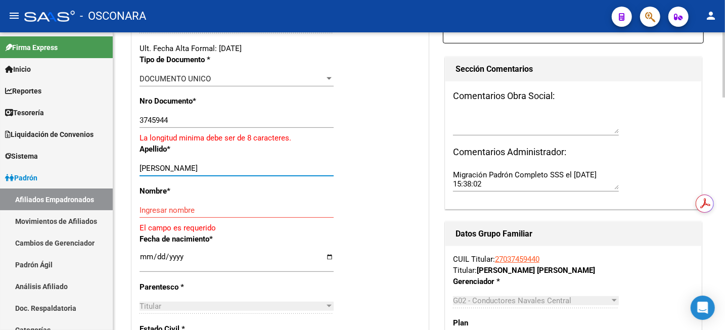
type input "VILCHEZ"
click at [178, 210] on input "Ingresar nombre" at bounding box center [237, 210] width 194 height 9
paste input "MARTHA HILDA"
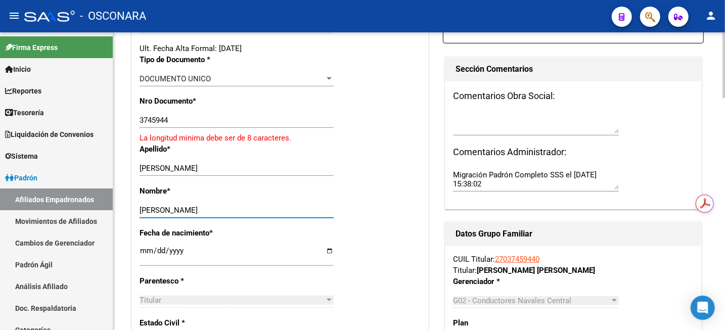
type input "MARTHA HILDA"
click at [142, 119] on input "3745944" at bounding box center [237, 120] width 194 height 9
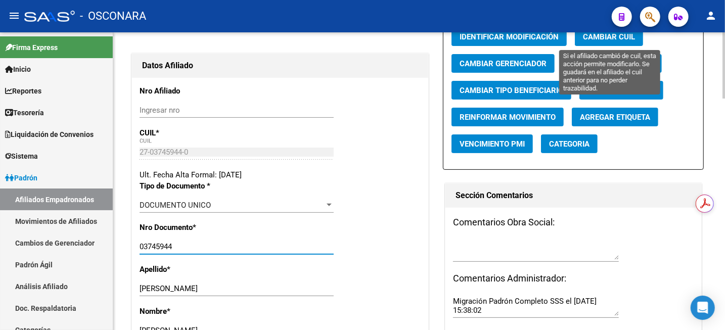
scroll to position [0, 0]
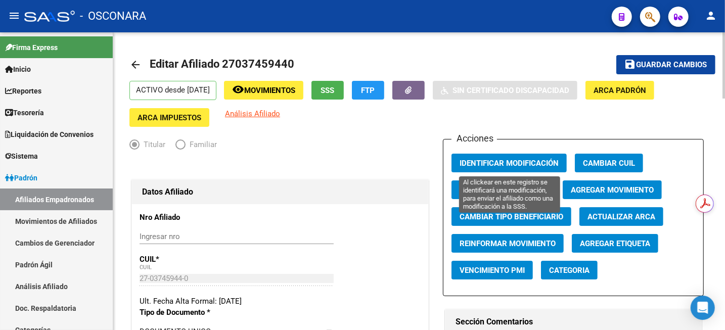
type input "03745944"
click at [531, 162] on span "Identificar Modificación" at bounding box center [509, 163] width 99 height 9
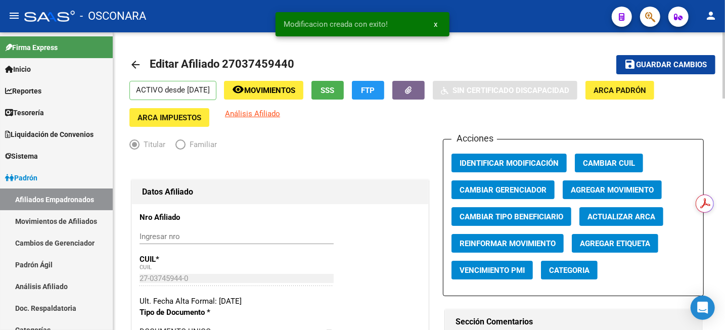
click at [646, 66] on span "Guardar cambios" at bounding box center [672, 65] width 71 height 9
click at [425, 89] on button "button" at bounding box center [409, 90] width 32 height 19
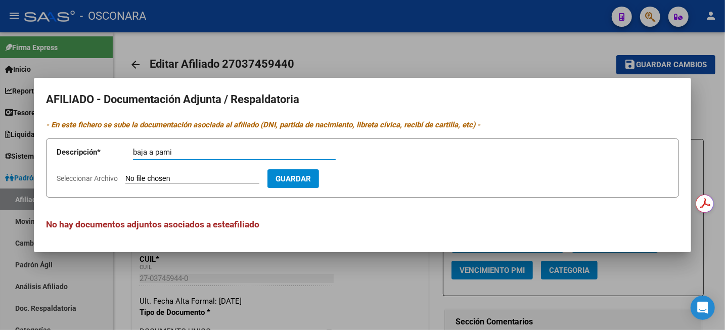
type input "baja a pami"
type input "C:\fakepath\WhatsApp Image 2025-08-29 at 15.35.47.jpeg"
click at [370, 181] on span "Guardar" at bounding box center [351, 179] width 35 height 9
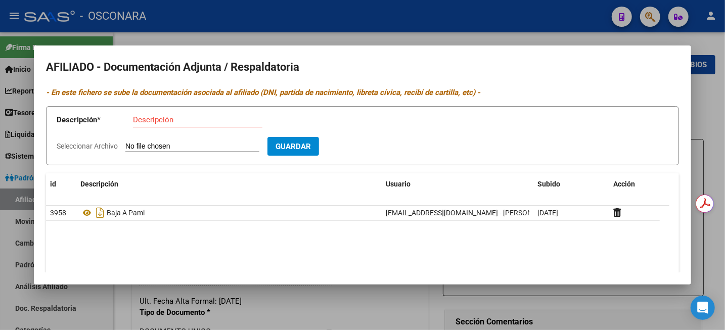
click at [718, 101] on div at bounding box center [362, 165] width 725 height 330
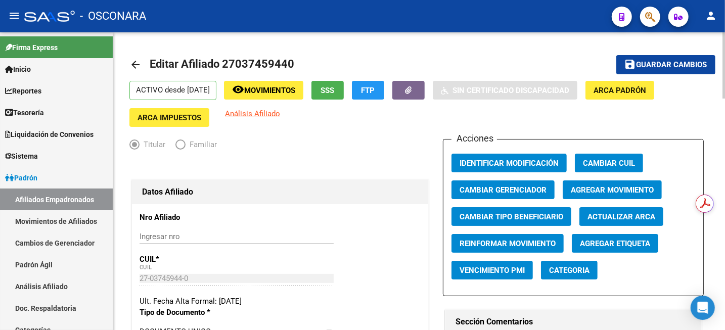
click at [295, 87] on span "Movimientos" at bounding box center [269, 90] width 51 height 9
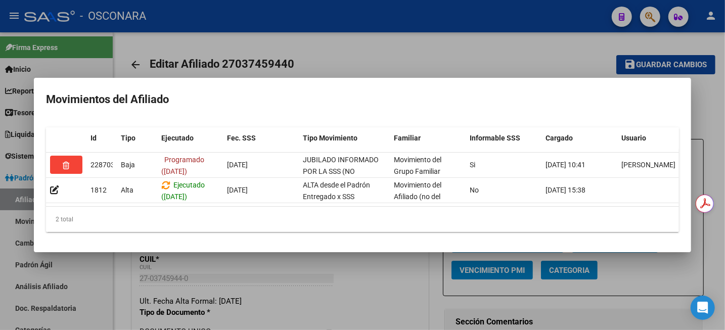
click at [434, 41] on div at bounding box center [362, 165] width 725 height 330
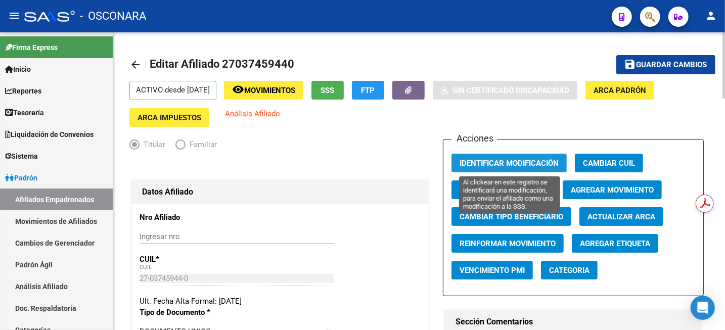
click at [494, 169] on button "Identificar Modificación" at bounding box center [509, 163] width 115 height 19
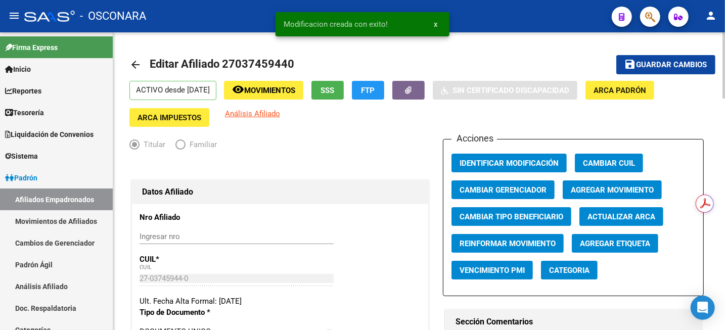
click at [655, 66] on span "Guardar cambios" at bounding box center [672, 65] width 71 height 9
click at [28, 283] on link "Análisis Afiliado" at bounding box center [56, 287] width 113 height 22
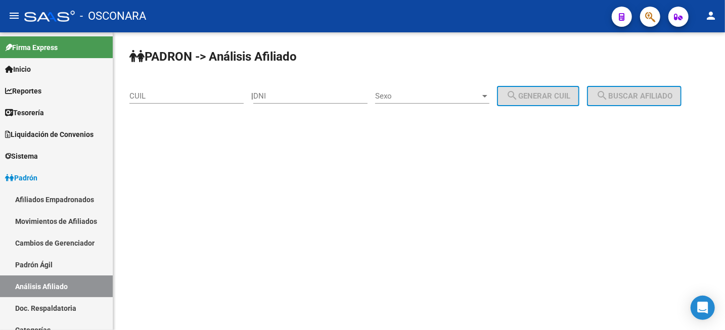
click at [135, 98] on input "CUIL" at bounding box center [187, 96] width 114 height 9
paste input "27-34845799-9"
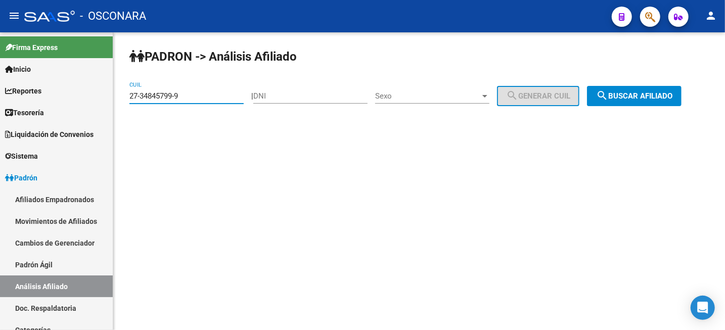
type input "27-34845799-9"
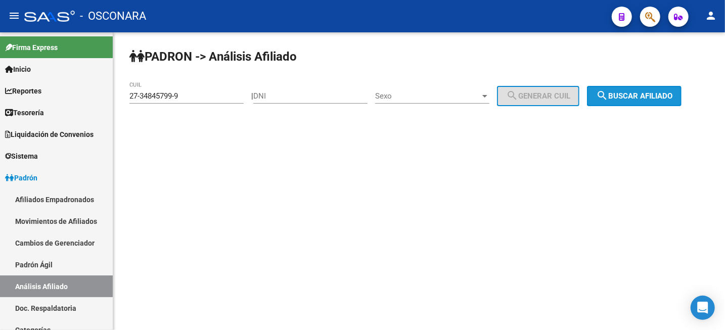
click at [638, 95] on span "search Buscar afiliado" at bounding box center [634, 96] width 76 height 9
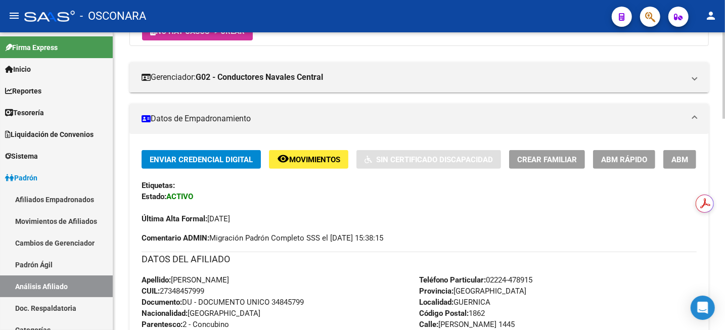
scroll to position [126, 0]
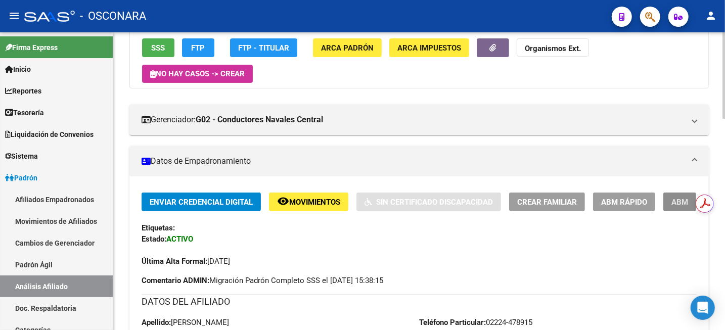
click at [680, 202] on span "ABM" at bounding box center [680, 202] width 17 height 9
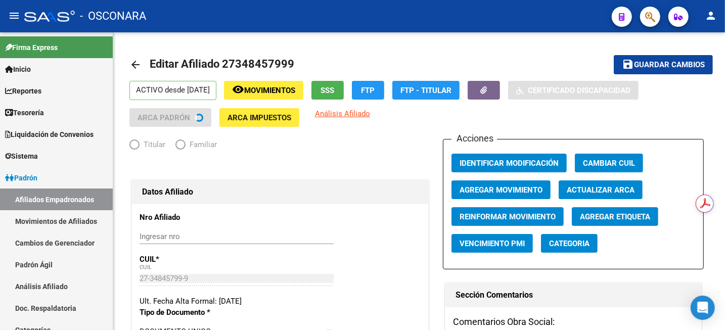
radio input "true"
type input "30-71110577-4"
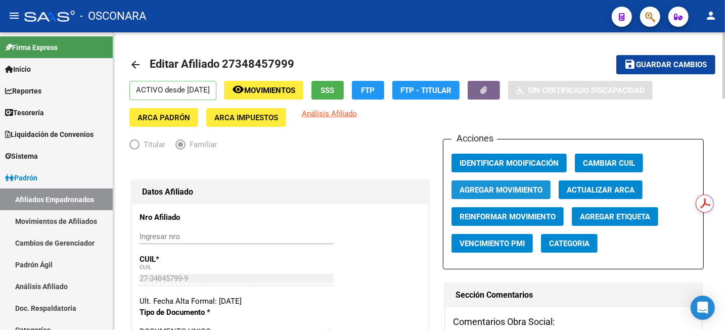
click at [529, 190] on span "Agregar Movimiento" at bounding box center [501, 190] width 83 height 9
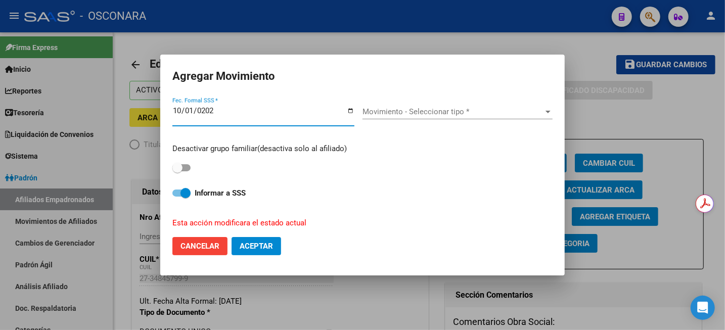
type input "2025-10-01"
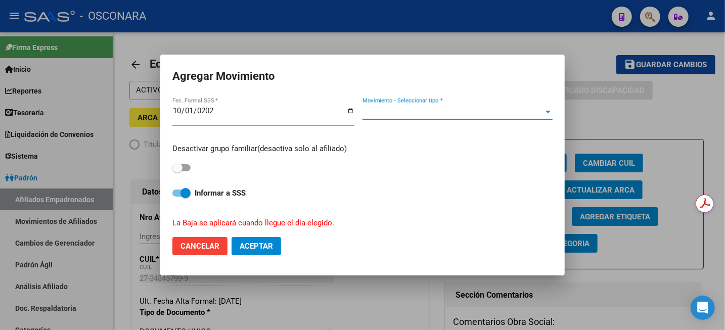
click at [446, 112] on span "Movimiento - Seleccionar tipo *" at bounding box center [453, 111] width 181 height 9
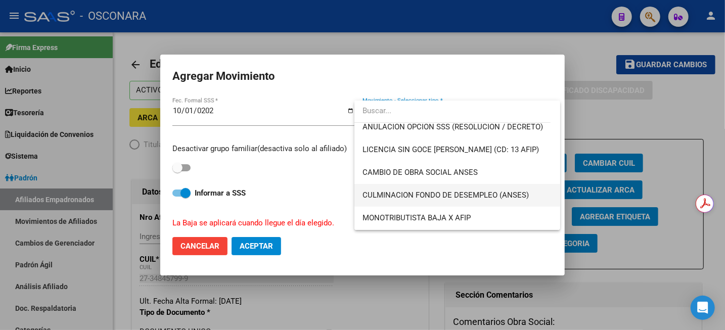
scroll to position [316, 0]
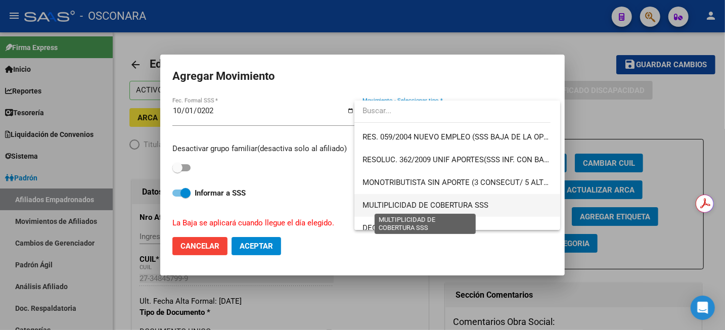
click at [394, 204] on span "MULTIPLICIDAD DE COBERTURA SSS" at bounding box center [426, 205] width 126 height 9
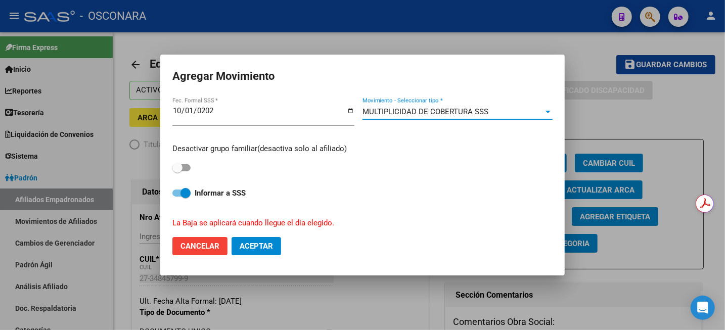
click at [186, 162] on label at bounding box center [182, 168] width 18 height 12
click at [178, 172] on input "checkbox" at bounding box center [177, 172] width 1 height 1
checkbox input "true"
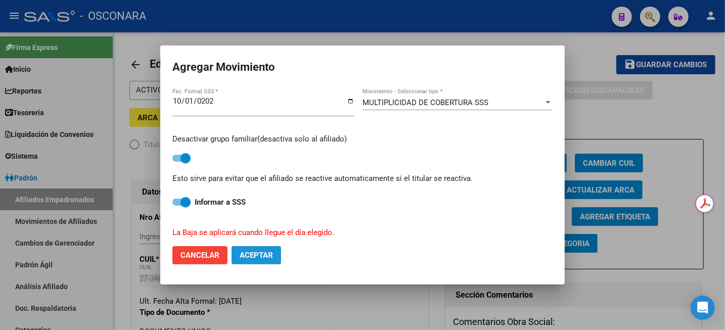
click at [263, 263] on button "Aceptar" at bounding box center [257, 255] width 50 height 18
checkbox input "false"
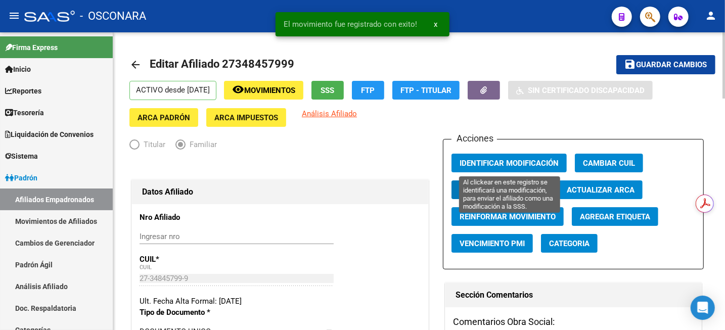
click at [517, 163] on span "Identificar Modificación" at bounding box center [509, 163] width 99 height 9
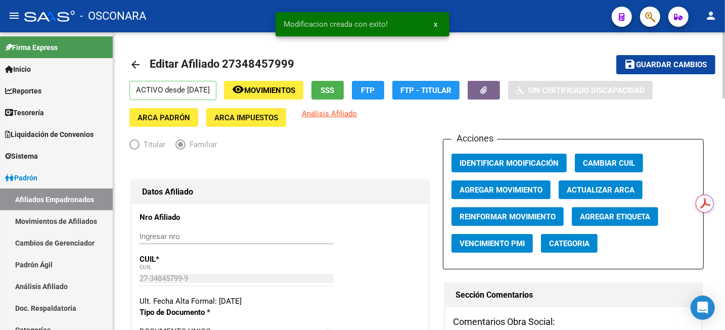
click at [647, 62] on span "Guardar cambios" at bounding box center [672, 65] width 71 height 9
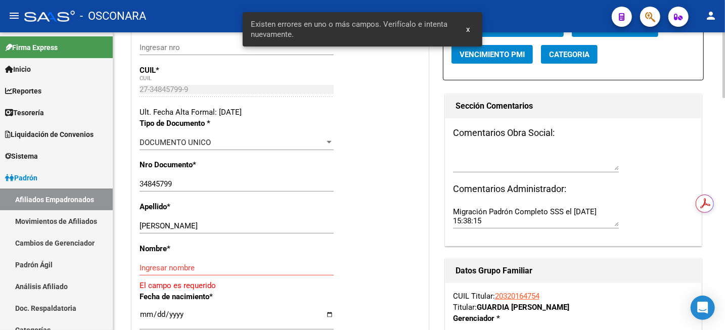
scroll to position [190, 0]
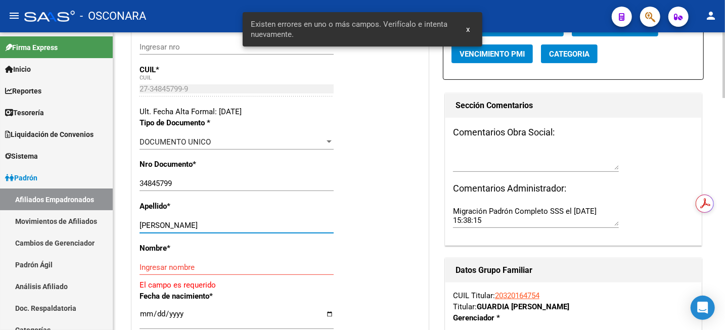
drag, startPoint x: 171, startPoint y: 228, endPoint x: 209, endPoint y: 229, distance: 38.0
click at [209, 229] on input "CASTRO AGUSTINA" at bounding box center [237, 225] width 194 height 9
type input "CASTRO"
click at [178, 269] on input "Ingresar nombre" at bounding box center [237, 267] width 194 height 9
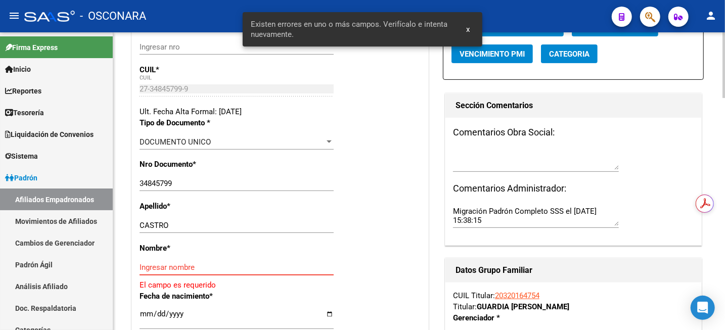
paste input "AGUSTINA"
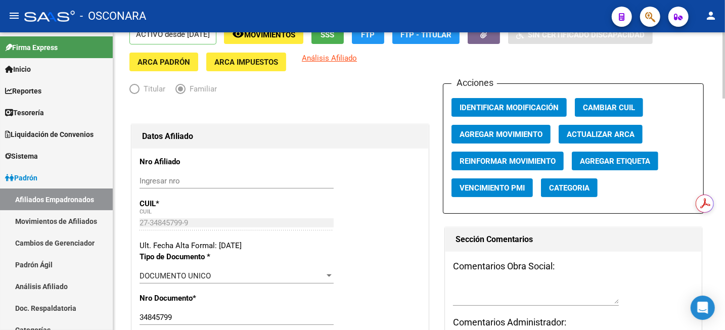
scroll to position [0, 0]
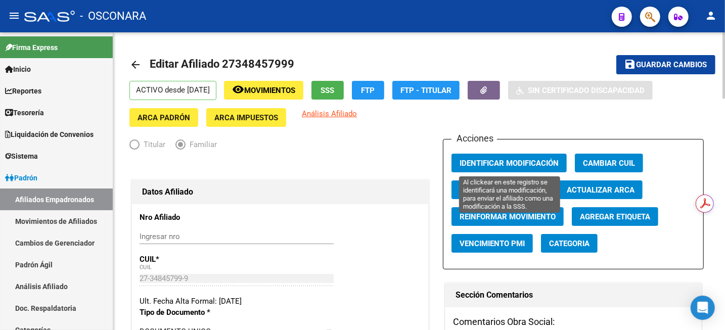
type input "AGUSTINA"
click at [526, 165] on span "Identificar Modificación" at bounding box center [509, 163] width 99 height 9
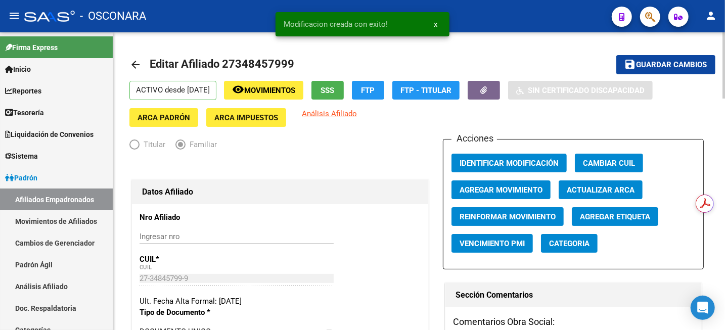
click at [663, 61] on span "Guardar cambios" at bounding box center [672, 65] width 71 height 9
click at [488, 88] on icon "button" at bounding box center [484, 91] width 7 height 8
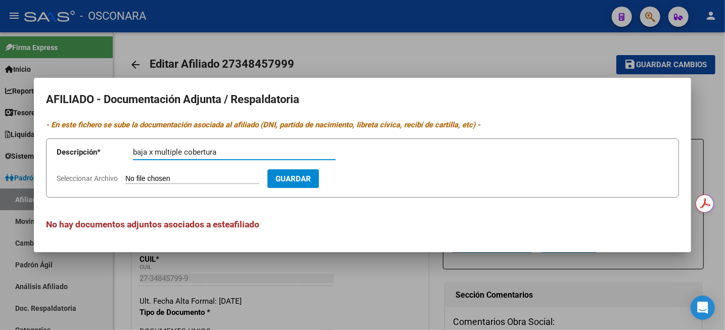
type input "baja x multiple cobertura"
type input "C:\fakepath\WhatsApp Unknown 2025-09-16 at 16.18.46.zip"
click at [369, 179] on span "Guardar" at bounding box center [351, 179] width 35 height 9
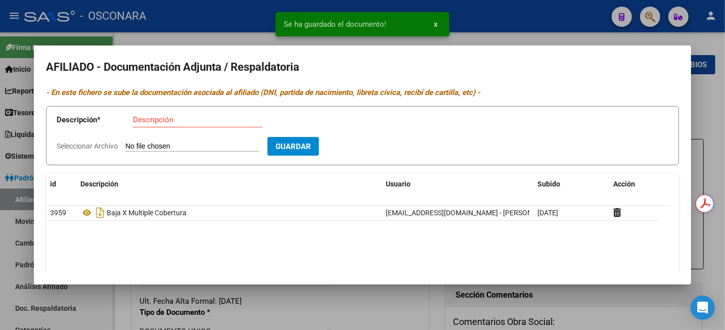
click at [723, 107] on div at bounding box center [362, 165] width 725 height 330
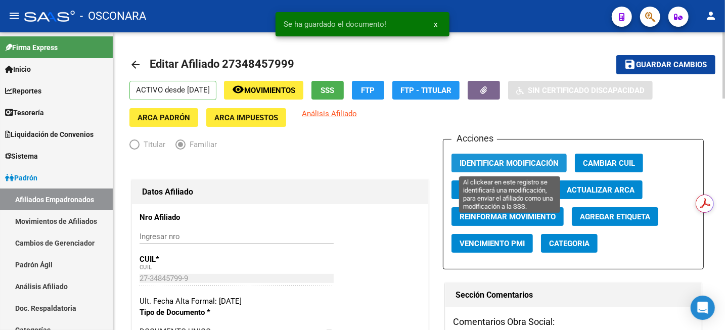
click at [503, 164] on span "Identificar Modificación" at bounding box center [509, 163] width 99 height 9
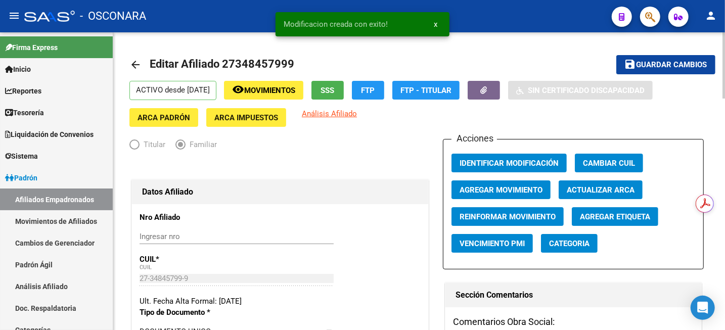
click at [628, 65] on mat-icon "save" at bounding box center [631, 64] width 12 height 12
click at [274, 95] on span "Movimientos" at bounding box center [269, 90] width 51 height 9
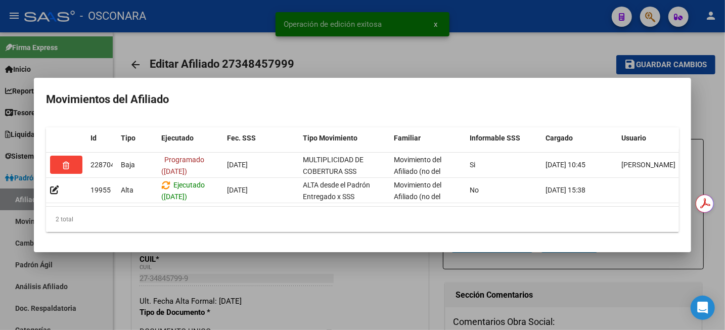
click at [325, 44] on div at bounding box center [362, 165] width 725 height 330
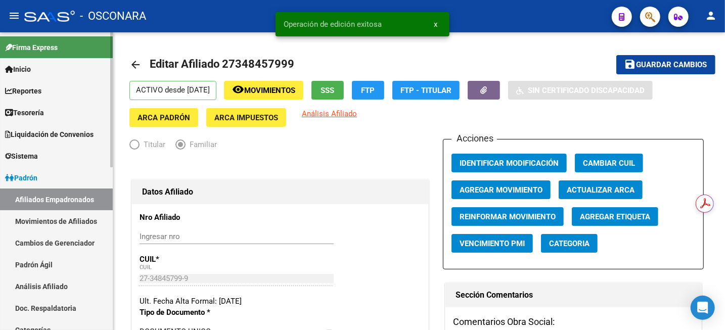
click at [56, 290] on link "Análisis Afiliado" at bounding box center [56, 287] width 113 height 22
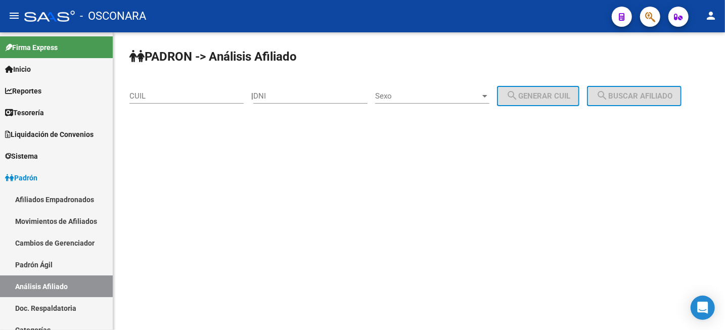
click at [168, 97] on input "CUIL" at bounding box center [187, 96] width 114 height 9
paste input "27-45622106-3"
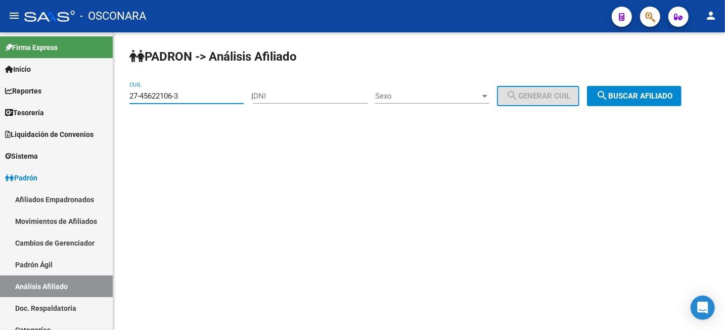
type input "27-45622106-3"
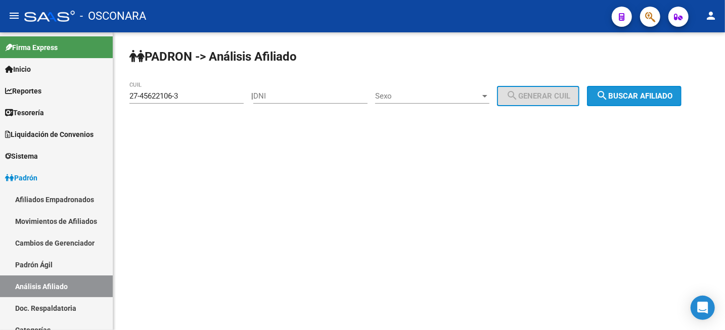
click at [657, 91] on button "search Buscar afiliado" at bounding box center [634, 96] width 95 height 20
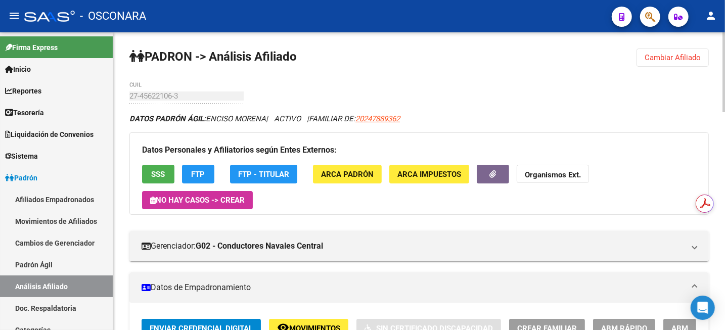
click at [408, 207] on div "Datos Personales y Afiliatorios según Entes Externos: SSS FTP FTP - Titular ARC…" at bounding box center [420, 174] width 580 height 82
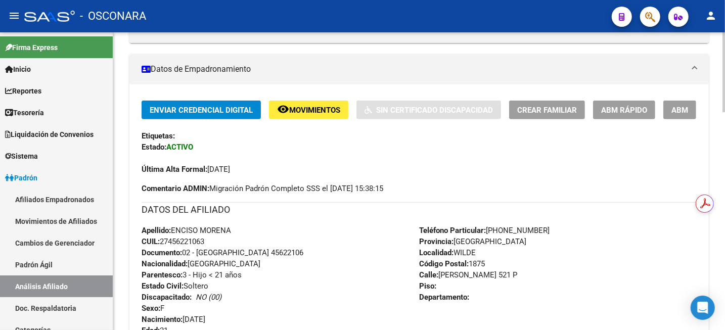
scroll to position [190, 0]
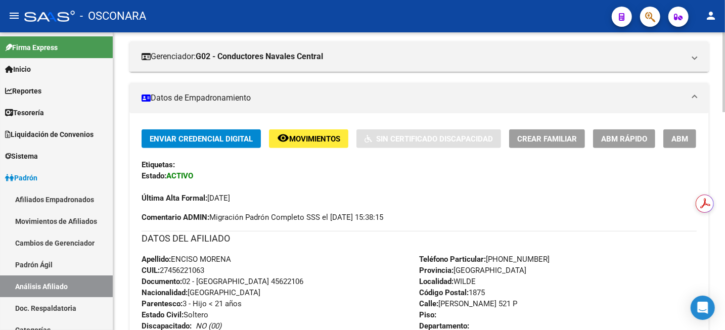
click at [689, 140] on button "ABM" at bounding box center [680, 139] width 33 height 19
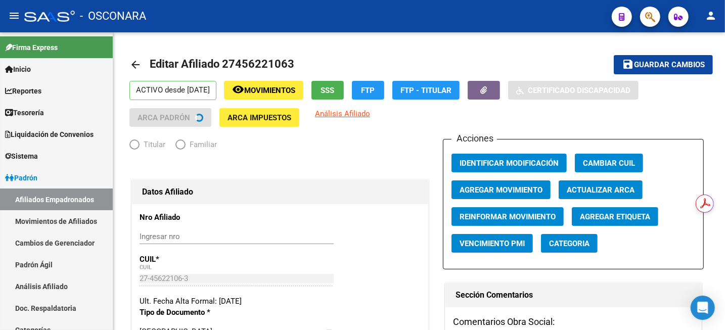
radio input "true"
type input "30-50692835-0"
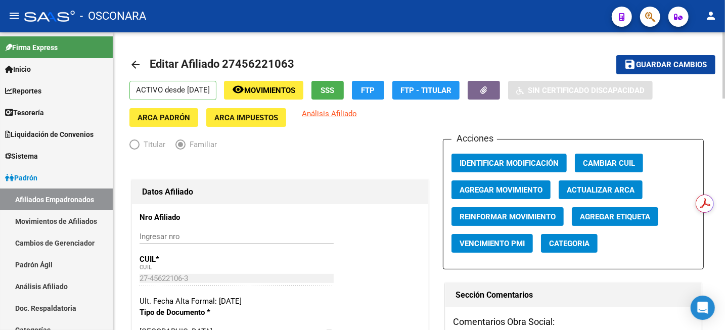
click at [504, 188] on span "Agregar Movimiento" at bounding box center [501, 190] width 83 height 9
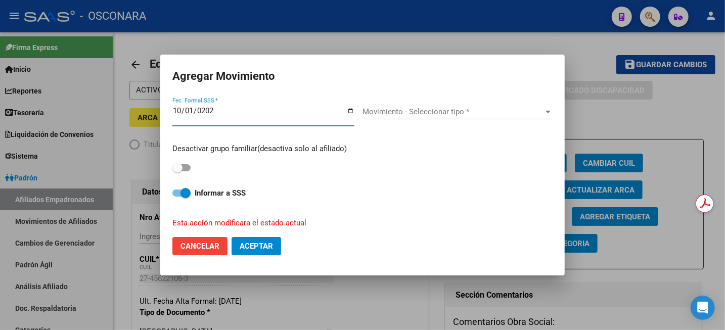
type input "2025-10-01"
click at [424, 101] on div "Movimiento - Seleccionar tipo * Movimiento - Seleccionar tipo *" at bounding box center [458, 115] width 190 height 39
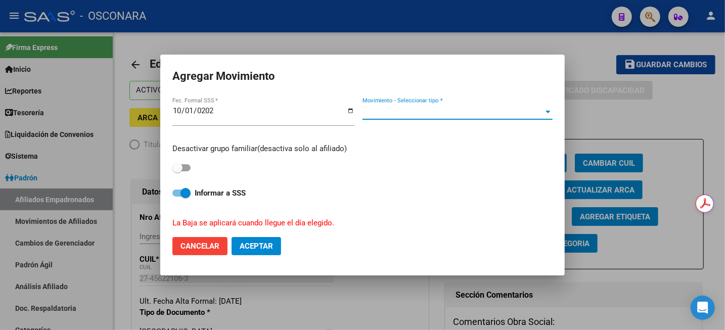
click at [422, 112] on span "Movimiento - Seleccionar tipo *" at bounding box center [453, 111] width 181 height 9
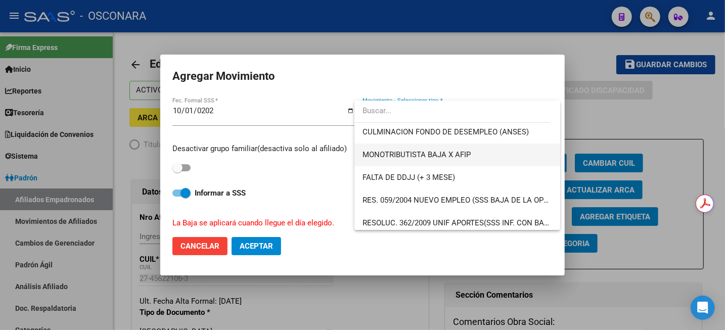
scroll to position [316, 0]
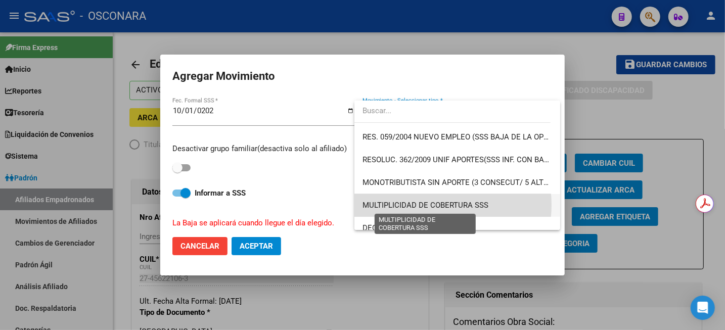
click at [422, 204] on span "MULTIPLICIDAD DE COBERTURA SSS" at bounding box center [426, 205] width 126 height 9
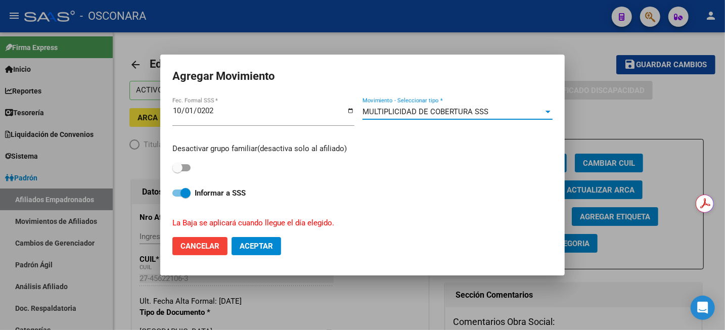
click at [184, 168] on span at bounding box center [182, 167] width 18 height 7
click at [178, 172] on input "checkbox" at bounding box center [177, 172] width 1 height 1
checkbox input "true"
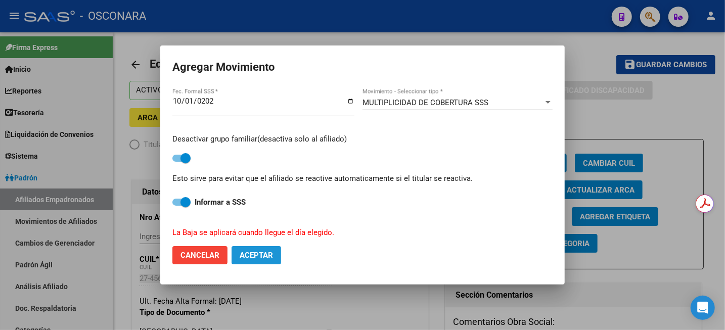
click at [258, 254] on span "Aceptar" at bounding box center [256, 255] width 33 height 9
checkbox input "false"
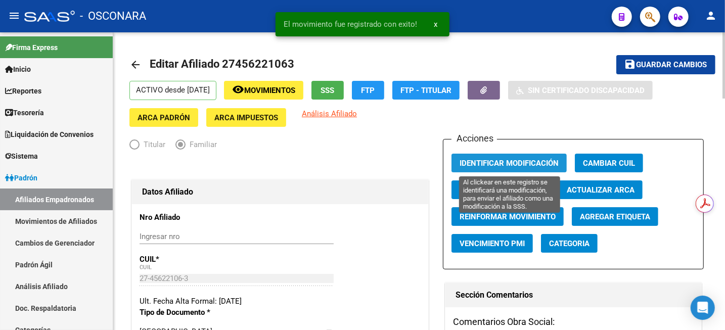
click at [504, 166] on span "Identificar Modificación" at bounding box center [509, 163] width 99 height 9
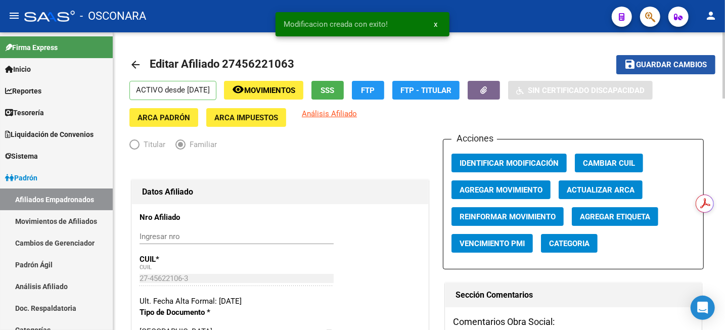
click at [641, 65] on span "Guardar cambios" at bounding box center [672, 65] width 71 height 9
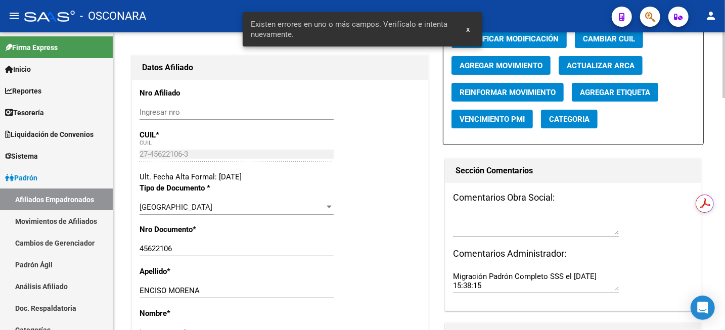
scroll to position [190, 0]
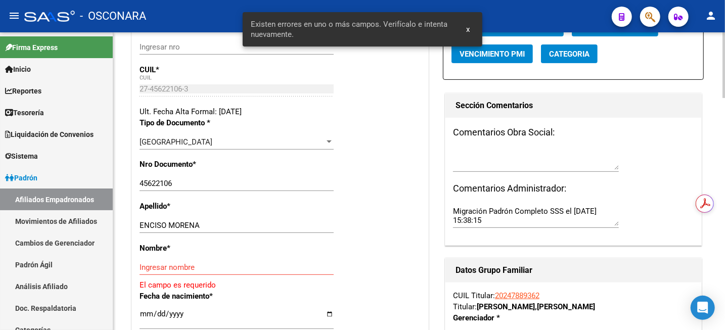
click at [184, 225] on input "ENCISO MORENA" at bounding box center [237, 225] width 194 height 9
click at [185, 225] on input "ENCISO MORENA" at bounding box center [237, 225] width 194 height 9
type input "ENCISO"
click at [168, 265] on input "Ingresar nombre" at bounding box center [237, 267] width 194 height 9
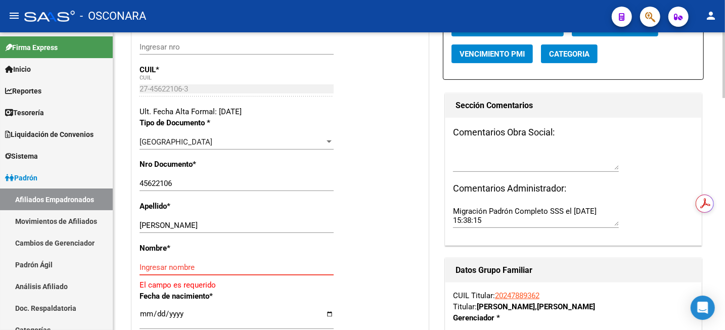
paste input "MORENA"
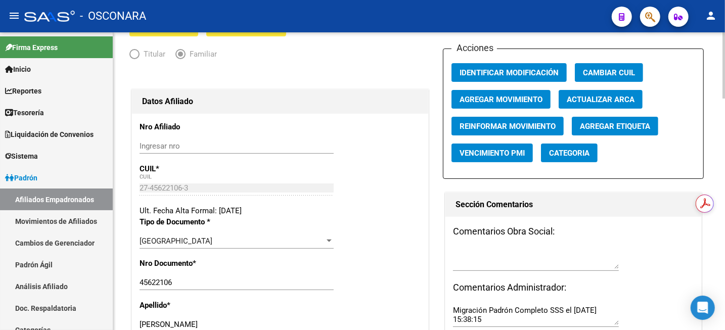
scroll to position [0, 0]
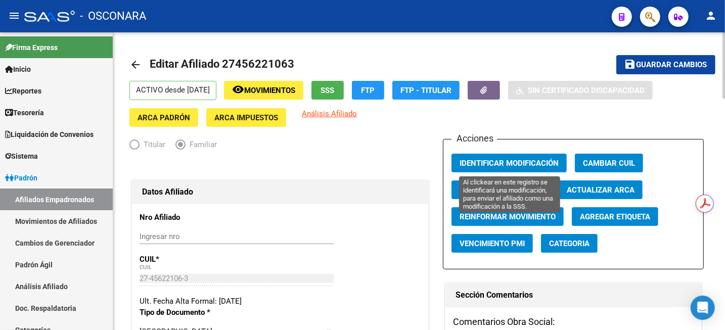
type input "MORENA"
click at [537, 160] on span "Identificar Modificación" at bounding box center [509, 163] width 99 height 9
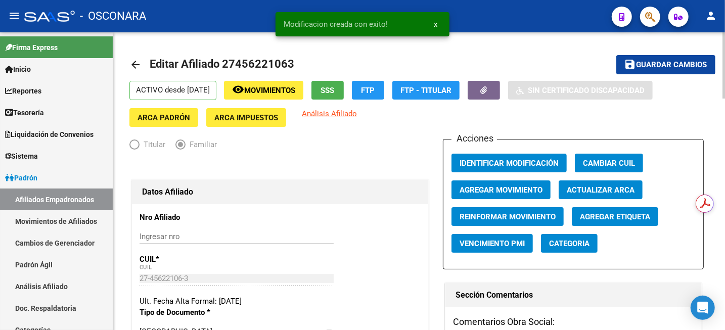
click at [633, 65] on mat-icon "save" at bounding box center [631, 64] width 12 height 12
click at [488, 94] on icon "button" at bounding box center [484, 91] width 7 height 8
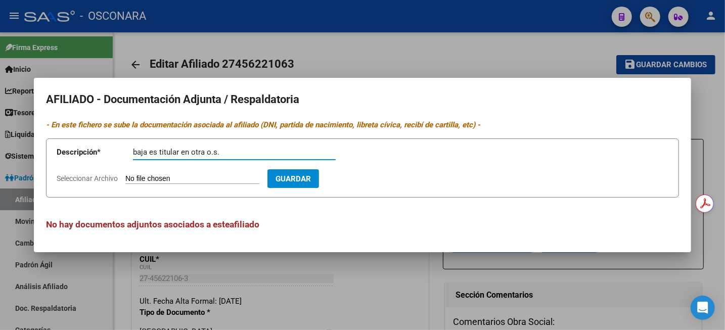
type input "baja es titular en otra o.s."
type input "C:\fakepath\WhatsApp Image 2025-09-17 at 10.16.47.zip"
click at [370, 177] on span "Guardar" at bounding box center [351, 179] width 35 height 9
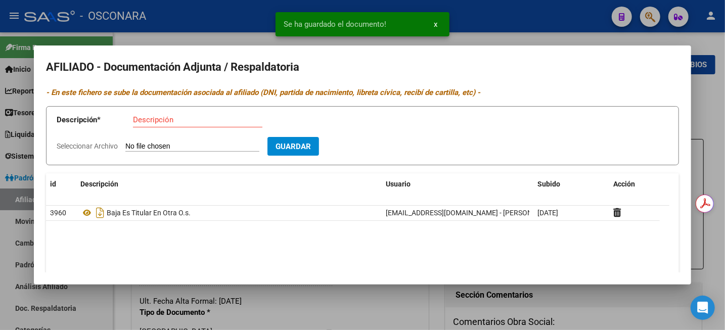
click at [705, 118] on div at bounding box center [362, 165] width 725 height 330
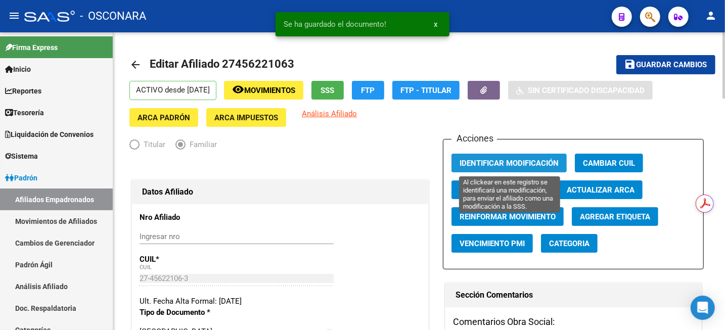
click at [508, 164] on span "Identificar Modificación" at bounding box center [509, 163] width 99 height 9
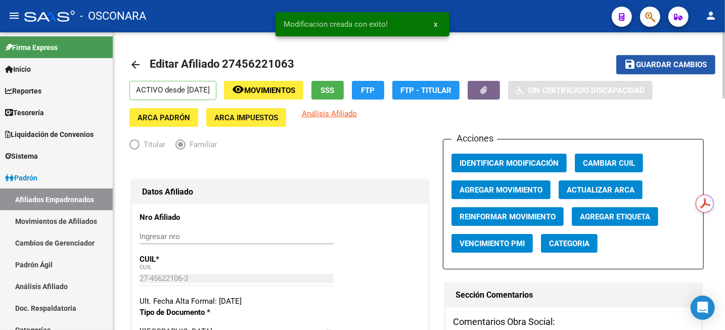
click at [641, 67] on span "Guardar cambios" at bounding box center [672, 65] width 71 height 9
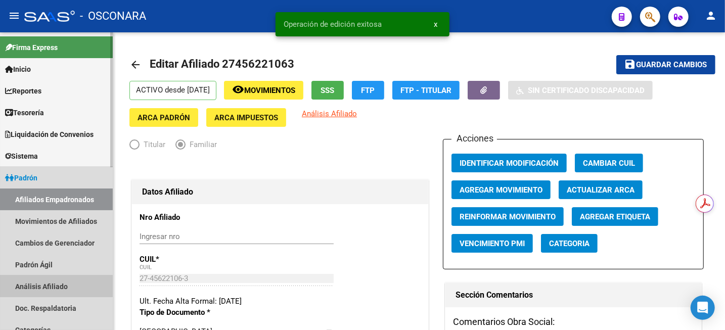
click at [38, 290] on link "Análisis Afiliado" at bounding box center [56, 287] width 113 height 22
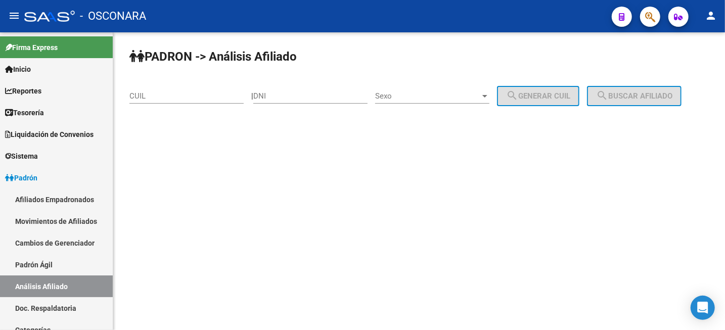
click at [171, 96] on input "CUIL" at bounding box center [187, 96] width 114 height 9
paste input "20-31994554-8"
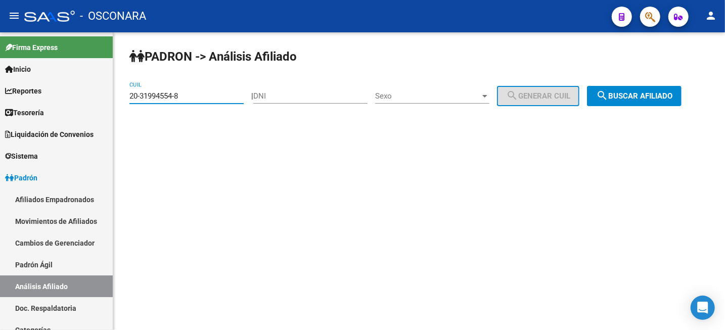
type input "20-31994554-8"
click at [626, 91] on button "search Buscar afiliado" at bounding box center [634, 96] width 95 height 20
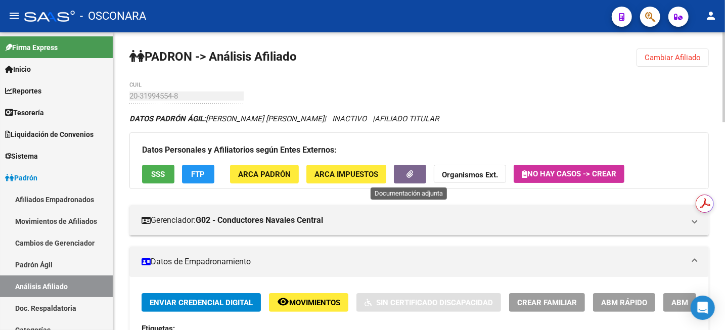
click at [407, 174] on icon "button" at bounding box center [410, 174] width 7 height 8
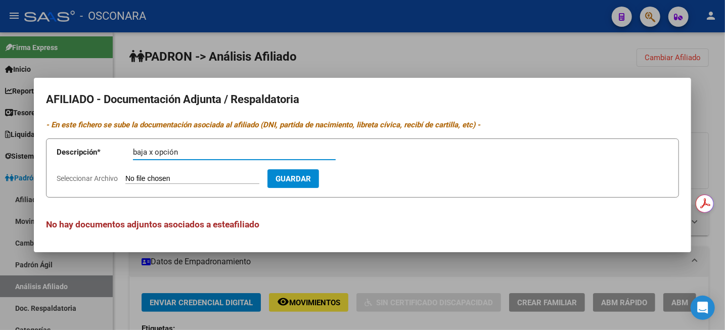
type input "baja x opción"
type input "C:\fakepath\WhatsApp Image 2025-09-19 at 10.29.56.jpeg"
click at [370, 179] on span "Guardar" at bounding box center [351, 179] width 35 height 9
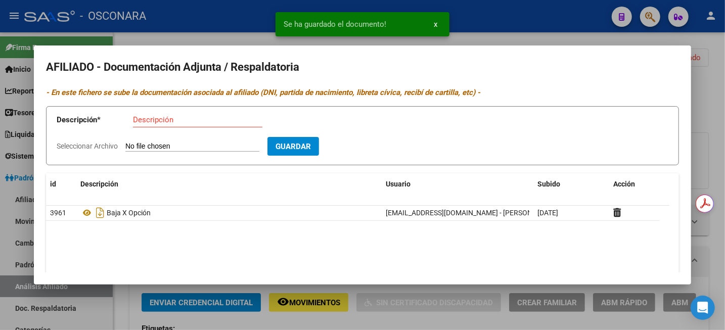
click at [711, 114] on div at bounding box center [362, 165] width 725 height 330
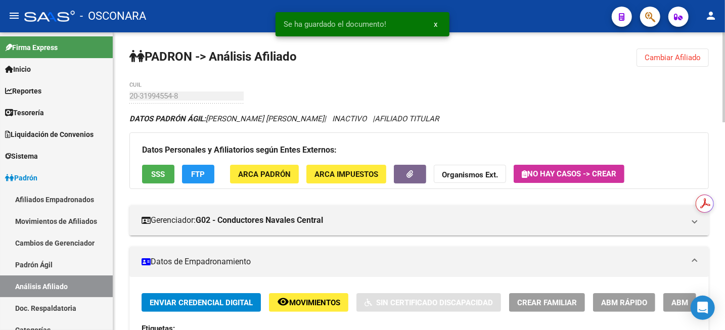
click at [323, 307] on span "Movimientos" at bounding box center [314, 302] width 51 height 9
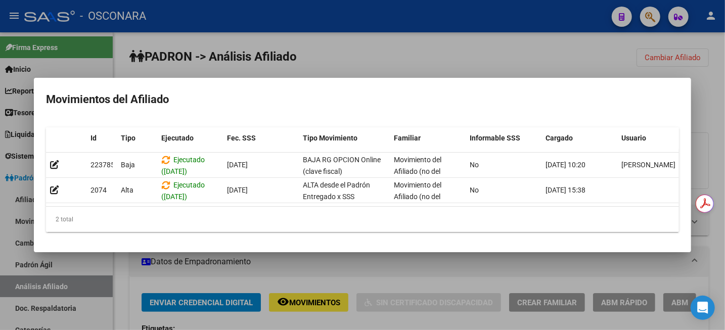
click at [432, 52] on div at bounding box center [362, 165] width 725 height 330
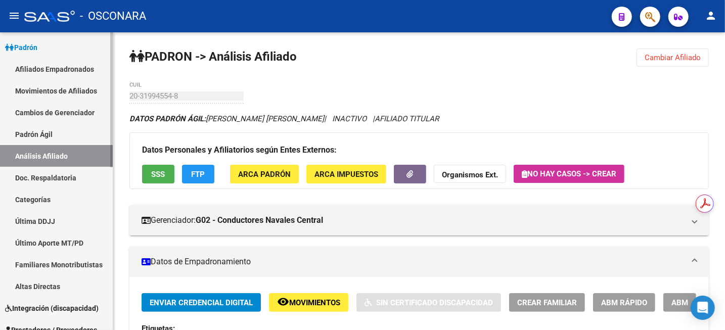
scroll to position [126, 0]
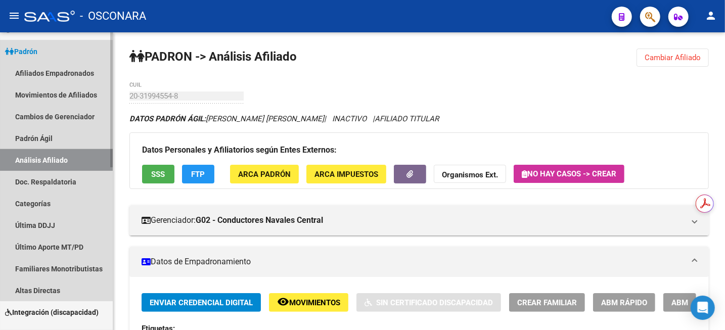
click at [66, 158] on link "Análisis Afiliado" at bounding box center [56, 160] width 113 height 22
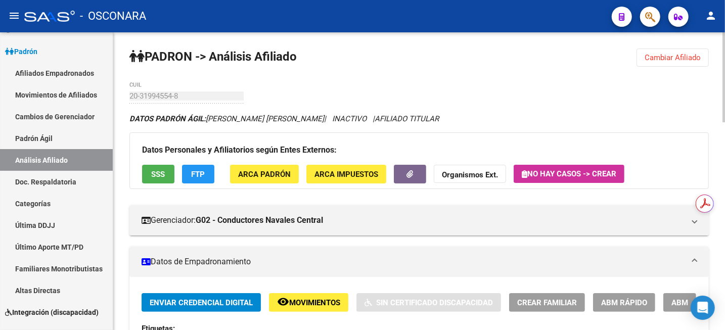
click at [665, 53] on span "Cambiar Afiliado" at bounding box center [673, 57] width 56 height 9
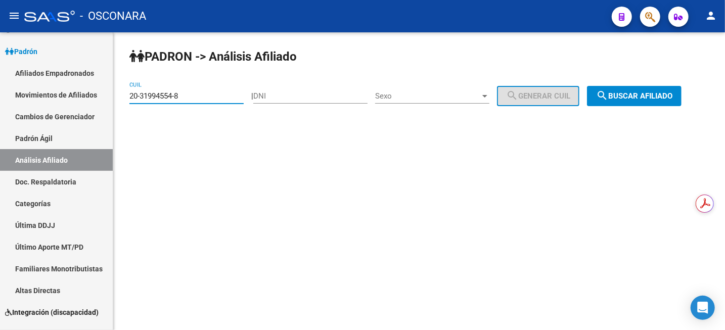
click at [193, 98] on input "20-31994554-8" at bounding box center [187, 96] width 114 height 9
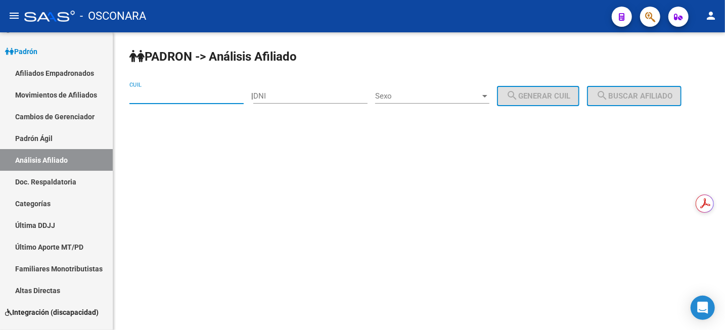
click at [213, 93] on input "CUIL" at bounding box center [187, 96] width 114 height 9
paste input "20-35232081-2"
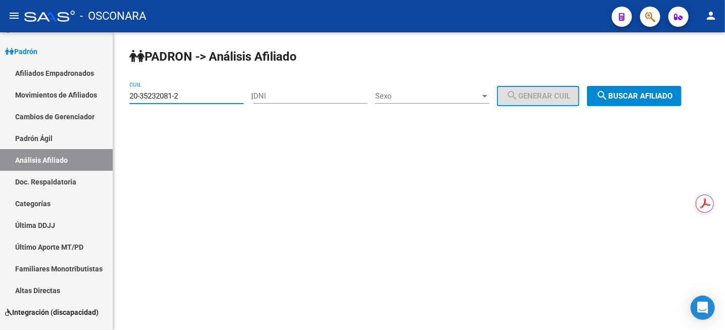
type input "20-35232081-2"
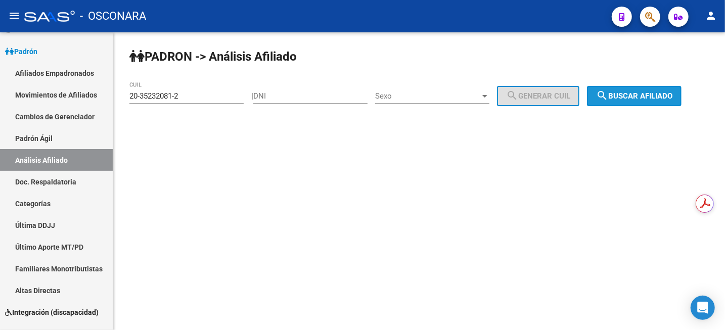
click at [635, 90] on button "search Buscar afiliado" at bounding box center [634, 96] width 95 height 20
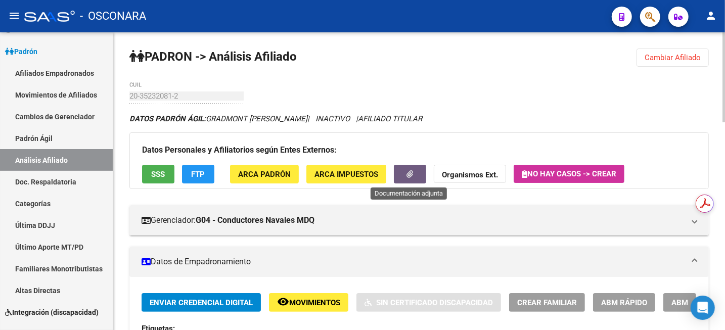
click at [419, 175] on button "button" at bounding box center [410, 174] width 32 height 19
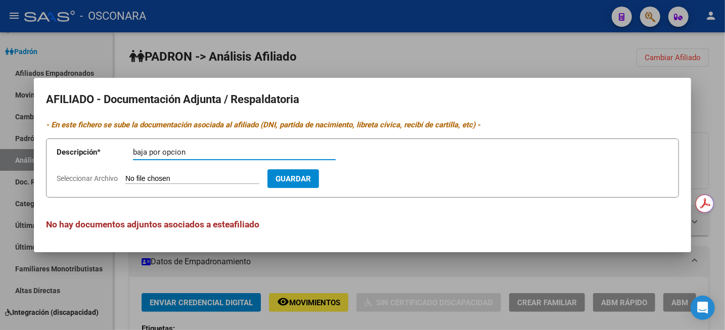
type input "baja por opcion"
type input "C:\fakepath\WhatsApp Image 2025-09-19 at 11.03.21.jpeg"
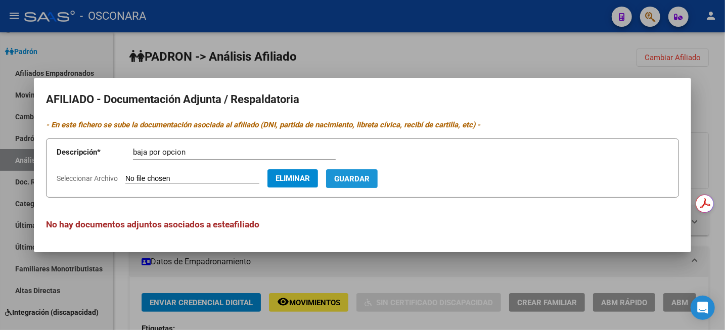
click at [370, 175] on span "Guardar" at bounding box center [351, 179] width 35 height 9
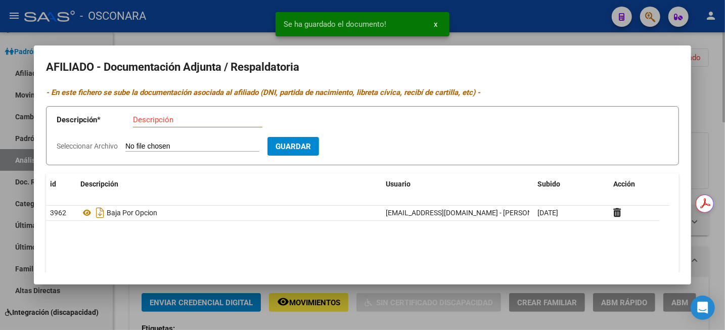
click at [709, 131] on div at bounding box center [362, 165] width 725 height 330
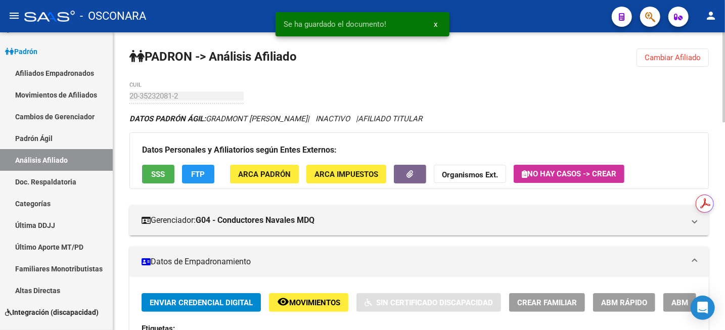
click at [316, 307] on span "Movimientos" at bounding box center [314, 302] width 51 height 9
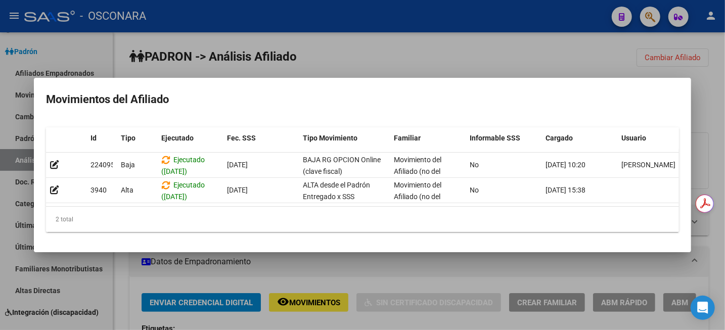
click at [423, 43] on div at bounding box center [362, 165] width 725 height 330
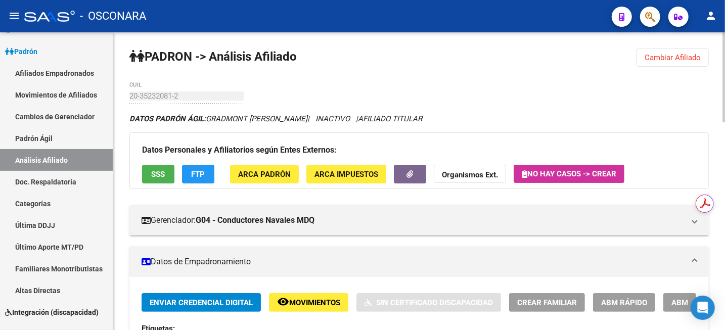
drag, startPoint x: 687, startPoint y: 52, endPoint x: 673, endPoint y: 54, distance: 13.2
click at [686, 52] on button "Cambiar Afiliado" at bounding box center [673, 58] width 72 height 18
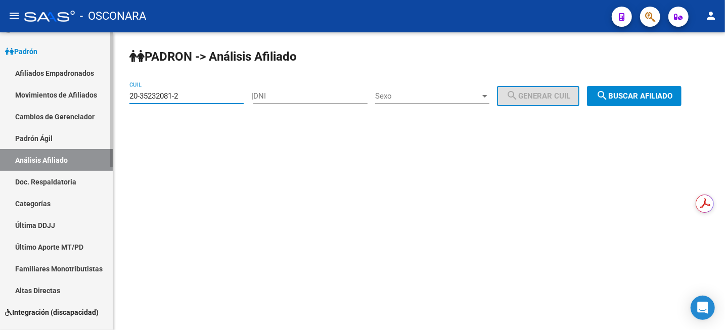
drag, startPoint x: 208, startPoint y: 97, endPoint x: 107, endPoint y: 97, distance: 101.7
click at [113, 97] on div "PADRON -> Análisis Afiliado 20-35232081-2 CUIL | DNI Sexo Sexo search Generar C…" at bounding box center [419, 85] width 612 height 106
paste input "3-32954598-9"
type input "23-32954598-9"
click at [623, 91] on button "search Buscar afiliado" at bounding box center [634, 96] width 95 height 20
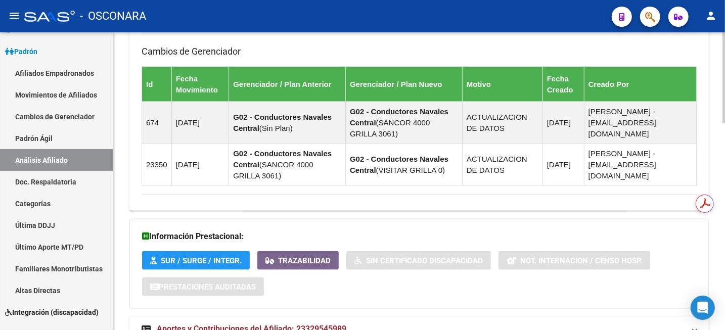
scroll to position [677, 0]
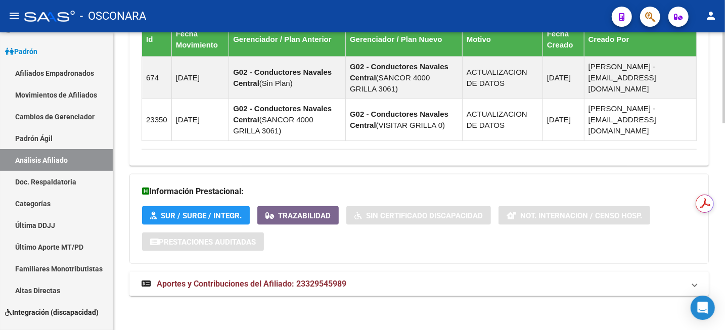
click at [300, 284] on span "Aportes y Contribuciones del Afiliado: 23329545989" at bounding box center [252, 284] width 190 height 10
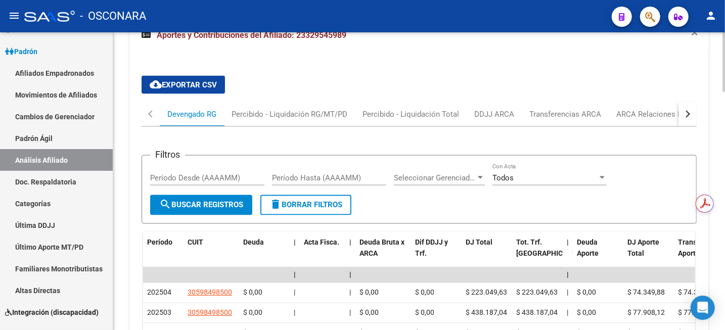
scroll to position [994, 0]
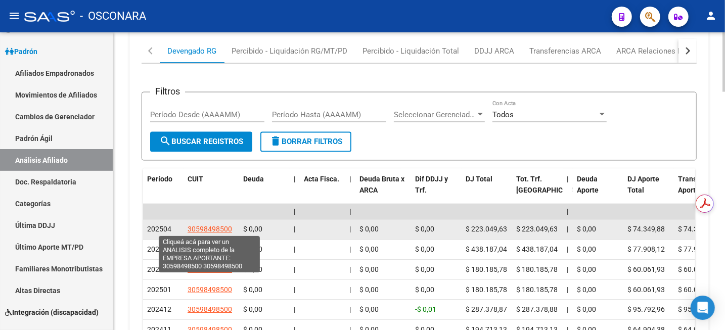
click at [198, 228] on span "30598498500" at bounding box center [210, 230] width 45 height 8
type textarea "30598498500"
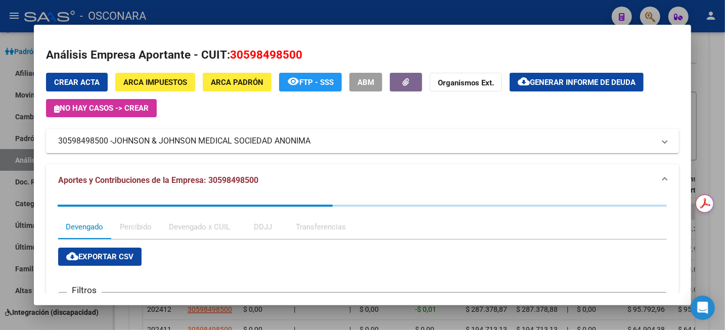
click at [722, 154] on div at bounding box center [362, 165] width 725 height 330
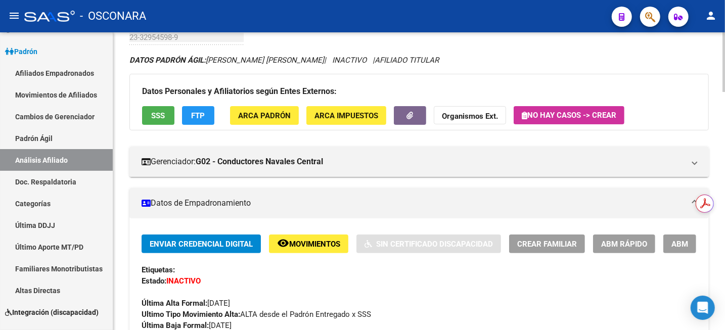
scroll to position [45, 0]
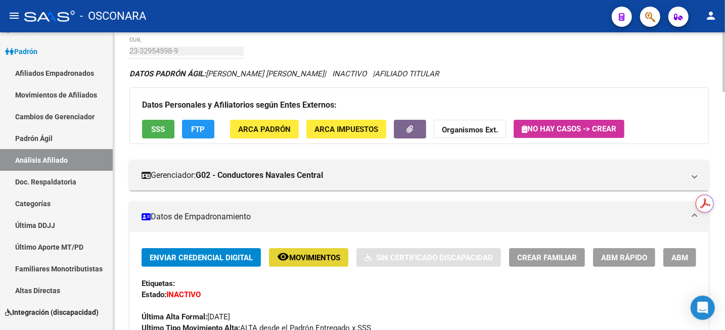
click at [300, 259] on span "Movimientos" at bounding box center [314, 257] width 51 height 9
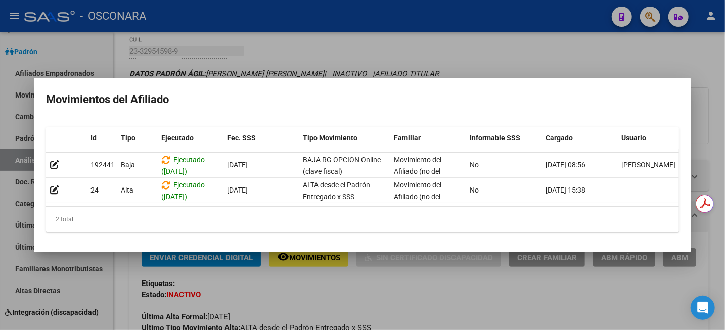
click at [483, 42] on div at bounding box center [362, 165] width 725 height 330
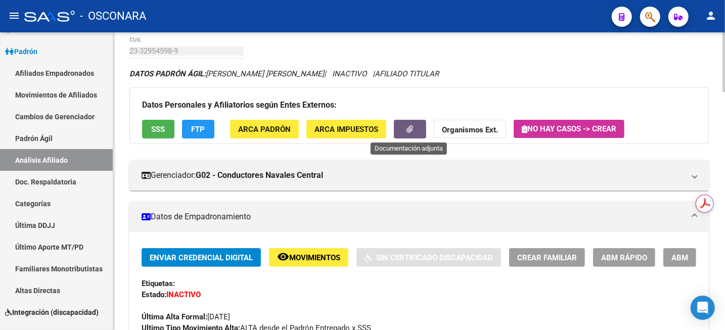
click at [416, 126] on button "button" at bounding box center [410, 129] width 32 height 19
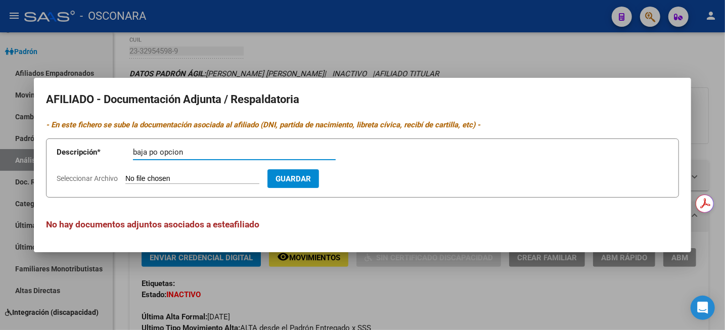
click at [156, 153] on input "baja po opcion" at bounding box center [234, 152] width 203 height 9
type input "baja por opcion"
type input "C:\fakepath\WhatsApp Image 2025-09-19 at 11.34.33.jpeg"
click at [363, 181] on span "Guardar" at bounding box center [351, 179] width 35 height 9
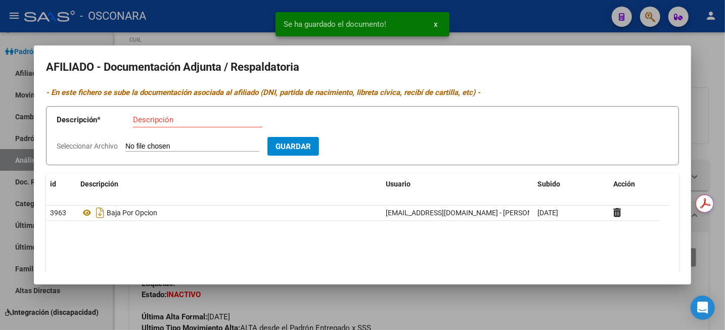
click at [724, 132] on div at bounding box center [362, 165] width 725 height 330
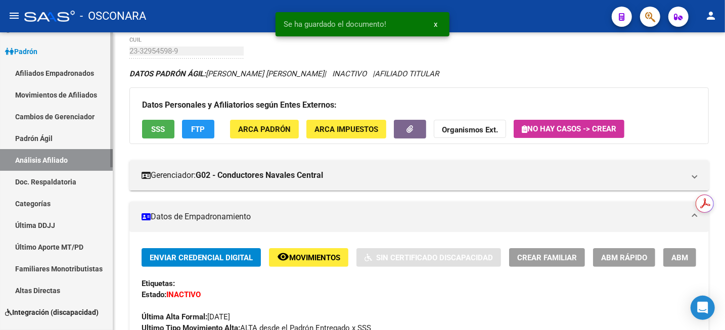
click at [46, 165] on link "Análisis Afiliado" at bounding box center [56, 160] width 113 height 22
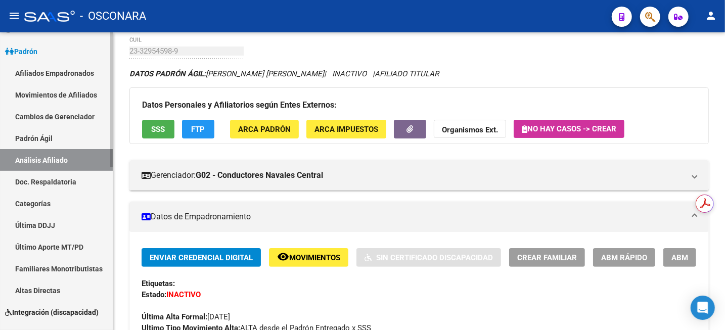
click at [26, 139] on link "Padrón Ágil" at bounding box center [56, 138] width 113 height 22
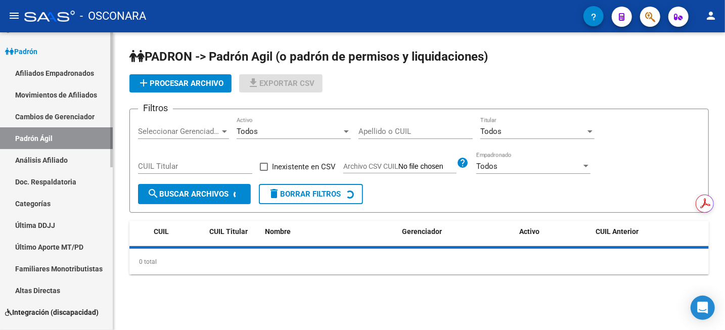
click at [28, 162] on link "Análisis Afiliado" at bounding box center [56, 160] width 113 height 22
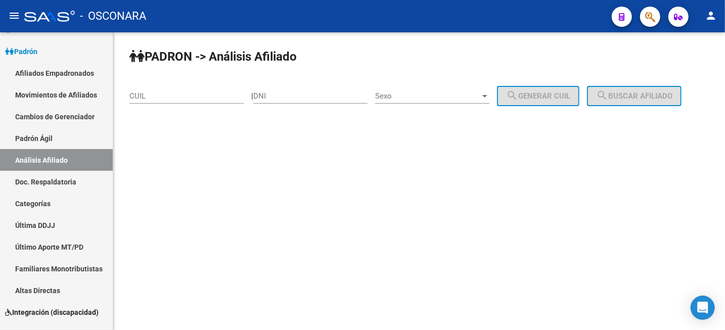
click at [229, 97] on input "CUIL" at bounding box center [187, 96] width 114 height 9
paste input "20-25979984-9"
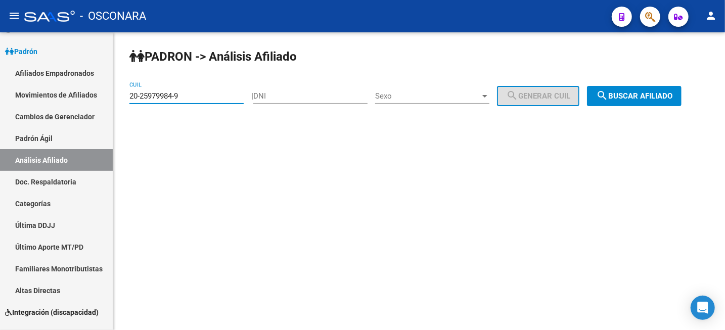
type input "20-25979984-9"
click at [668, 100] on span "search Buscar afiliado" at bounding box center [634, 96] width 76 height 9
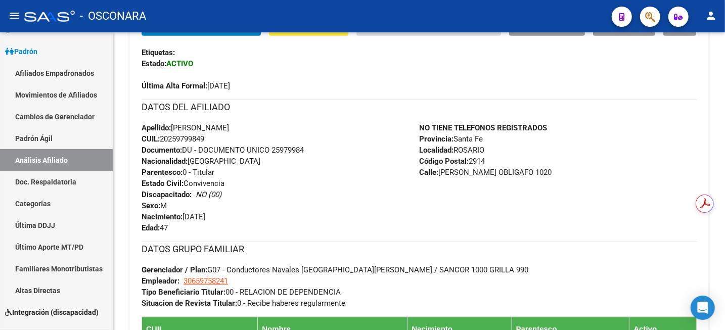
scroll to position [87, 0]
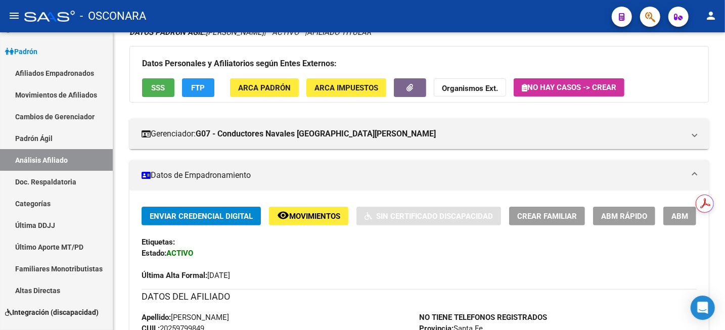
click at [670, 224] on button "ABM" at bounding box center [680, 216] width 33 height 19
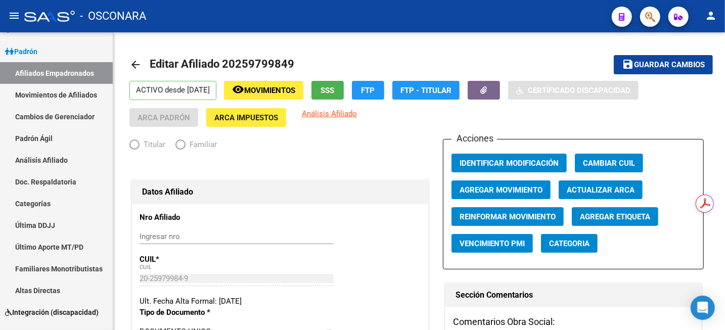
radio input "true"
type input "30-65975824-1"
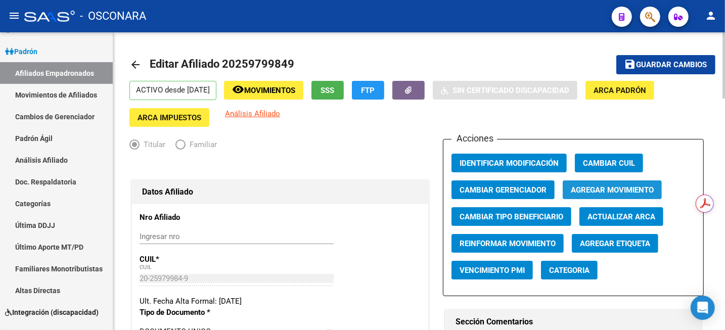
click at [592, 189] on span "Agregar Movimiento" at bounding box center [612, 190] width 83 height 9
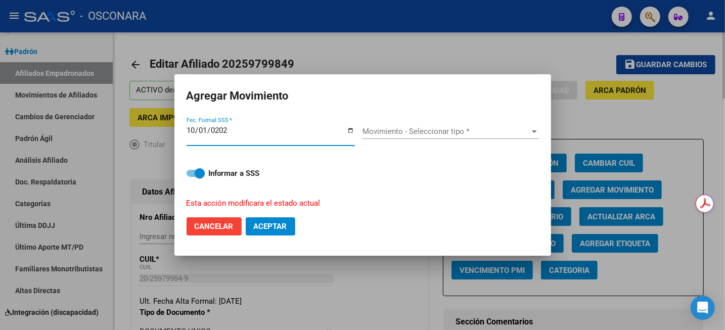
type input "2025-10-01"
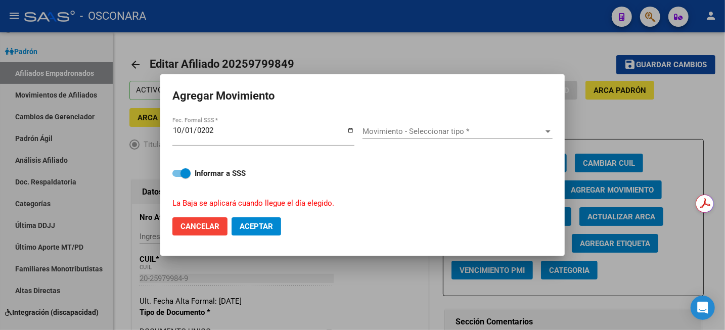
click at [407, 124] on div "Movimiento - Seleccionar tipo * Movimiento - Seleccionar tipo *" at bounding box center [458, 131] width 190 height 15
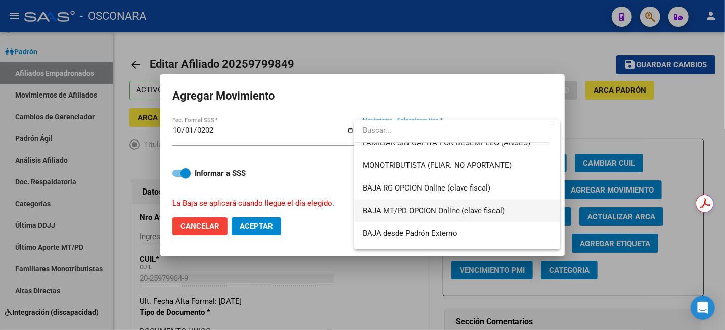
scroll to position [632, 0]
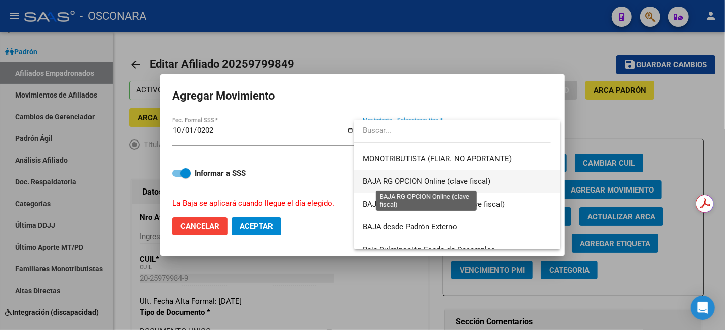
click at [438, 180] on span "BAJA RG OPCION Online (clave fiscal)" at bounding box center [427, 181] width 128 height 9
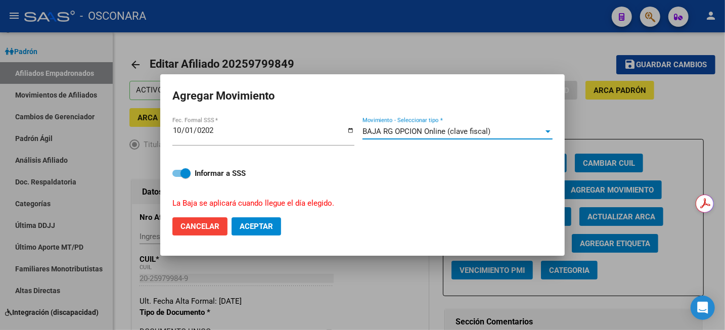
click at [256, 227] on span "Aceptar" at bounding box center [256, 226] width 33 height 9
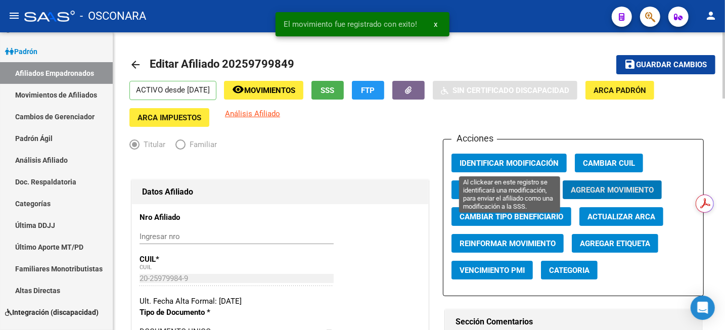
click at [528, 163] on span "Identificar Modificación" at bounding box center [509, 163] width 99 height 9
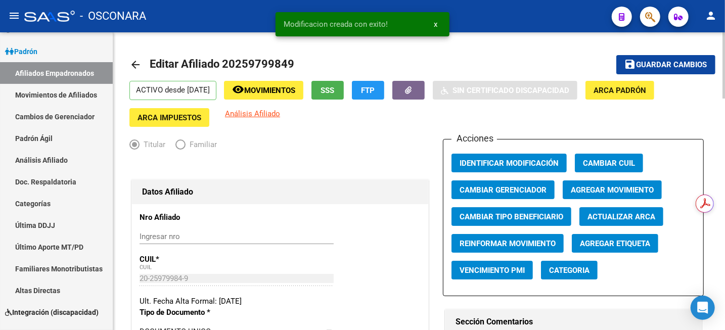
click at [658, 67] on span "Guardar cambios" at bounding box center [672, 65] width 71 height 9
click at [412, 92] on icon "button" at bounding box center [409, 91] width 7 height 8
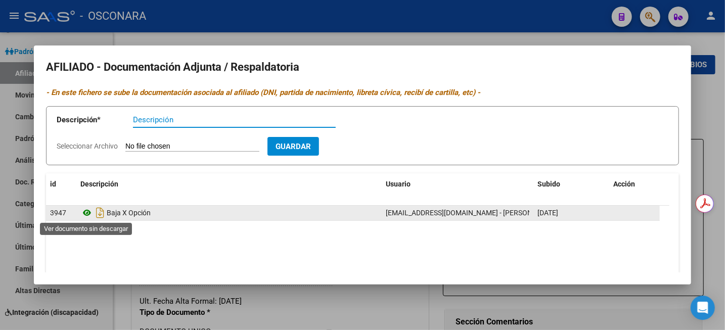
click at [86, 213] on icon at bounding box center [86, 213] width 13 height 12
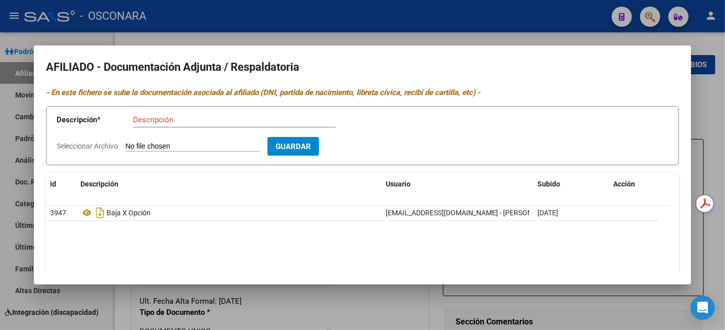
click at [248, 40] on div at bounding box center [362, 165] width 725 height 330
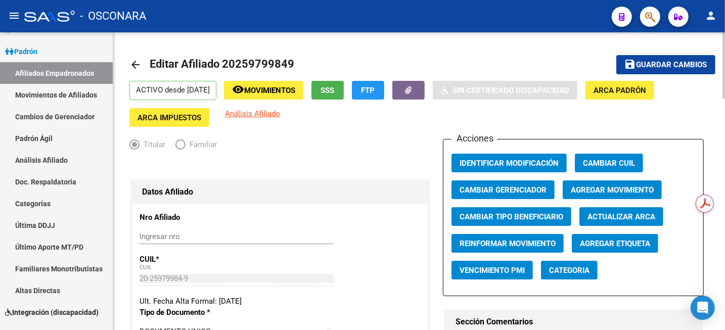
click at [284, 96] on button "remove_red_eye Movimientos" at bounding box center [263, 90] width 79 height 19
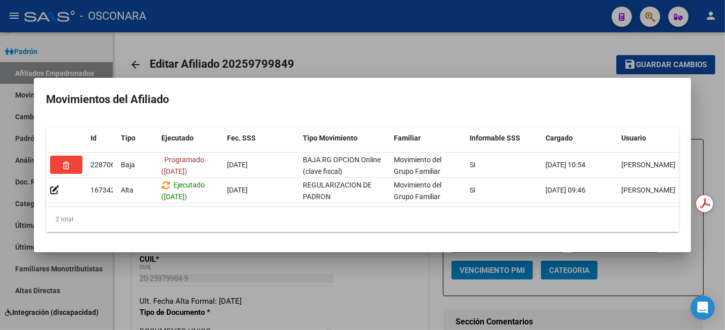
click at [489, 24] on div at bounding box center [362, 165] width 725 height 330
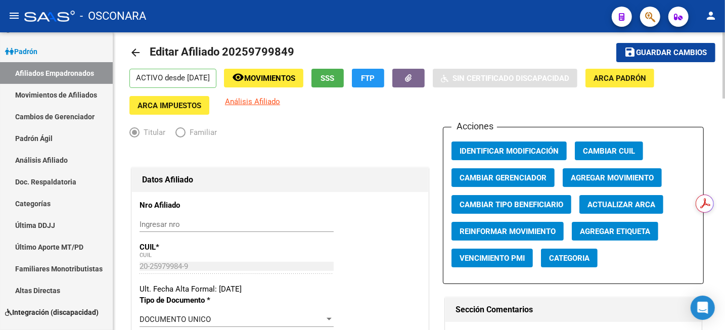
scroll to position [0, 0]
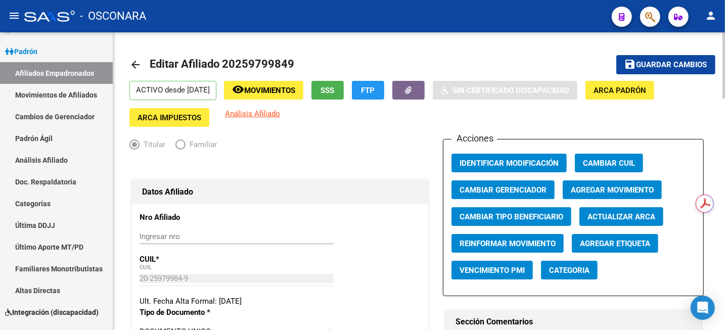
click at [660, 57] on button "save Guardar cambios" at bounding box center [666, 64] width 99 height 19
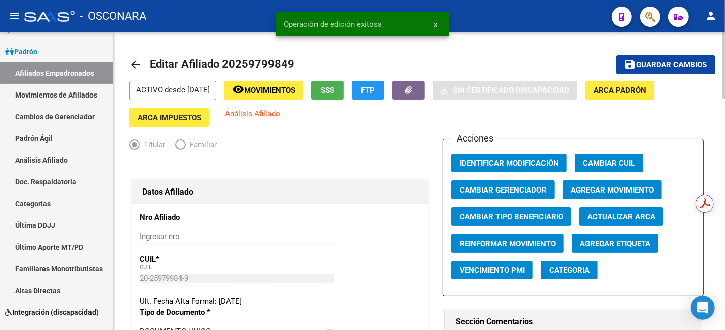
click at [263, 62] on span "Editar Afiliado 20259799849" at bounding box center [222, 64] width 145 height 13
copy h1 "20259799849"
click at [43, 195] on link "Categorías" at bounding box center [56, 204] width 113 height 22
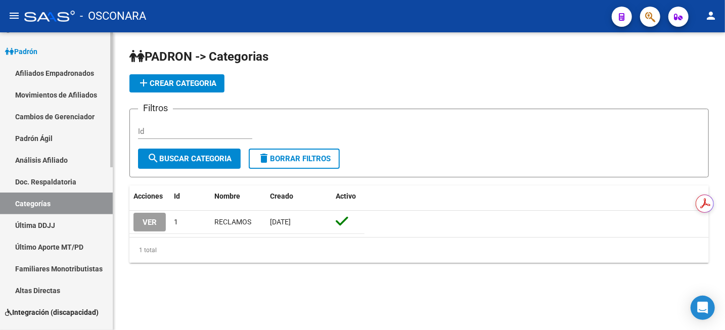
click at [41, 293] on link "Altas Directas" at bounding box center [56, 291] width 113 height 22
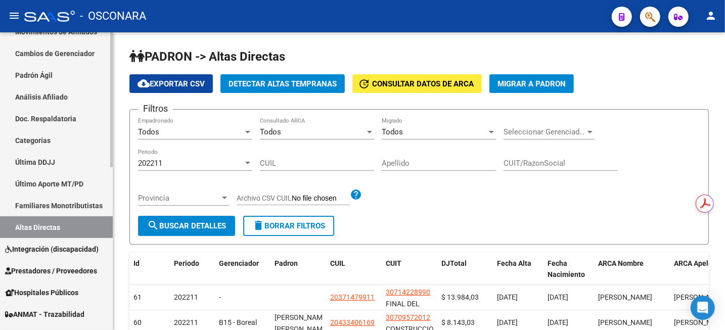
scroll to position [63, 0]
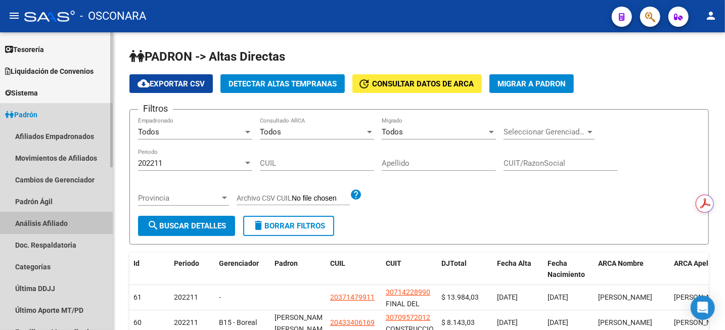
click at [39, 230] on link "Análisis Afiliado" at bounding box center [56, 223] width 113 height 22
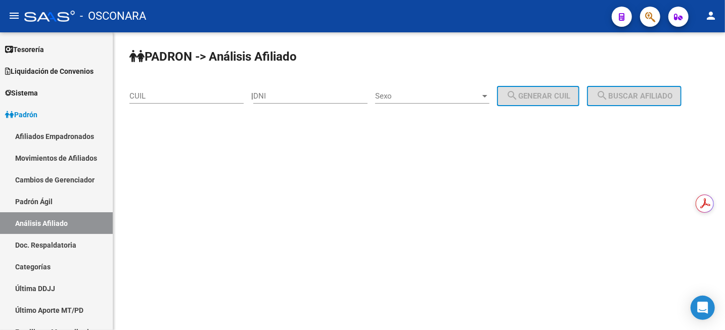
click at [221, 96] on input "CUIL" at bounding box center [187, 96] width 114 height 9
paste input "20-25979984-9"
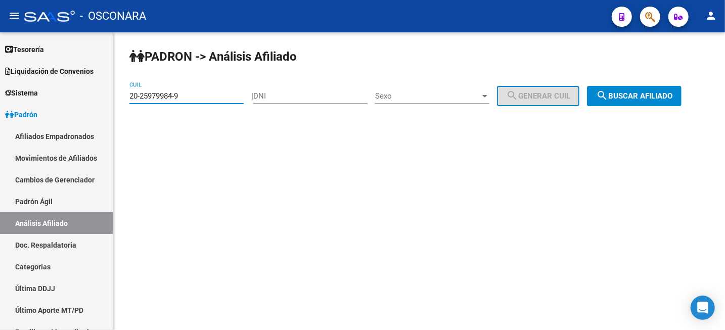
type input "20-25979984-9"
click at [658, 103] on button "search Buscar afiliado" at bounding box center [634, 96] width 95 height 20
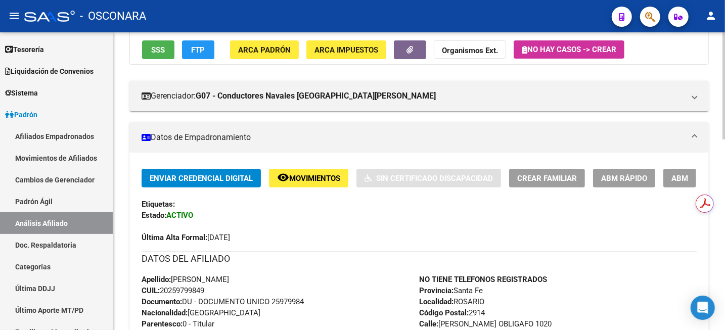
scroll to position [126, 0]
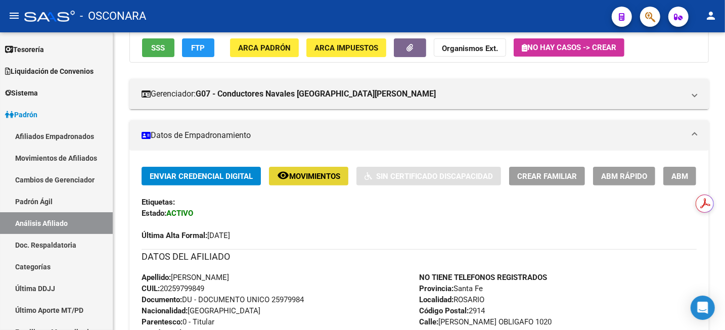
click at [322, 179] on span "Movimientos" at bounding box center [314, 176] width 51 height 9
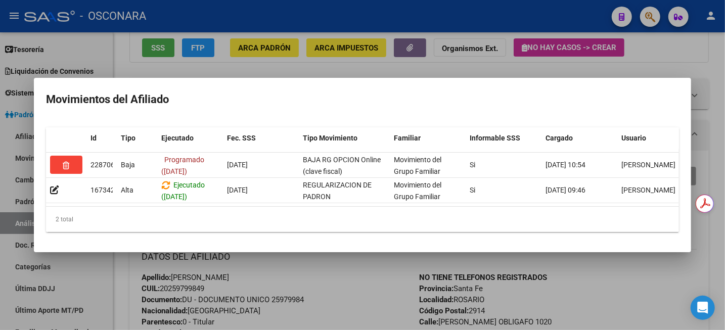
click at [697, 76] on div at bounding box center [362, 165] width 725 height 330
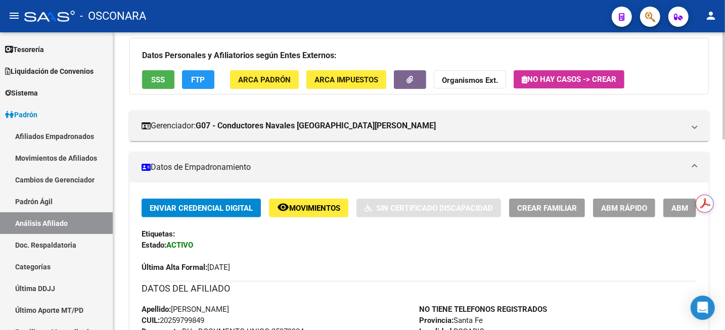
scroll to position [63, 0]
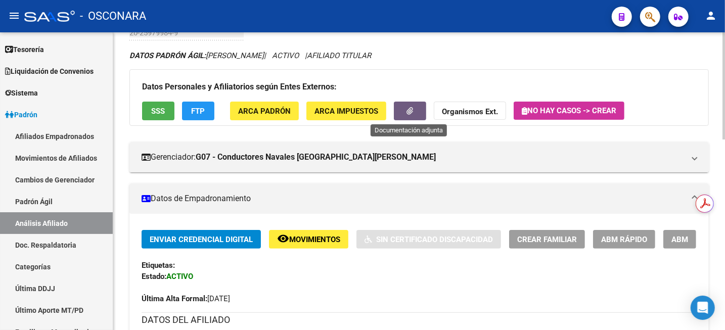
click at [402, 116] on button "button" at bounding box center [410, 111] width 32 height 19
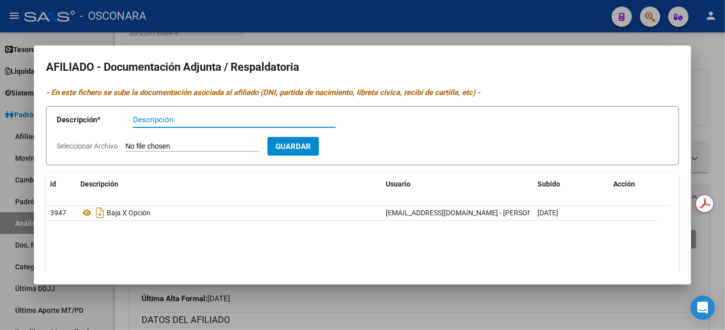
click at [711, 70] on div at bounding box center [362, 165] width 725 height 330
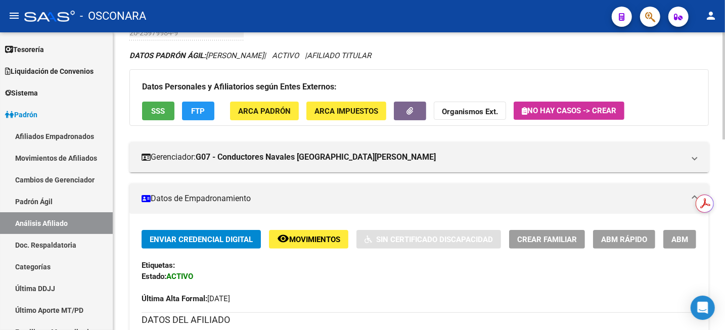
drag, startPoint x: 54, startPoint y: 199, endPoint x: 56, endPoint y: 206, distance: 6.7
click at [54, 199] on link "Padrón Ágil" at bounding box center [56, 202] width 113 height 22
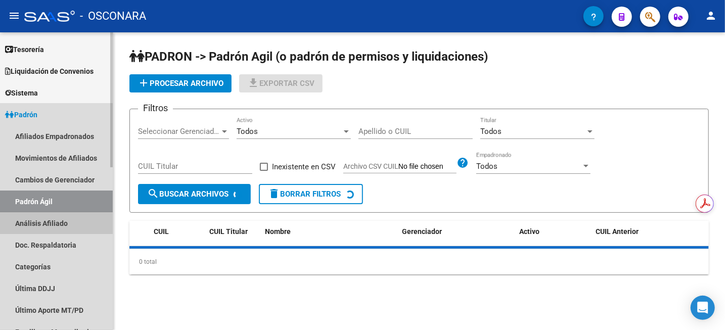
click at [56, 222] on link "Análisis Afiliado" at bounding box center [56, 223] width 113 height 22
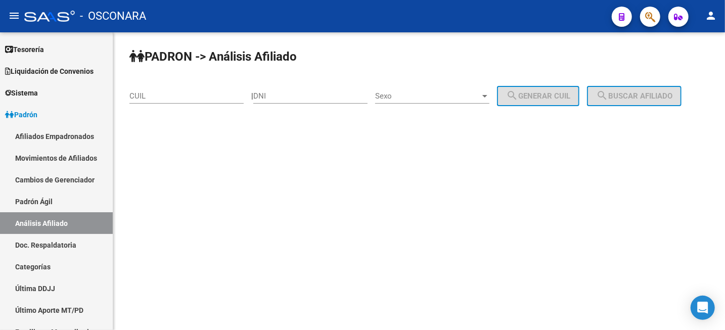
click at [166, 85] on div "CUIL" at bounding box center [187, 93] width 114 height 22
paste input "20-11492413-0"
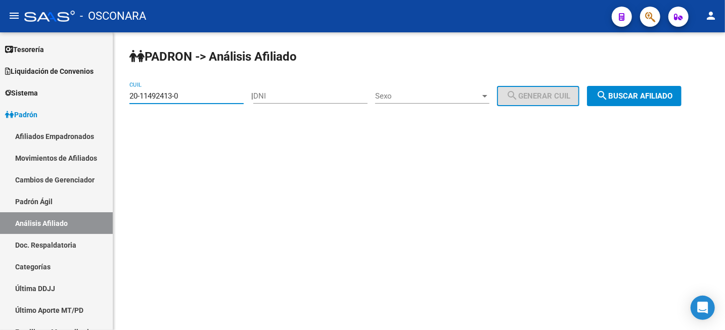
type input "20-11492413-0"
click at [646, 102] on button "search Buscar afiliado" at bounding box center [634, 96] width 95 height 20
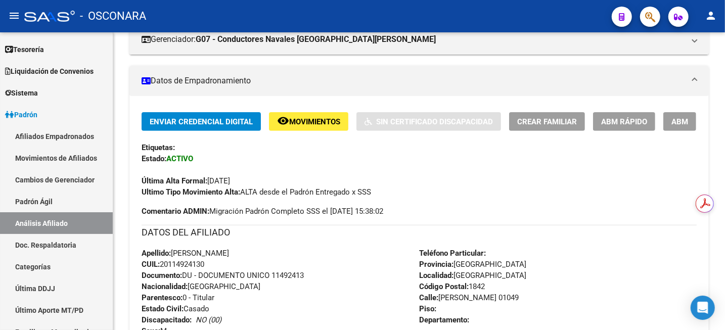
scroll to position [171, 0]
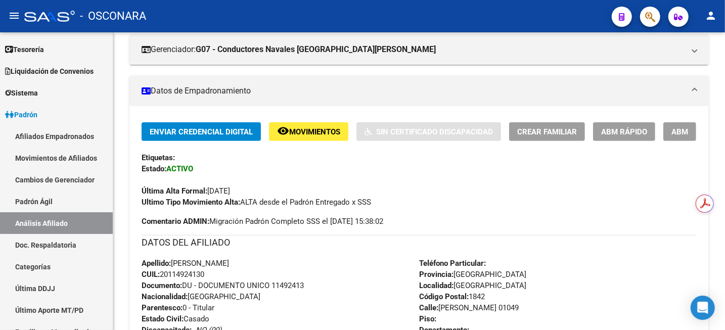
click at [693, 125] on button "ABM" at bounding box center [680, 131] width 33 height 19
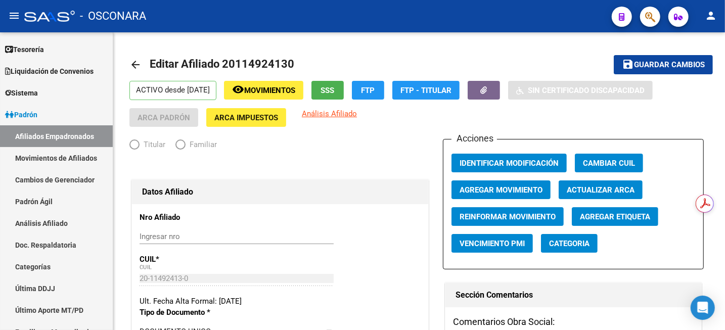
radio input "true"
type input "33-63761744-9"
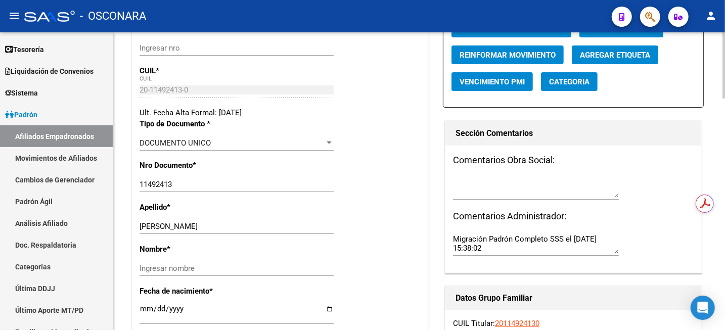
scroll to position [190, 0]
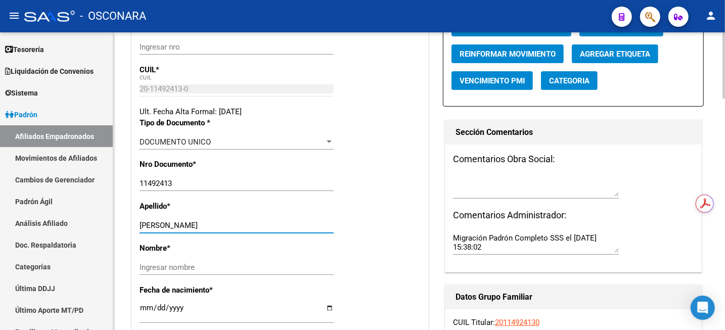
drag, startPoint x: 182, startPoint y: 225, endPoint x: 263, endPoint y: 226, distance: 80.5
click at [263, 226] on input "CARRANZA CARLOS ALBERTO" at bounding box center [237, 225] width 194 height 9
type input "CARRANZA"
click at [145, 261] on div "Ingresar nombre" at bounding box center [237, 267] width 194 height 15
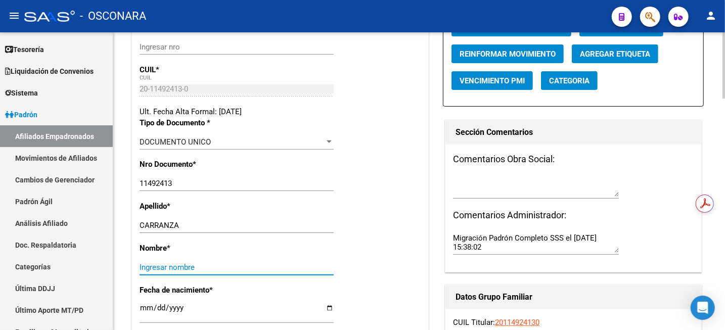
paste input "CARLOS ALBERTO"
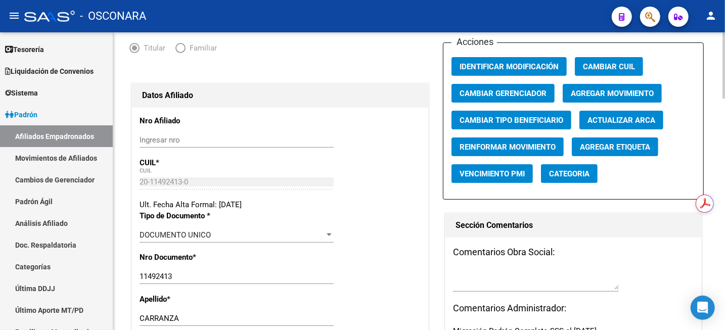
scroll to position [0, 0]
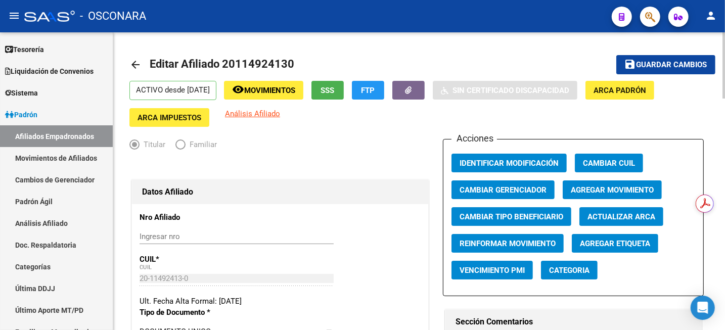
type input "CARLOS ALBERTO"
click at [584, 186] on span "Agregar Movimiento" at bounding box center [612, 190] width 83 height 9
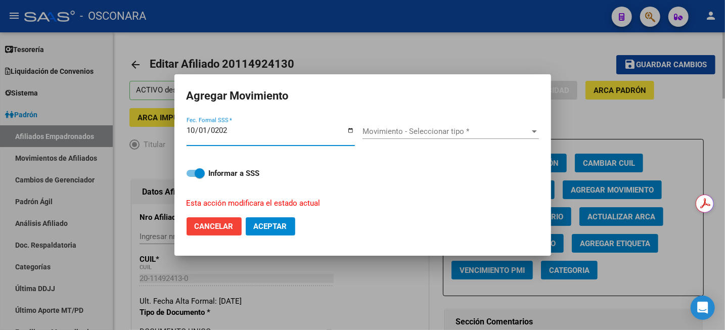
type input "2025-10-01"
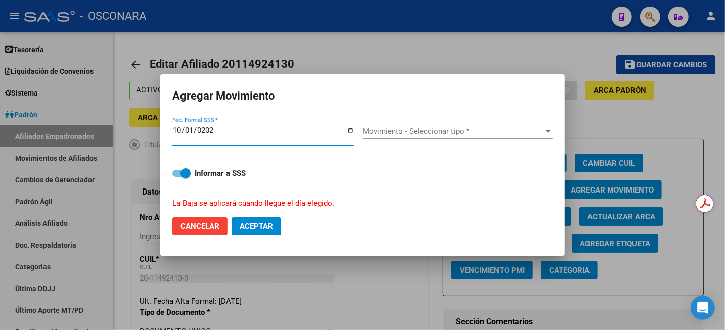
click at [425, 124] on div "Movimiento - Seleccionar tipo * Movimiento - Seleccionar tipo *" at bounding box center [458, 131] width 190 height 15
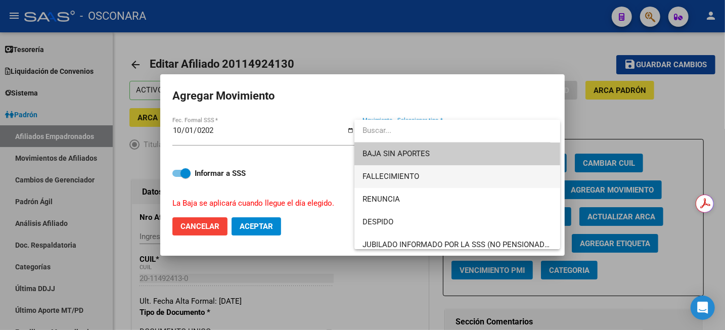
click at [406, 184] on span "FALLECIMIENTO" at bounding box center [458, 176] width 190 height 23
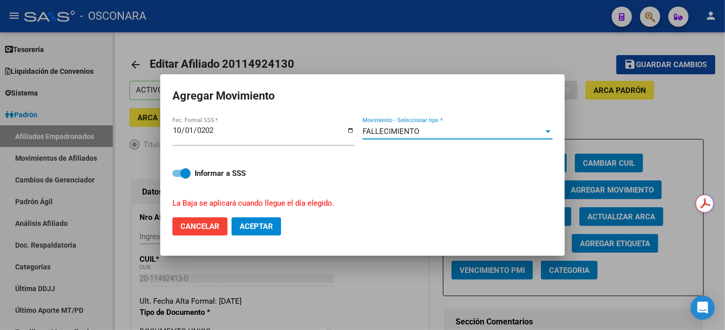
click at [261, 221] on button "Aceptar" at bounding box center [257, 227] width 50 height 18
checkbox input "false"
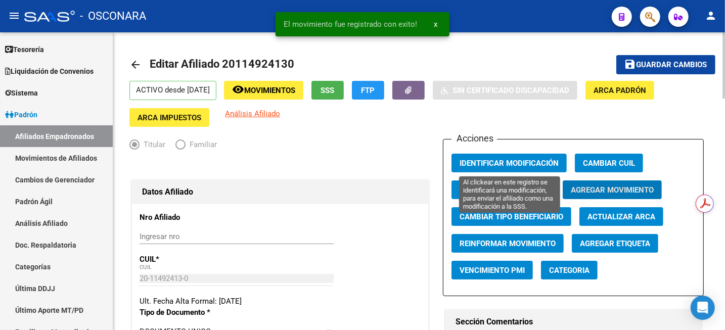
click at [519, 162] on span "Identificar Modificación" at bounding box center [509, 163] width 99 height 9
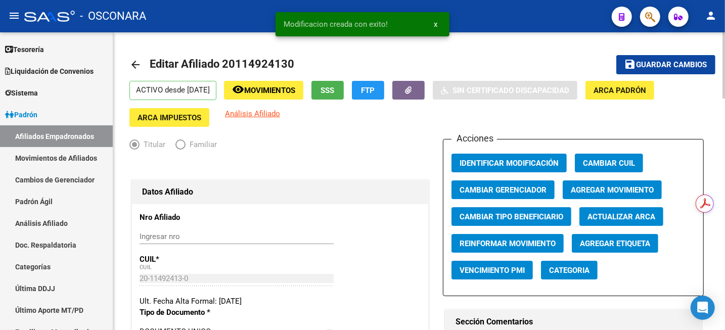
click at [643, 66] on span "Guardar cambios" at bounding box center [672, 65] width 71 height 9
click at [412, 91] on icon "button" at bounding box center [409, 91] width 7 height 8
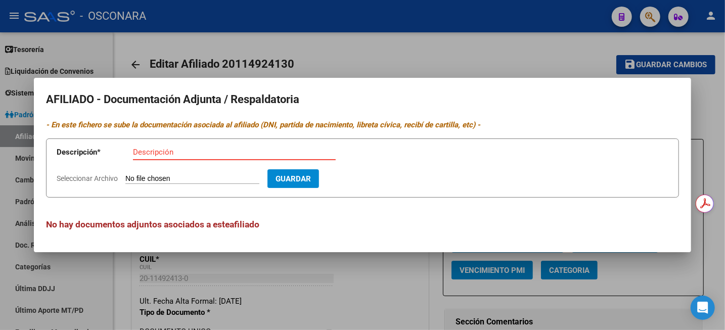
click at [559, 42] on div at bounding box center [362, 165] width 725 height 330
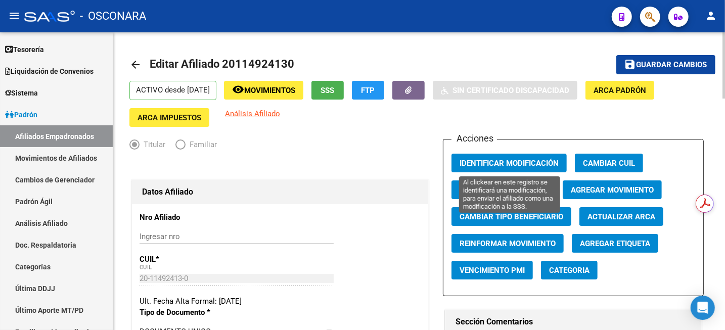
click at [524, 167] on span "Identificar Modificación" at bounding box center [509, 163] width 99 height 9
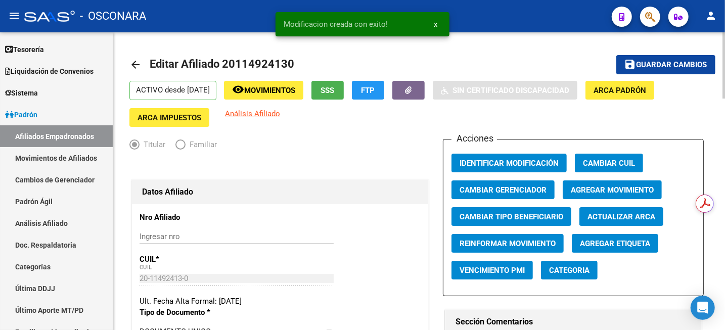
click at [643, 67] on span "Guardar cambios" at bounding box center [672, 65] width 71 height 9
click at [295, 90] on span "Movimientos" at bounding box center [269, 90] width 51 height 9
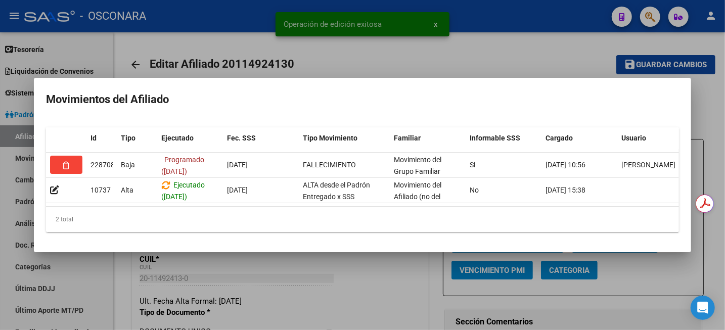
drag, startPoint x: 398, startPoint y: 49, endPoint x: 108, endPoint y: 161, distance: 310.9
click at [397, 50] on div at bounding box center [362, 165] width 725 height 330
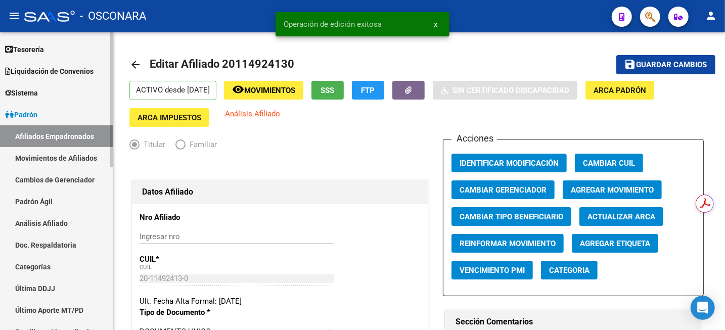
click at [41, 245] on link "Doc. Respaldatoria" at bounding box center [56, 245] width 113 height 22
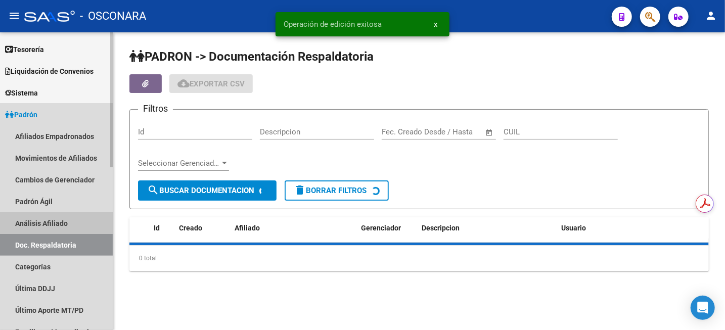
click at [43, 226] on link "Análisis Afiliado" at bounding box center [56, 223] width 113 height 22
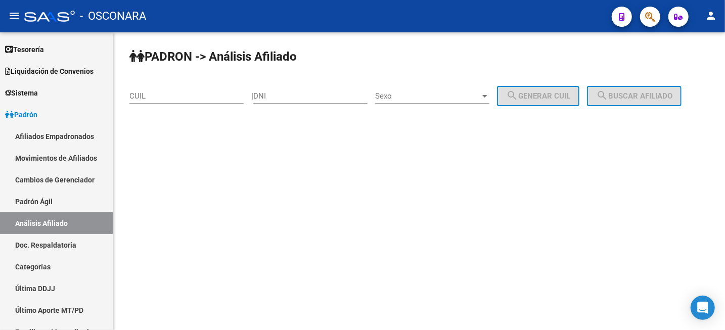
click at [166, 103] on div "CUIL" at bounding box center [187, 93] width 114 height 22
paste input "20-16622951-1"
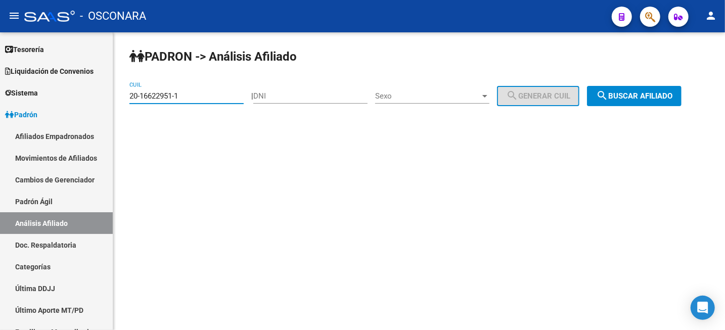
type input "20-16622951-1"
click at [631, 93] on span "search Buscar afiliado" at bounding box center [634, 96] width 76 height 9
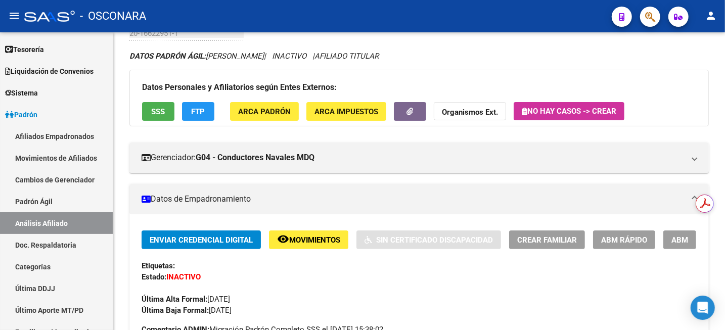
scroll to position [63, 0]
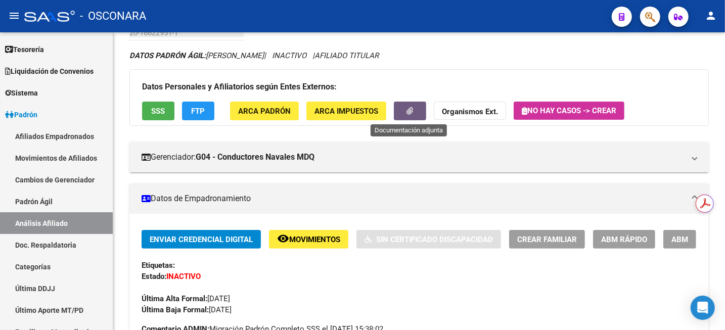
click at [410, 107] on icon "button" at bounding box center [410, 111] width 7 height 8
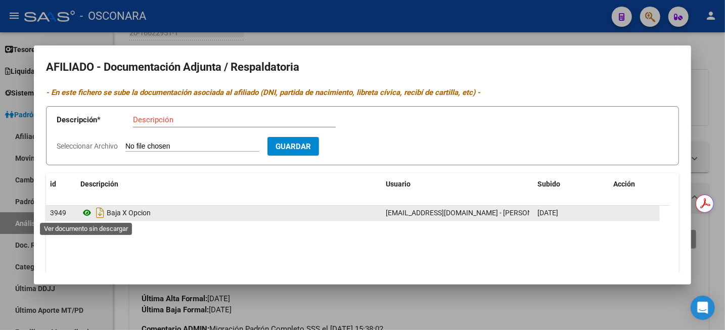
click at [88, 212] on icon at bounding box center [86, 213] width 13 height 12
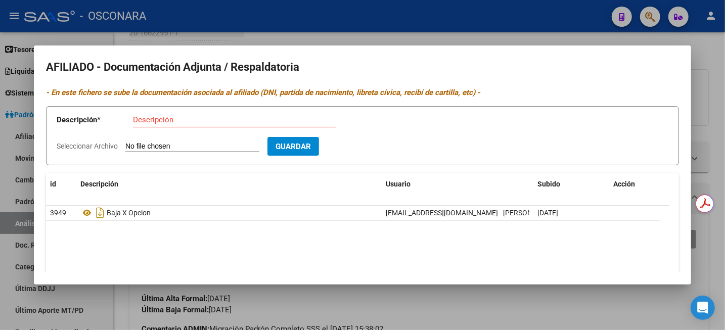
click at [717, 126] on div at bounding box center [362, 165] width 725 height 330
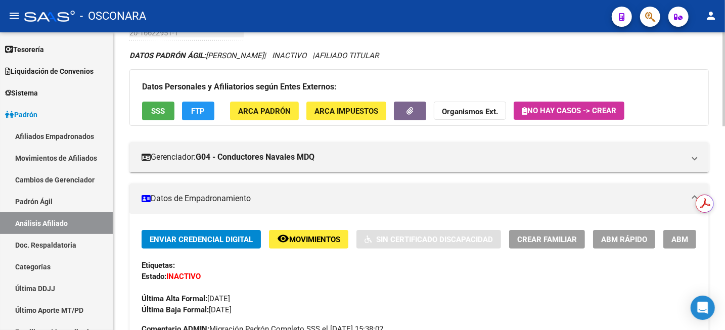
click at [324, 238] on span "Movimientos" at bounding box center [314, 239] width 51 height 9
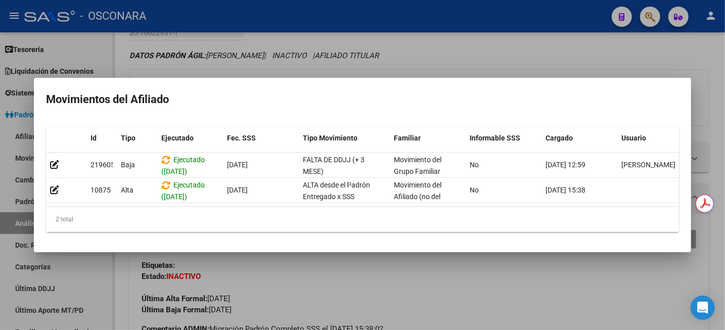
click at [494, 35] on div at bounding box center [362, 165] width 725 height 330
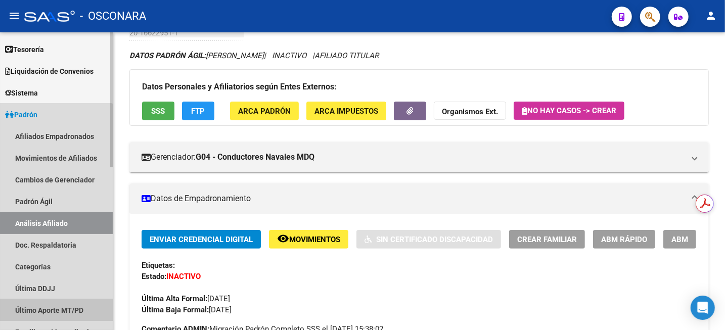
click at [42, 310] on link "Último Aporte MT/PD" at bounding box center [56, 310] width 113 height 22
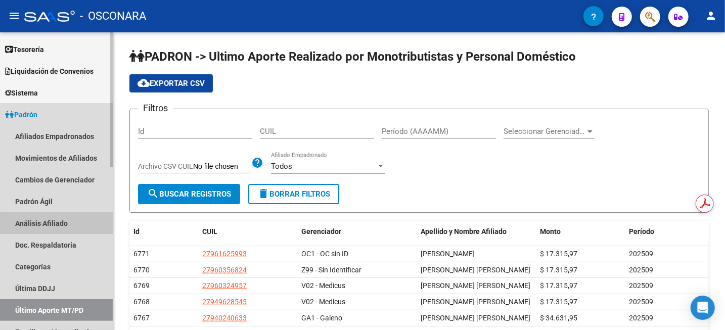
click at [35, 228] on link "Análisis Afiliado" at bounding box center [56, 223] width 113 height 22
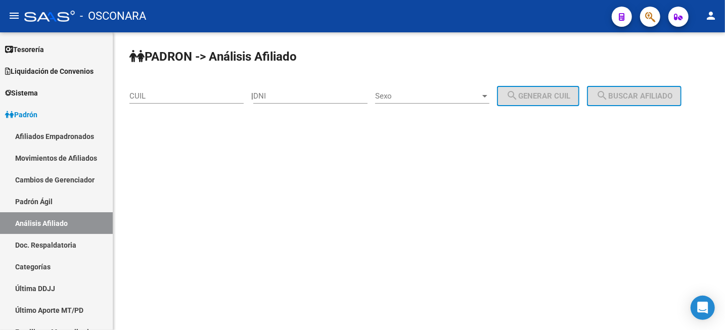
click at [202, 104] on div "CUIL" at bounding box center [187, 97] width 114 height 31
click at [201, 100] on input "CUIL" at bounding box center [187, 96] width 114 height 9
paste input "20-21451609-9"
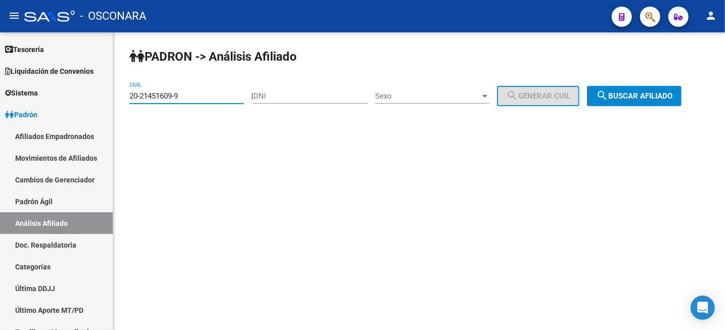
type input "20-21451609-9"
click at [647, 99] on span "search Buscar afiliado" at bounding box center [634, 96] width 76 height 9
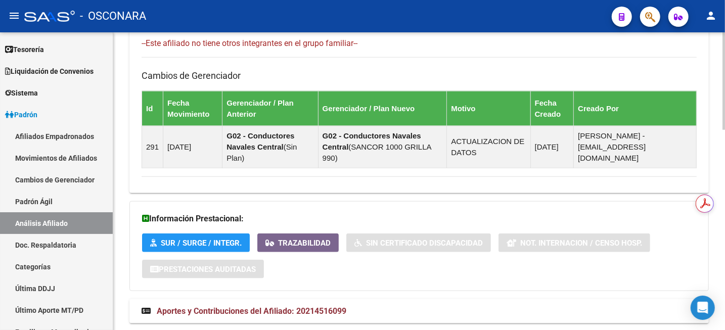
scroll to position [613, 0]
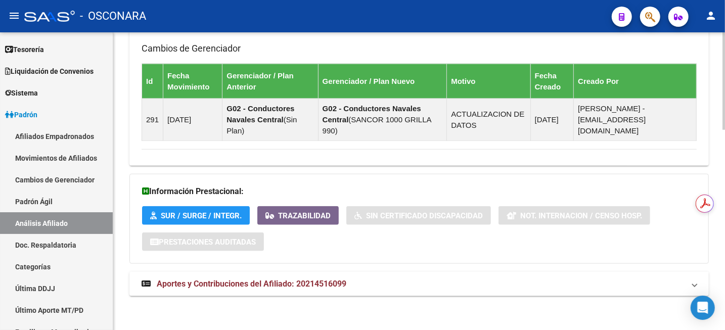
click at [304, 284] on span "Aportes y Contribuciones del Afiliado: 20214516099" at bounding box center [252, 284] width 190 height 10
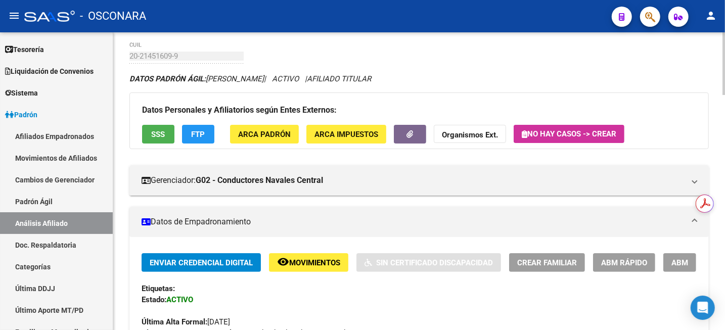
scroll to position [0, 0]
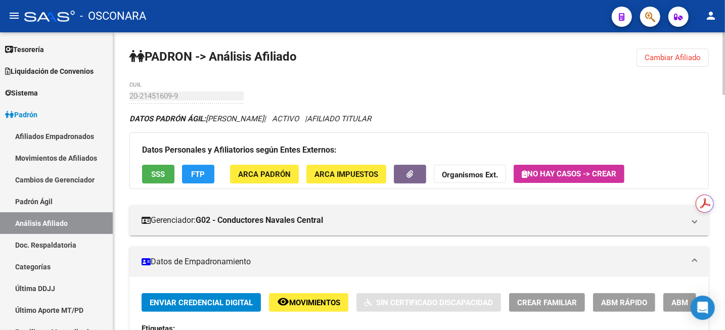
click at [659, 301] on div "Enviar Credencial Digital remove_red_eye Movimientos Sin Certificado Discapacid…" at bounding box center [419, 302] width 555 height 19
click at [668, 302] on button "ABM" at bounding box center [680, 302] width 33 height 19
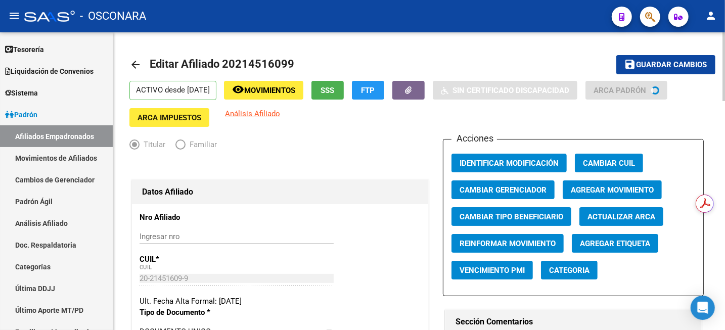
radio input "true"
type input "30-70727643-2"
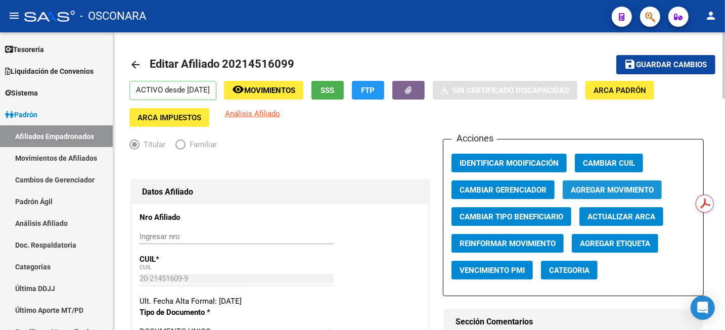
click at [585, 191] on span "Agregar Movimiento" at bounding box center [612, 190] width 83 height 9
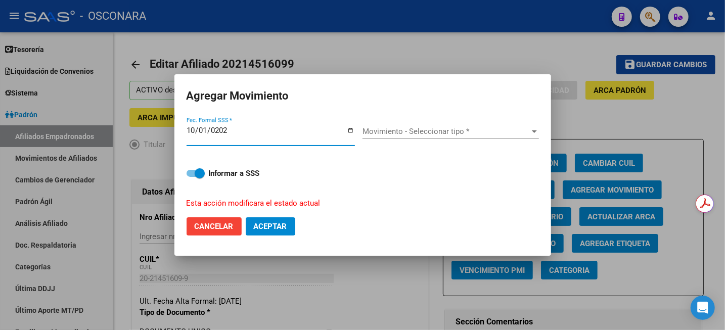
type input "2025-10-01"
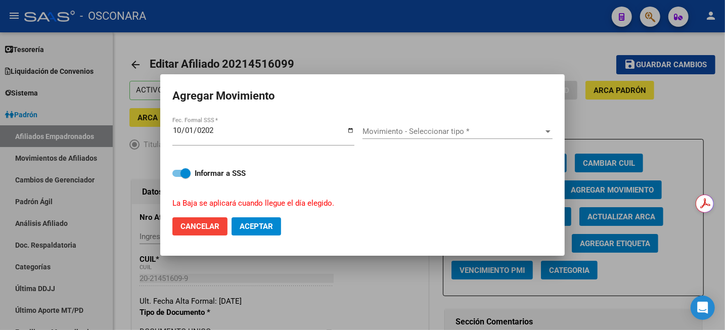
click at [419, 138] on div "Movimiento - Seleccionar tipo * Movimiento - Seleccionar tipo *" at bounding box center [458, 131] width 190 height 15
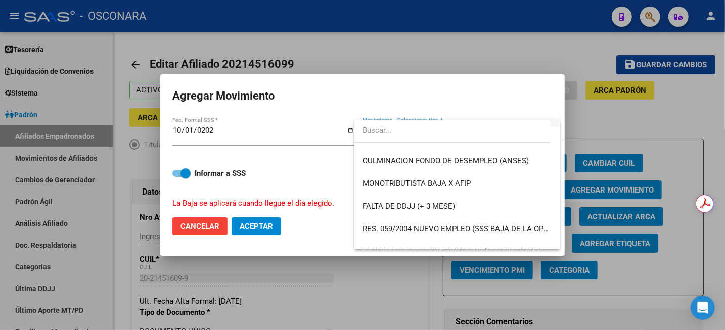
scroll to position [253, 0]
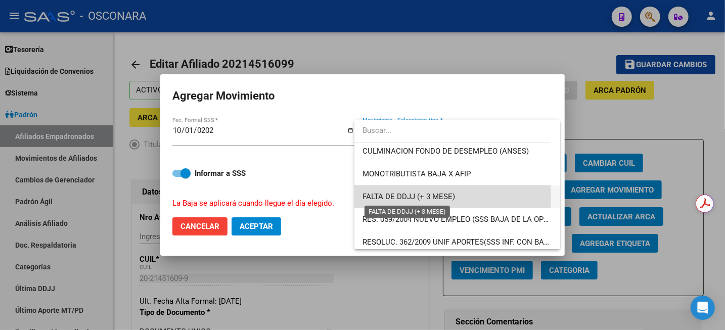
click at [405, 198] on span "FALTA DE DDJJ (+ 3 MESE)" at bounding box center [409, 196] width 93 height 9
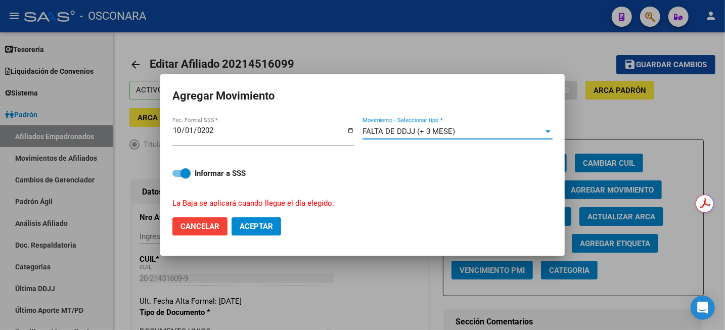
click at [260, 226] on span "Aceptar" at bounding box center [256, 226] width 33 height 9
checkbox input "false"
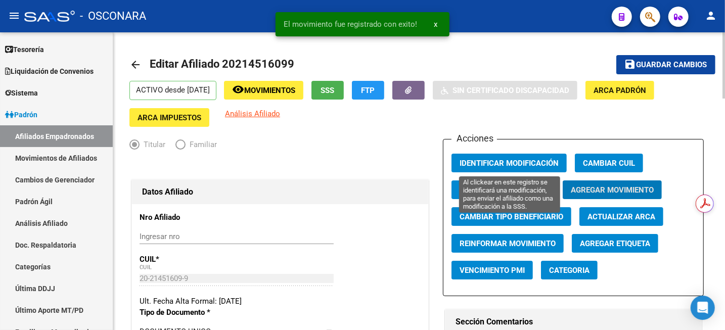
click at [513, 159] on span "Identificar Modificación" at bounding box center [509, 163] width 99 height 9
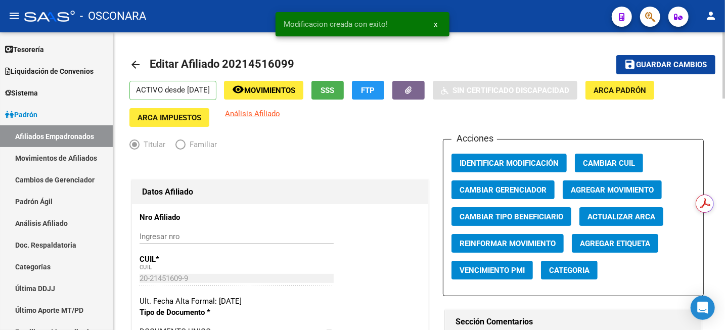
click at [647, 67] on span "Guardar cambios" at bounding box center [672, 65] width 71 height 9
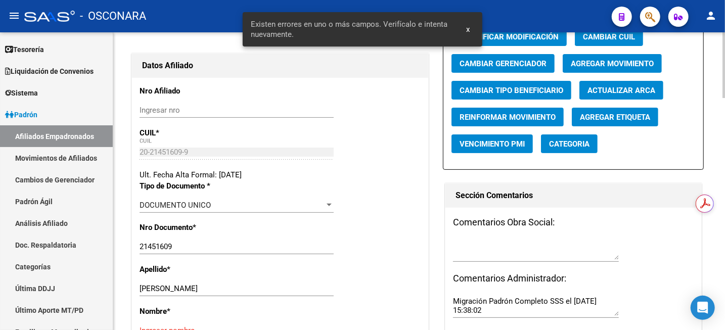
scroll to position [190, 0]
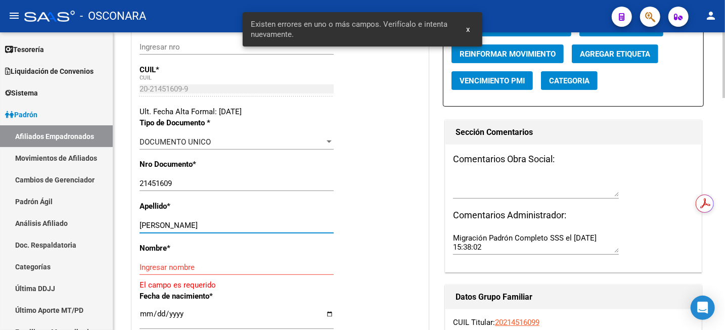
drag, startPoint x: 165, startPoint y: 223, endPoint x: 259, endPoint y: 225, distance: 93.1
click at [259, 225] on input "[PERSON_NAME]" at bounding box center [237, 225] width 194 height 9
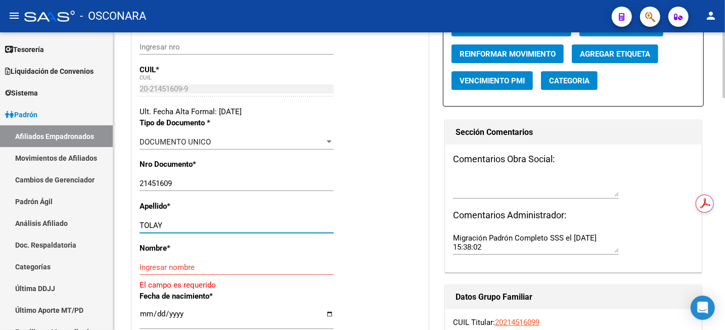
type input "TOLAY"
click at [215, 265] on input "Ingresar nombre" at bounding box center [237, 267] width 194 height 9
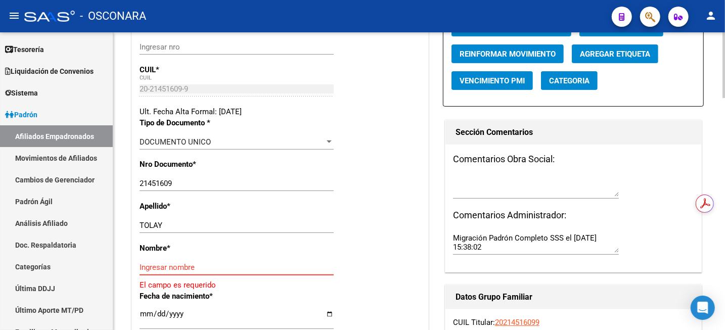
paste input "[PERSON_NAME]"
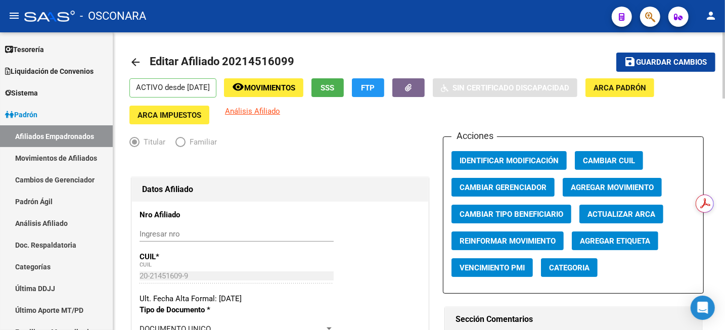
scroll to position [0, 0]
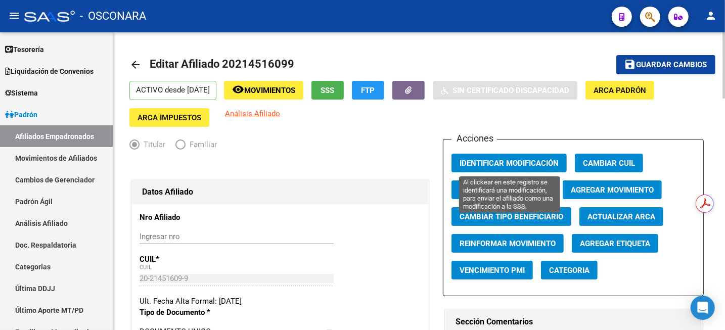
type input "[PERSON_NAME]"
click at [521, 156] on button "Identificar Modificación" at bounding box center [509, 163] width 115 height 19
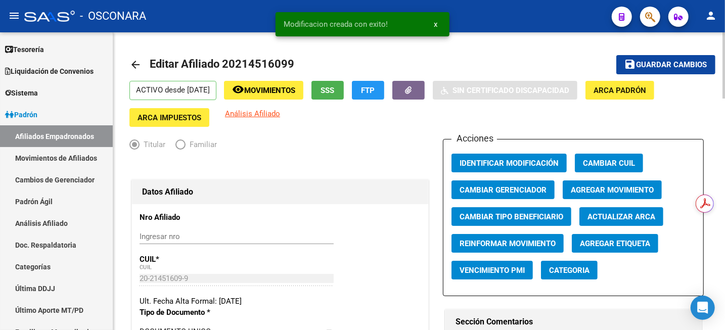
click at [643, 59] on button "save Guardar cambios" at bounding box center [666, 64] width 99 height 19
click at [419, 97] on button "button" at bounding box center [409, 90] width 32 height 19
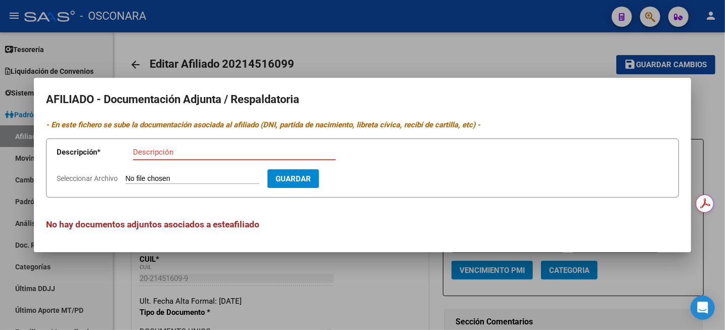
click at [192, 155] on input "Descripción" at bounding box center [234, 152] width 203 height 9
type input "baja sin DDJJ"
type input "C:\fakepath\WhatsApp Image 2025-09-19 at 16.04.39.zip"
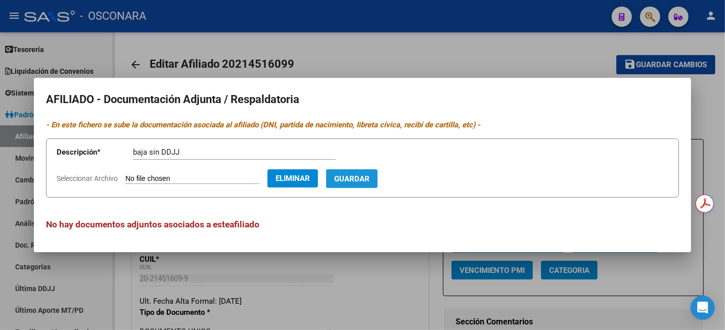
click at [365, 177] on span "Guardar" at bounding box center [351, 179] width 35 height 9
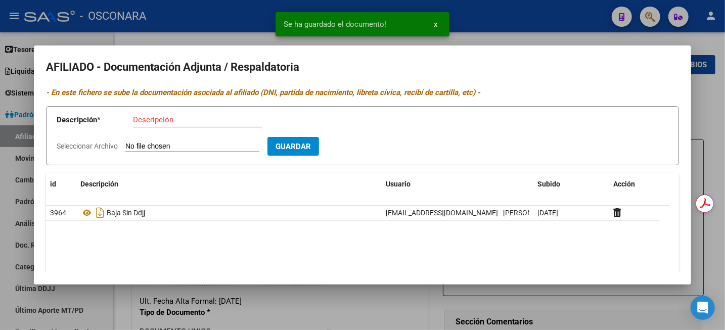
click at [701, 112] on div at bounding box center [362, 165] width 725 height 330
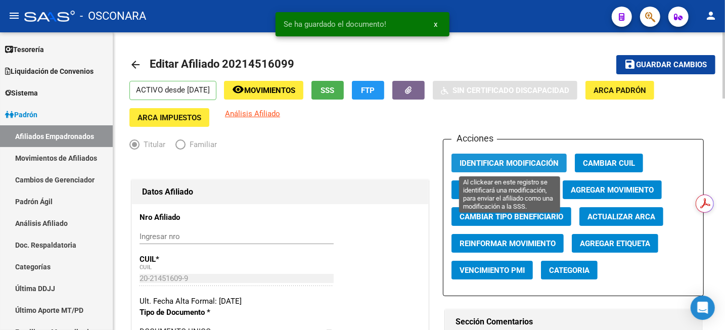
drag, startPoint x: 541, startPoint y: 162, endPoint x: 553, endPoint y: 156, distance: 13.1
click at [541, 161] on span "Identificar Modificación" at bounding box center [509, 163] width 99 height 9
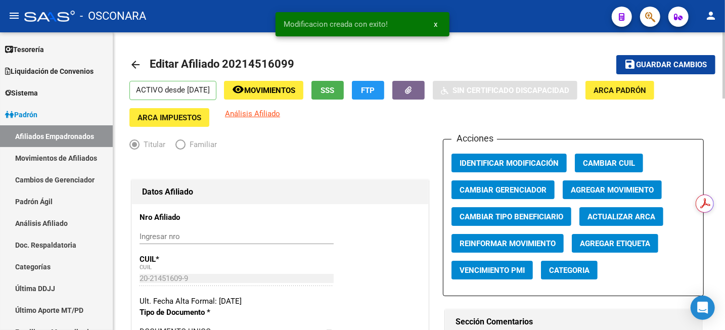
click at [669, 64] on span "Guardar cambios" at bounding box center [672, 65] width 71 height 9
click at [244, 93] on mat-icon "remove_red_eye" at bounding box center [238, 89] width 12 height 12
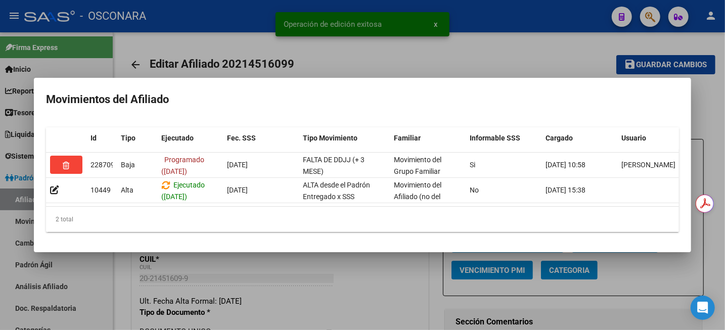
scroll to position [63, 0]
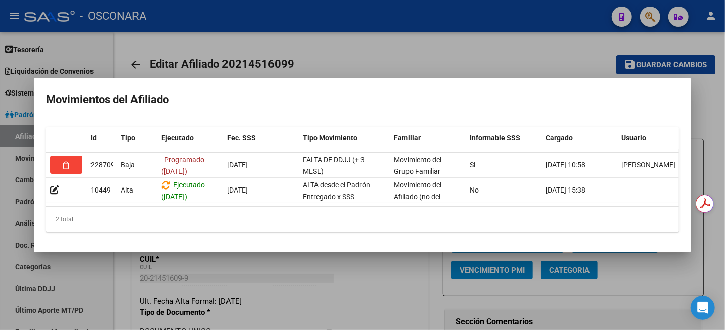
click at [488, 78] on mat-dialog-container "Movimientos del Afiliado Id Tipo Ejecutado Fec. SSS Tipo Movimiento Familiar In…" at bounding box center [363, 165] width 658 height 175
click at [489, 57] on div at bounding box center [362, 165] width 725 height 330
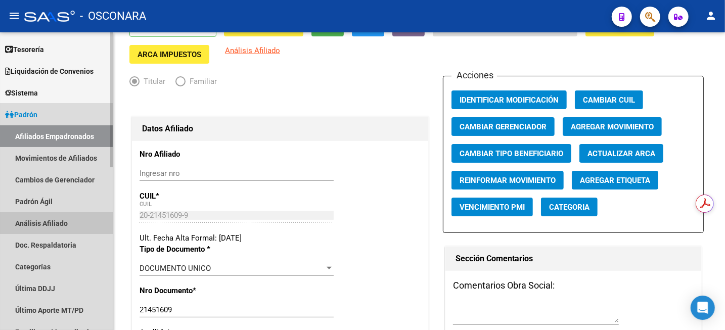
click at [55, 225] on link "Análisis Afiliado" at bounding box center [56, 223] width 113 height 22
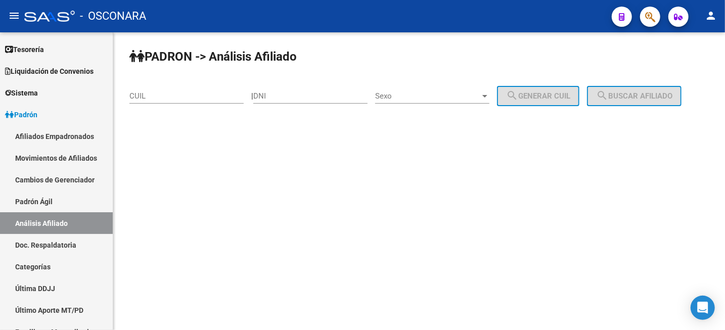
click at [184, 94] on input "CUIL" at bounding box center [187, 96] width 114 height 9
paste input "20-12279003-8"
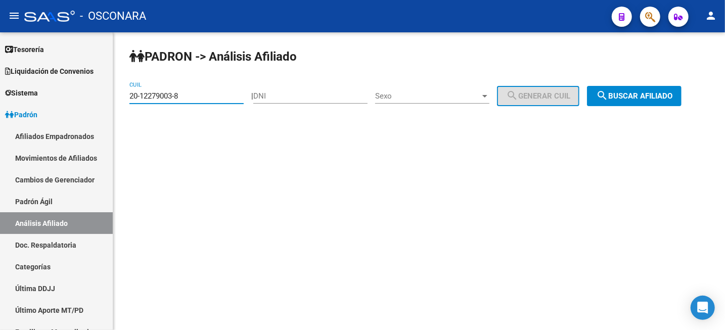
type input "20-12279003-8"
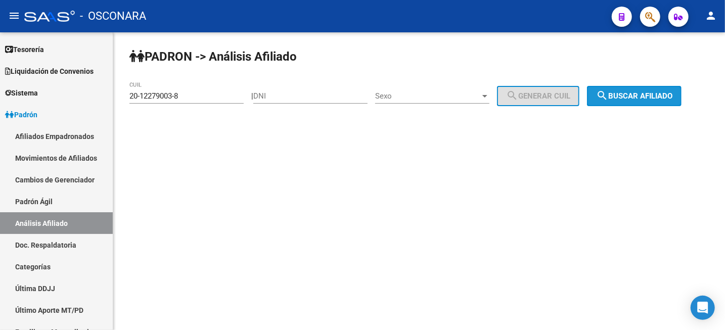
click at [666, 100] on span "search Buscar afiliado" at bounding box center [634, 96] width 76 height 9
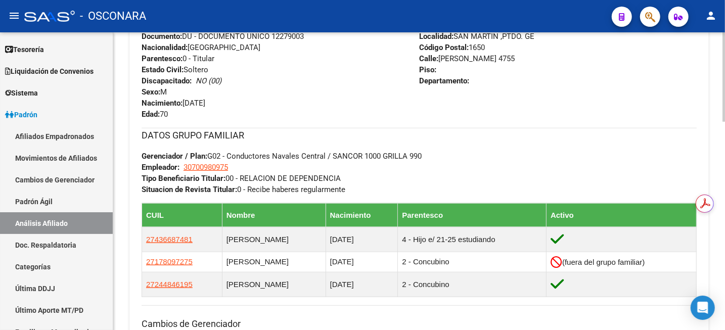
scroll to position [443, 0]
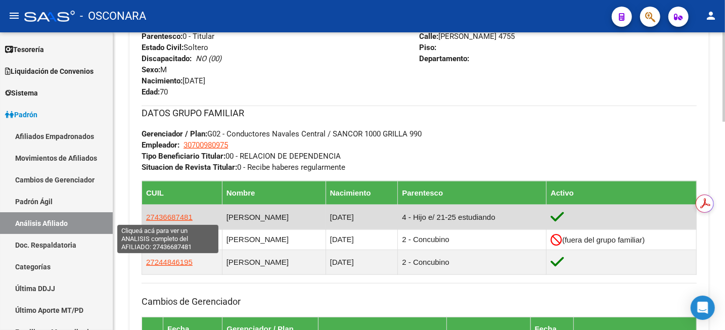
click at [164, 218] on span "27436687481" at bounding box center [169, 217] width 47 height 9
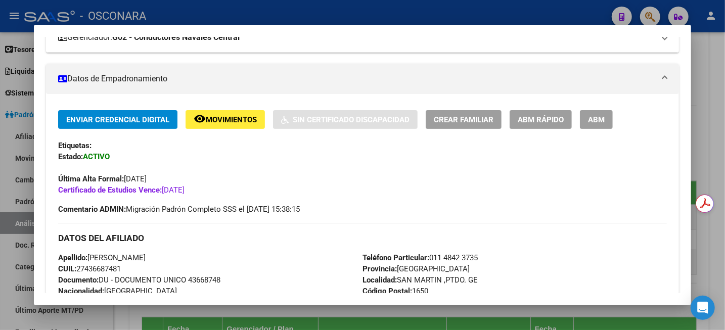
scroll to position [316, 0]
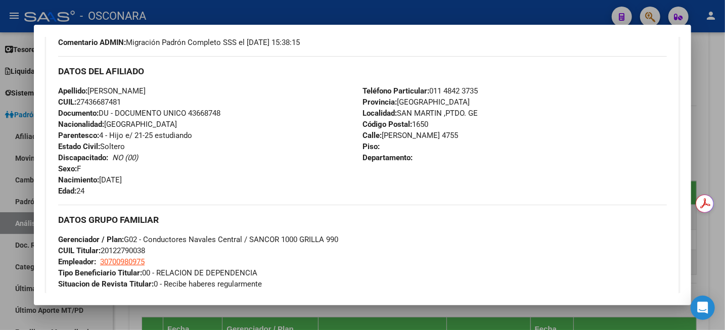
click at [724, 46] on div at bounding box center [362, 165] width 725 height 330
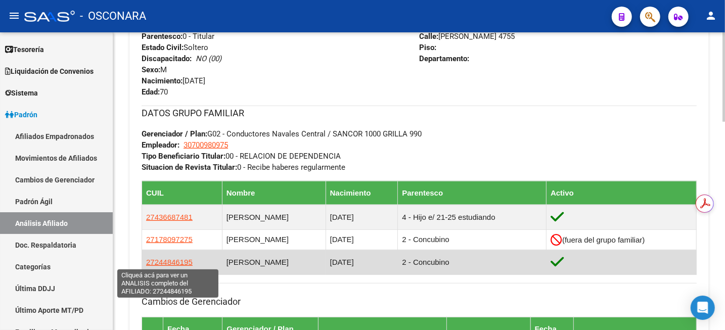
click at [179, 264] on span "27244846195" at bounding box center [169, 262] width 47 height 9
type textarea "27244846195"
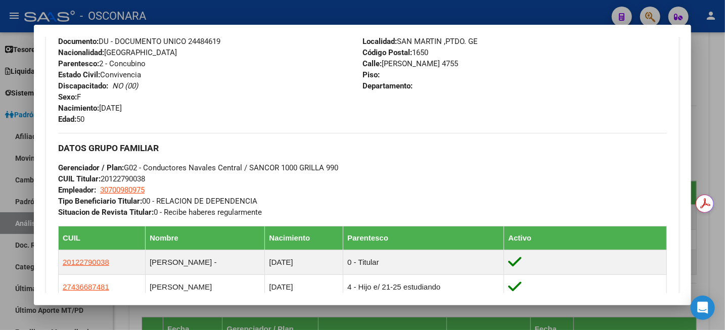
scroll to position [253, 0]
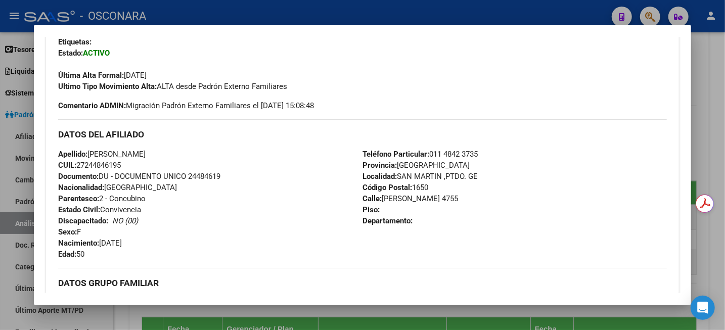
click at [720, 81] on div at bounding box center [362, 165] width 725 height 330
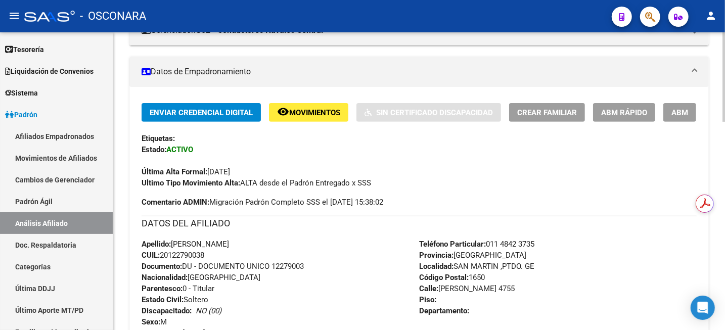
scroll to position [190, 0]
click at [689, 111] on button "ABM" at bounding box center [680, 113] width 33 height 19
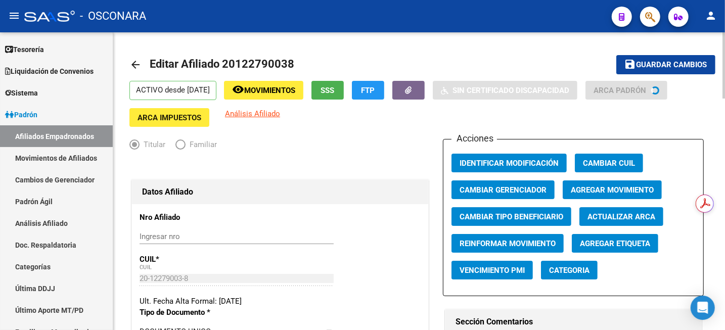
radio input "true"
type input "30-70098097-5"
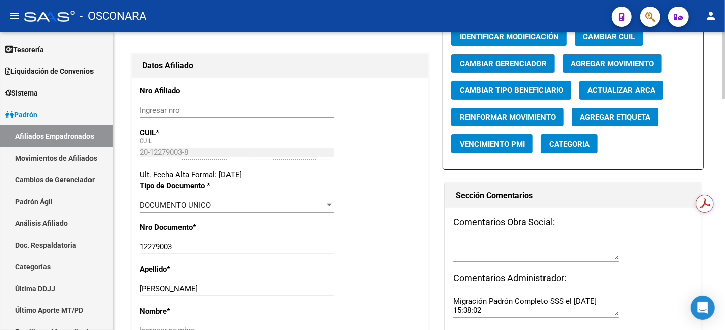
scroll to position [63, 0]
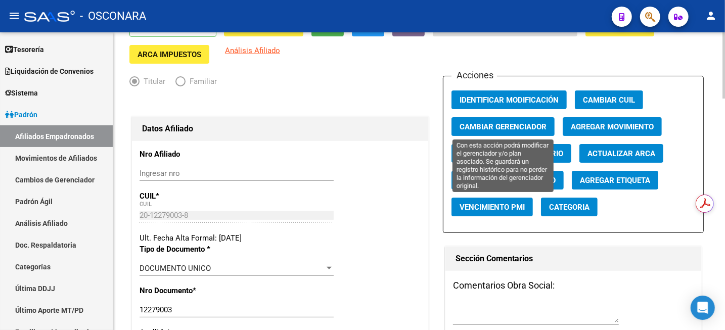
click at [514, 126] on span "Cambiar Gerenciador" at bounding box center [503, 126] width 87 height 9
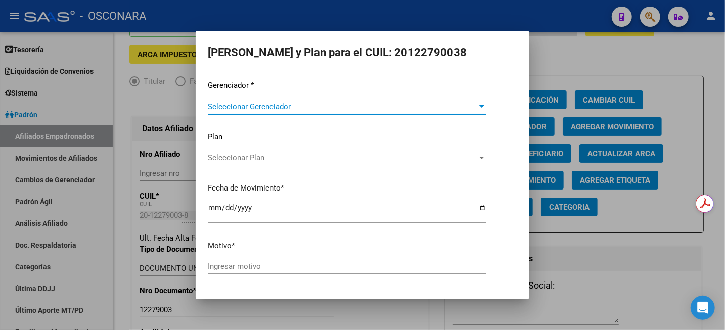
click at [363, 107] on span "Seleccionar Gerenciador" at bounding box center [343, 106] width 270 height 9
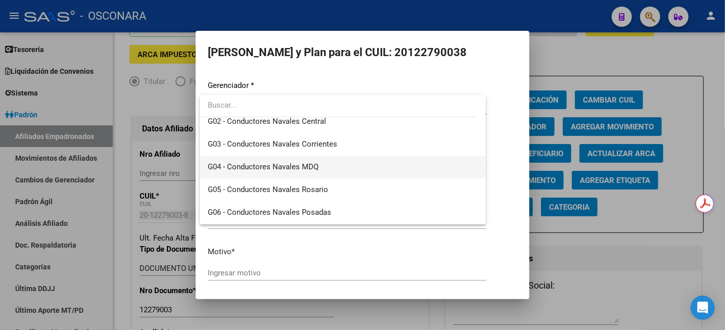
scroll to position [126, 0]
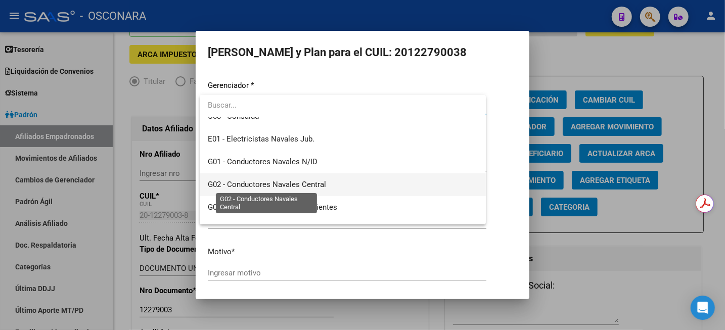
click at [321, 185] on span "G02 - Conductores Navales Central" at bounding box center [267, 184] width 118 height 9
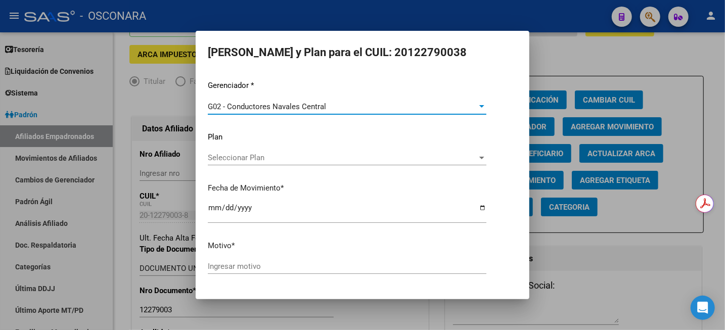
click at [308, 164] on div "Seleccionar Plan Seleccionar Plan" at bounding box center [347, 157] width 279 height 15
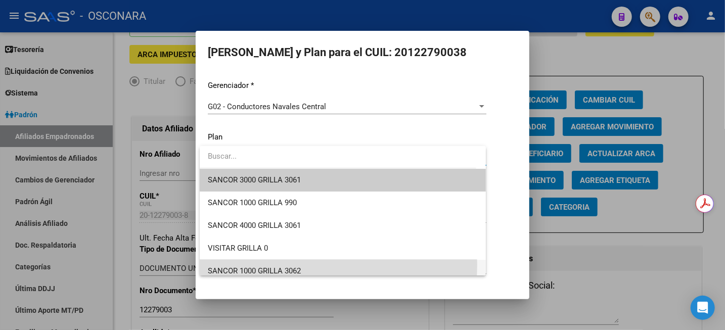
click at [291, 265] on span "SANCOR 1000 GRILLA 3062" at bounding box center [343, 271] width 270 height 23
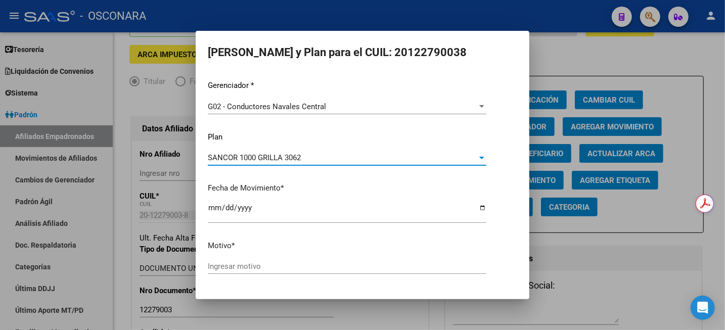
click at [252, 267] on input "Ingresar motivo" at bounding box center [347, 266] width 279 height 9
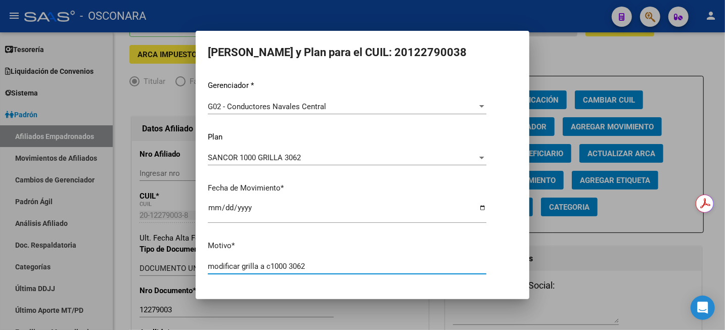
type input "modificar grilla a c1000 3062"
click at [267, 292] on button "Aceptar" at bounding box center [292, 301] width 50 height 18
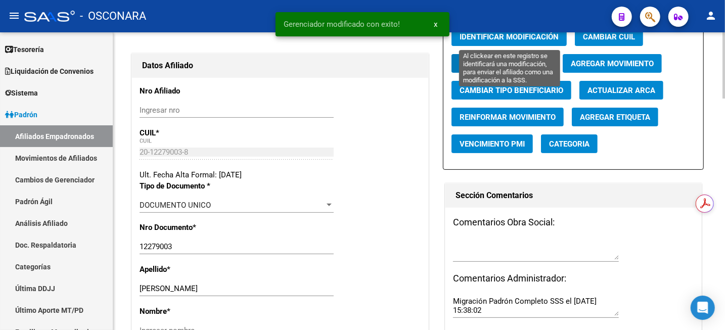
scroll to position [0, 0]
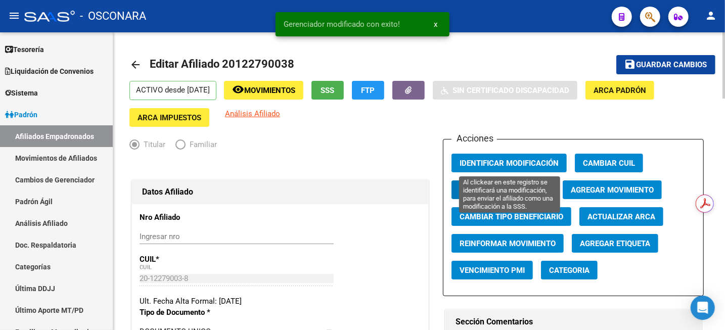
click at [489, 167] on span "Identificar Modificación" at bounding box center [509, 163] width 99 height 9
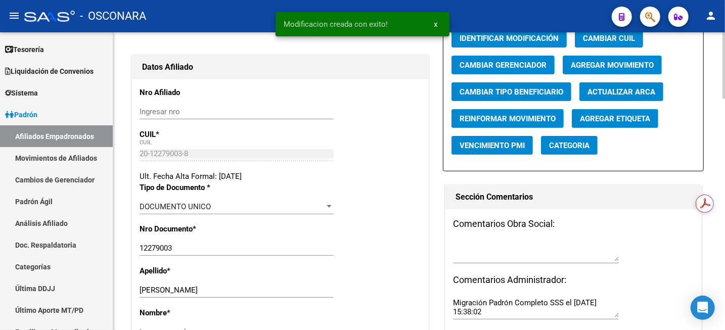
scroll to position [126, 0]
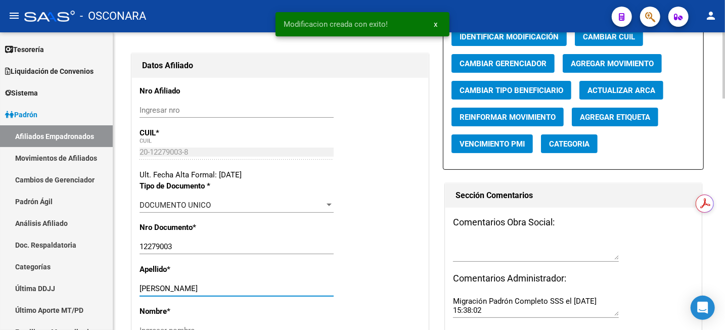
drag, startPoint x: 175, startPoint y: 288, endPoint x: 252, endPoint y: 293, distance: 78.1
click at [252, 293] on input "[PERSON_NAME]" at bounding box center [237, 288] width 194 height 9
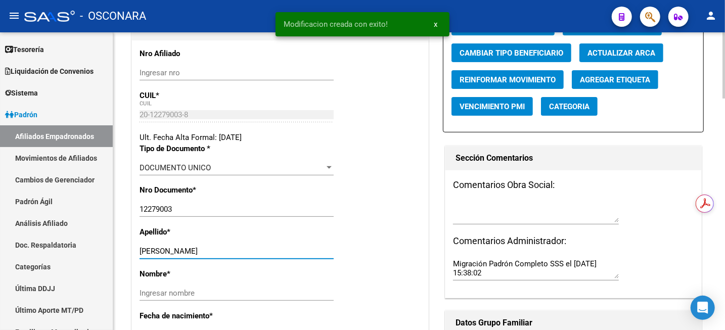
scroll to position [190, 0]
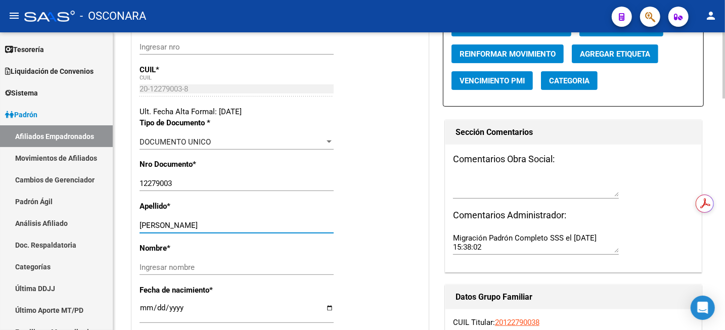
type input "[PERSON_NAME]"
click at [164, 264] on input "Ingresar nombre" at bounding box center [237, 267] width 194 height 9
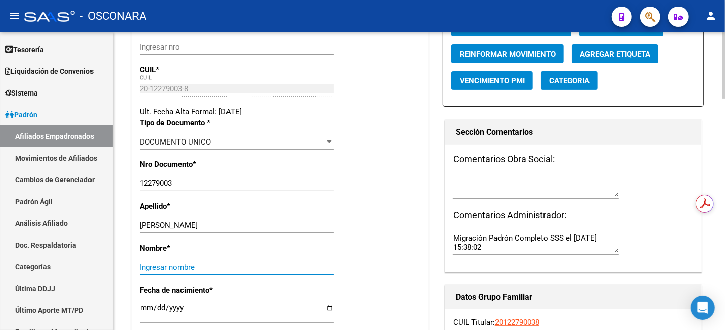
paste input "[PERSON_NAME]"
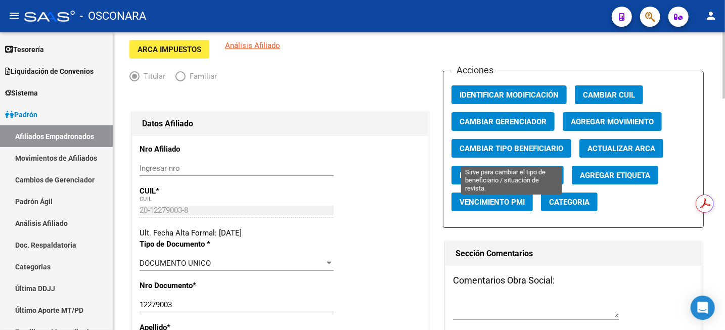
scroll to position [63, 0]
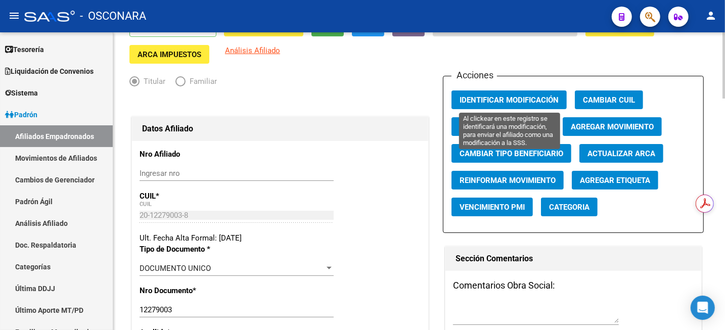
type input "[PERSON_NAME]"
click at [512, 93] on button "Identificar Modificación" at bounding box center [509, 100] width 115 height 19
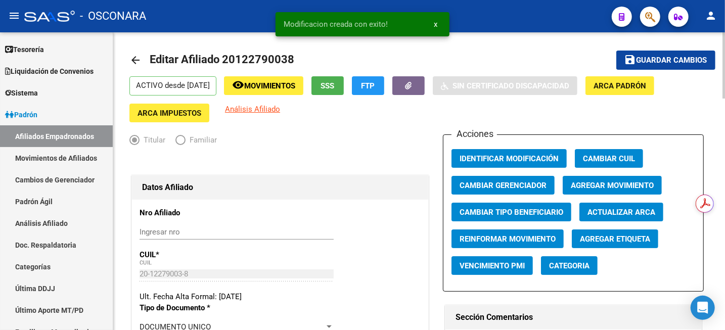
scroll to position [0, 0]
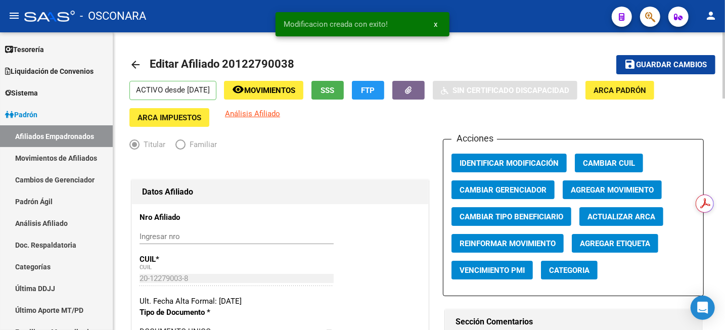
click at [656, 61] on span "Guardar cambios" at bounding box center [672, 65] width 71 height 9
click at [425, 94] on button "button" at bounding box center [409, 90] width 32 height 19
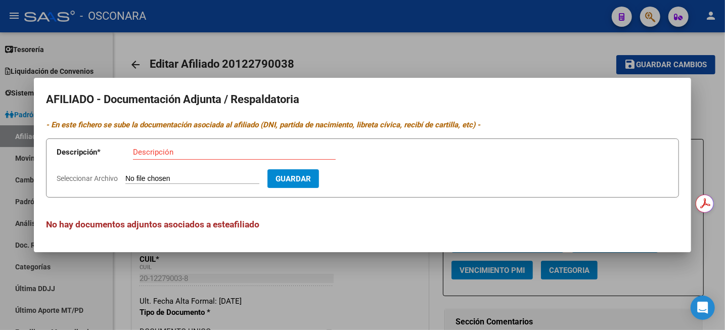
type input "C:\fakepath\WhatsApp Image [DATE] 15.19.17.zip"
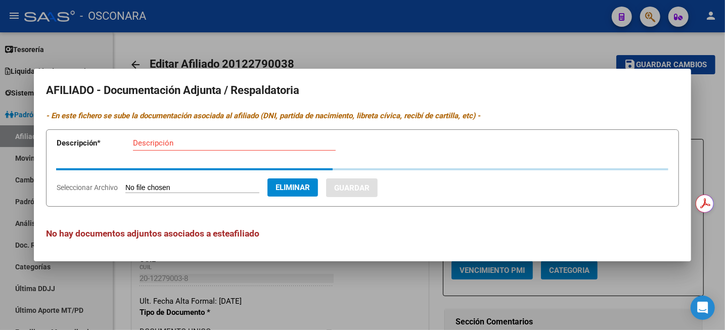
click at [189, 150] on div "Descripción" at bounding box center [234, 143] width 203 height 15
click at [188, 144] on div "Descripción" at bounding box center [234, 143] width 203 height 15
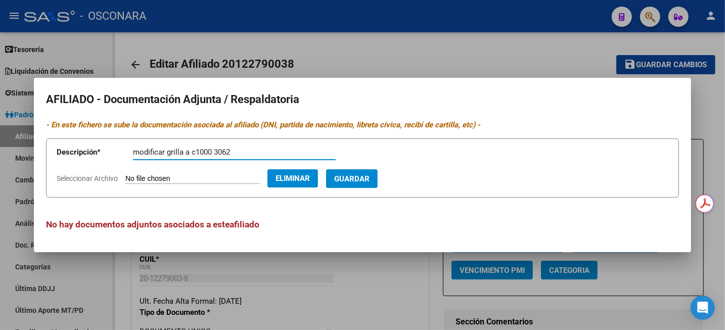
type input "modificar grilla a c1000 3062"
click at [361, 176] on span "Guardar" at bounding box center [351, 179] width 35 height 9
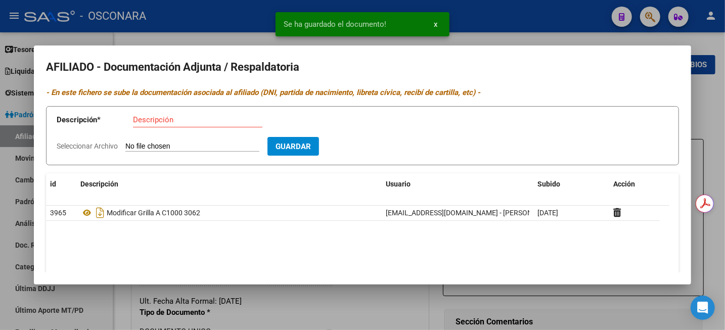
click at [720, 109] on div at bounding box center [362, 165] width 725 height 330
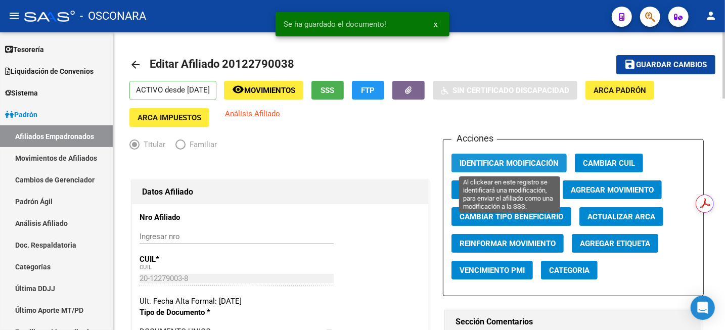
click at [550, 158] on button "Identificar Modificación" at bounding box center [509, 163] width 115 height 19
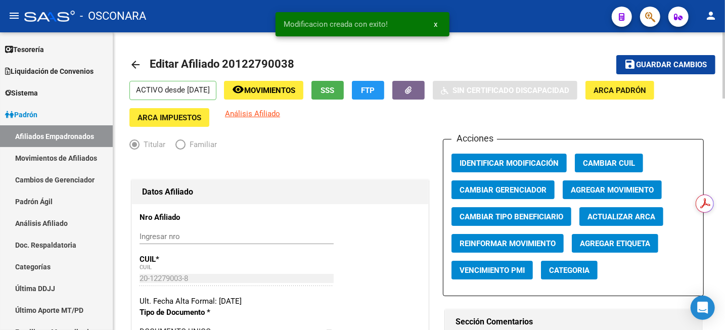
click at [674, 60] on span "save Guardar cambios" at bounding box center [666, 64] width 83 height 9
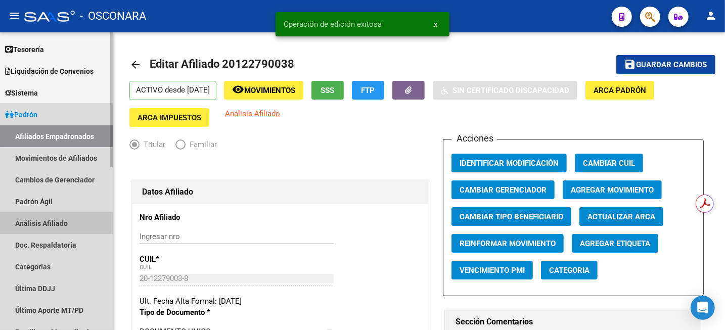
click at [59, 226] on link "Análisis Afiliado" at bounding box center [56, 223] width 113 height 22
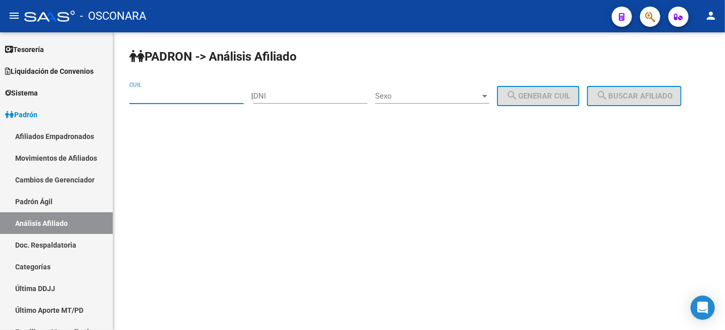
click at [201, 98] on input "CUIL" at bounding box center [187, 96] width 114 height 9
paste input "23-34561150-9"
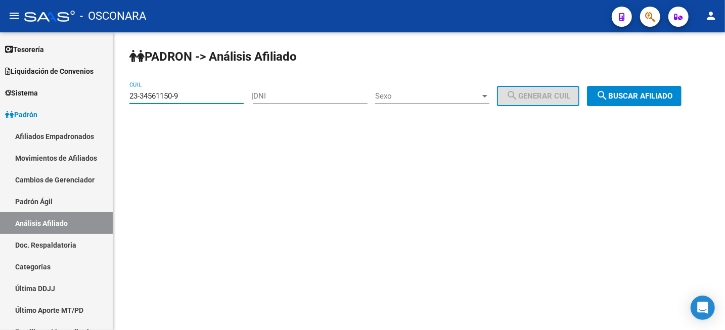
type input "23-34561150-9"
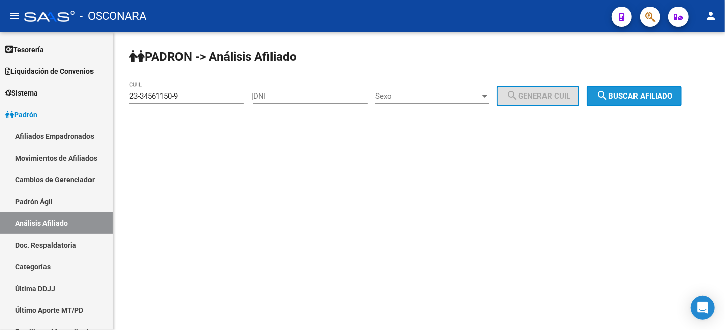
click at [639, 96] on span "search Buscar afiliado" at bounding box center [634, 96] width 76 height 9
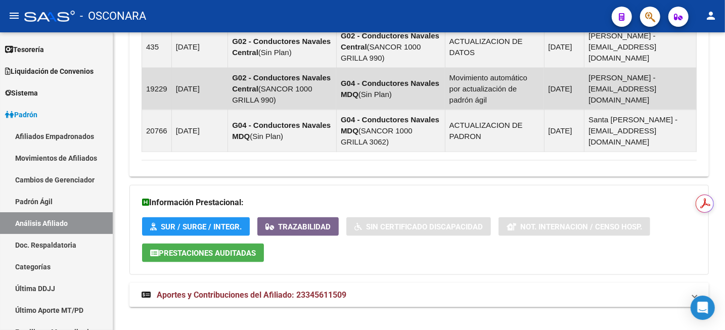
scroll to position [770, 0]
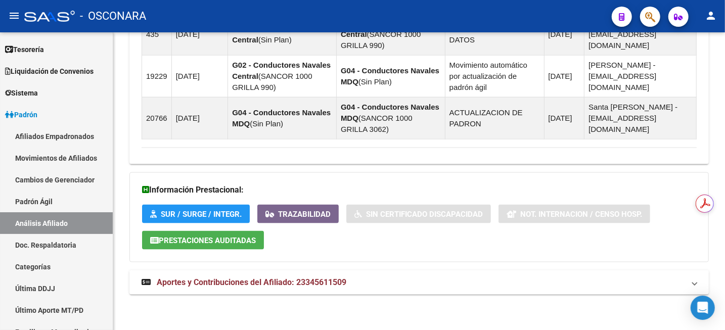
click at [288, 290] on mat-expansion-panel-header "Aportes y Contribuciones del Afiliado: 23345611509" at bounding box center [420, 283] width 580 height 24
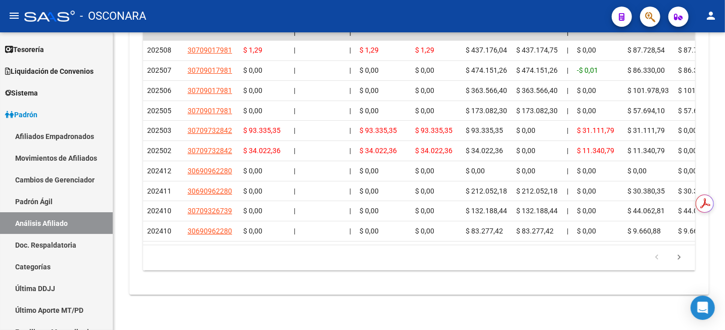
scroll to position [1259, 0]
click at [724, 277] on div at bounding box center [724, 302] width 3 height 56
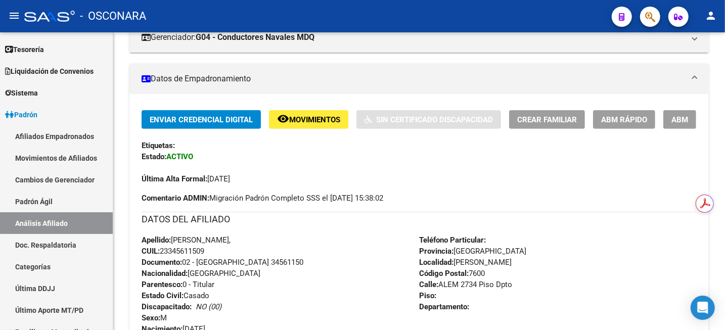
scroll to position [184, 0]
click at [669, 115] on button "ABM" at bounding box center [680, 119] width 33 height 19
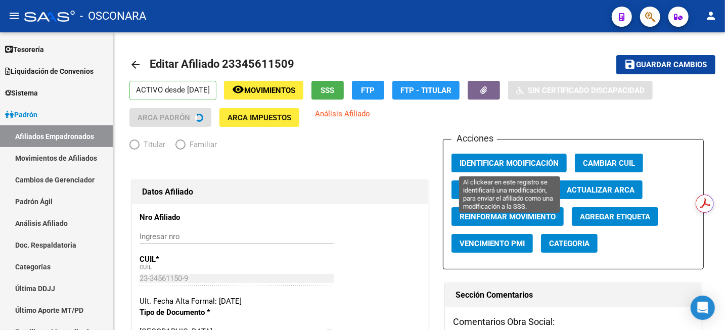
radio input "true"
type input "30-70901798-1"
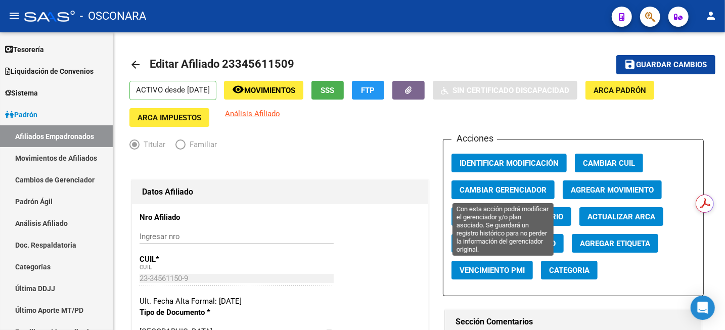
click at [542, 185] on span "Cambiar Gerenciador" at bounding box center [503, 189] width 87 height 9
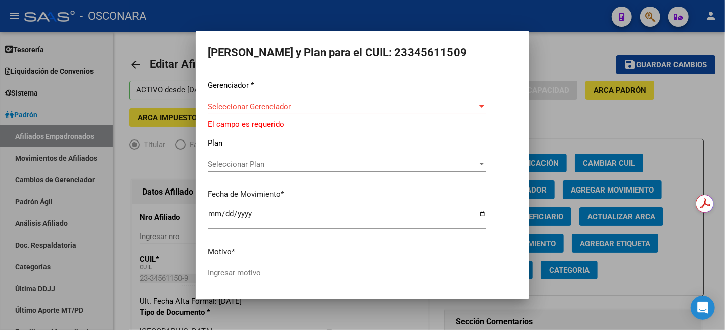
click at [374, 113] on div "Seleccionar Gerenciador Seleccionar Gerenciador" at bounding box center [347, 106] width 279 height 15
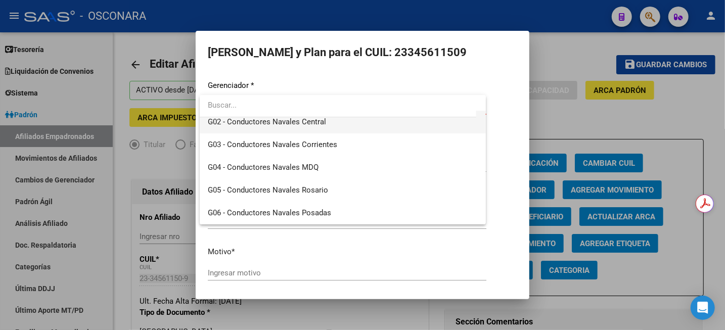
scroll to position [190, 0]
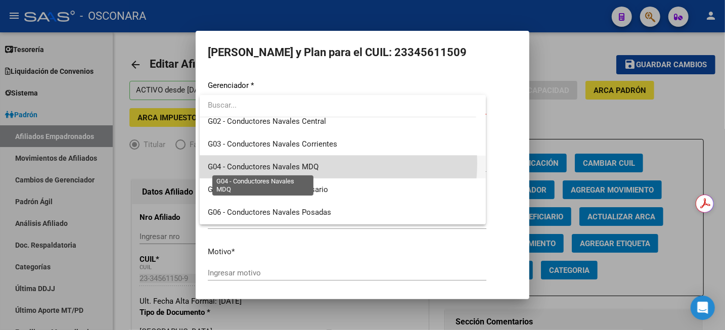
click at [315, 163] on span "G04 - Conductores Navales MDQ" at bounding box center [263, 166] width 111 height 9
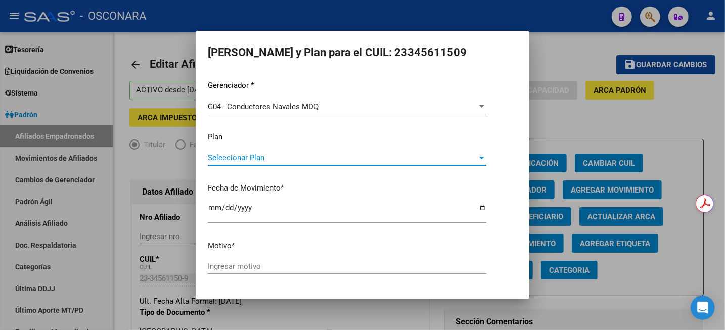
click at [303, 160] on span "Seleccionar Plan" at bounding box center [343, 157] width 270 height 9
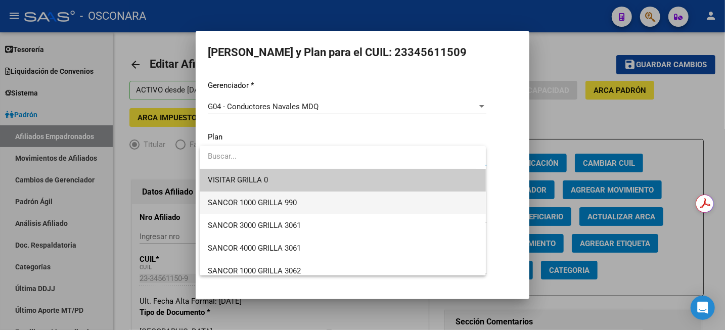
click at [310, 197] on span "SANCOR 1000 GRILLA 990" at bounding box center [343, 203] width 270 height 23
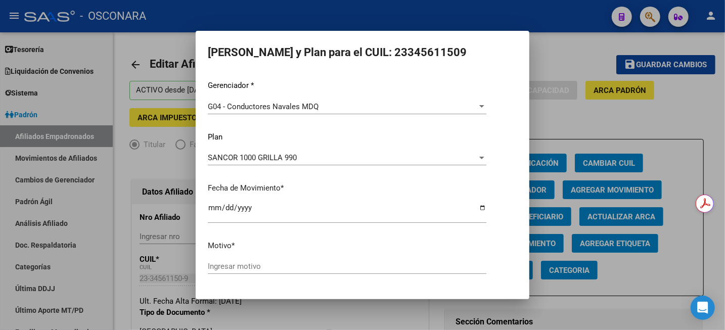
click at [273, 258] on div "Gerenciador * G04 - Conductores Navales MDQ Seleccionar Gerenciador Plan SANCOR…" at bounding box center [363, 182] width 310 height 204
click at [272, 270] on input "Ingresar motivo" at bounding box center [347, 266] width 279 height 9
type input "cambio [PERSON_NAME] a c1000 990"
click at [267, 292] on button "Aceptar" at bounding box center [292, 301] width 50 height 18
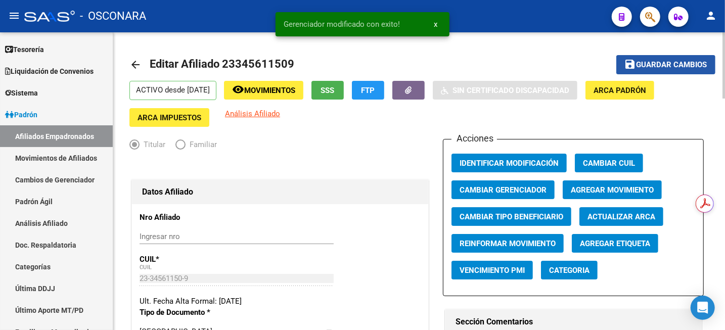
click at [672, 71] on button "save Guardar cambios" at bounding box center [666, 64] width 99 height 19
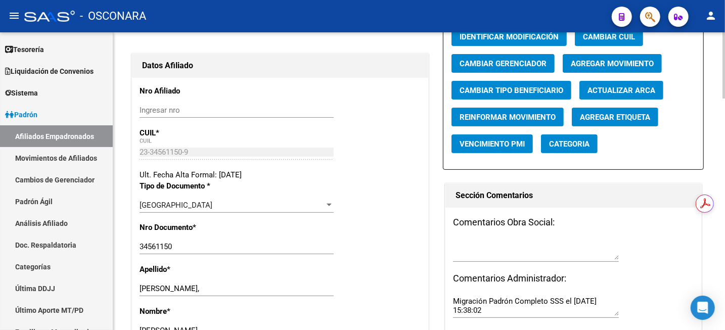
scroll to position [0, 0]
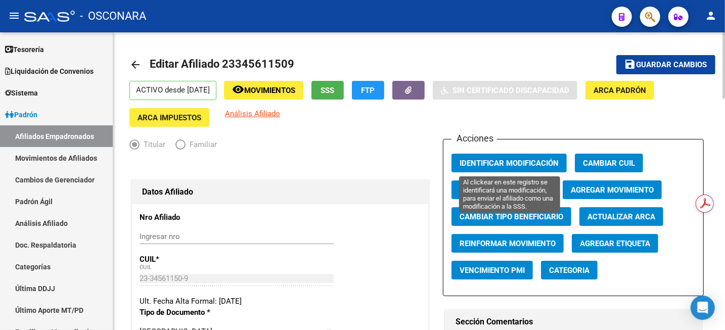
click at [527, 160] on span "Identificar Modificación" at bounding box center [509, 163] width 99 height 9
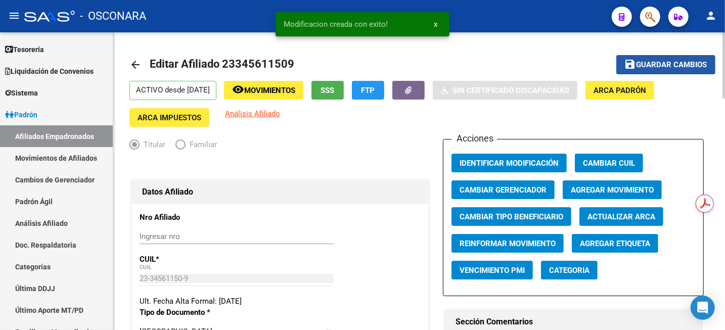
click at [627, 63] on mat-icon "save" at bounding box center [631, 64] width 12 height 12
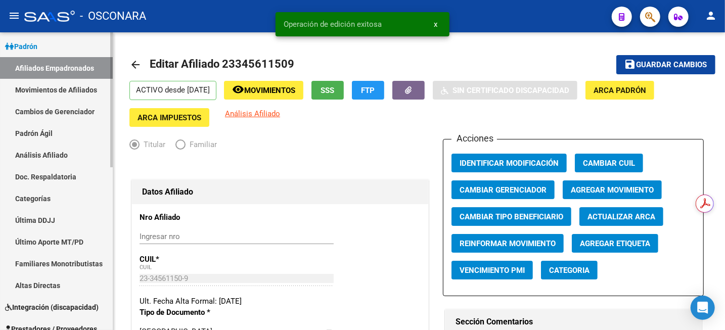
scroll to position [126, 0]
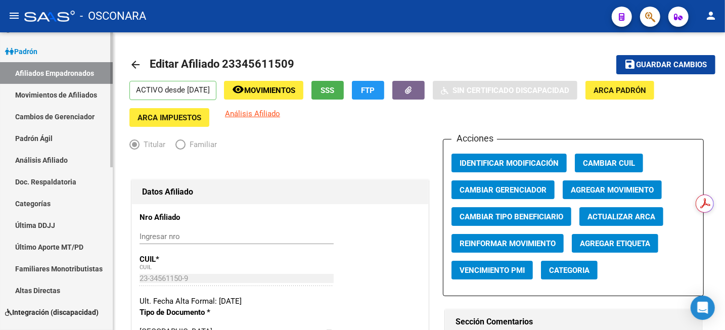
click at [45, 158] on link "Análisis Afiliado" at bounding box center [56, 160] width 113 height 22
